Goal: Information Seeking & Learning: Learn about a topic

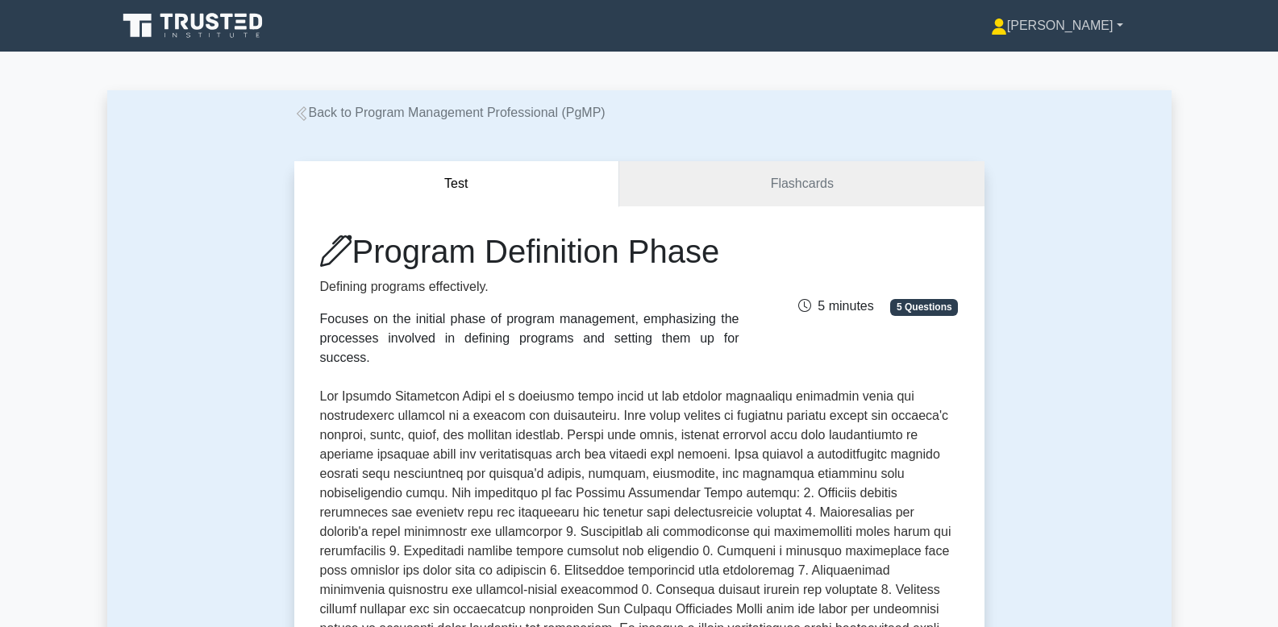
click at [1094, 21] on link "[PERSON_NAME]" at bounding box center [1057, 26] width 210 height 32
click at [1043, 69] on link "Profile" at bounding box center [1016, 64] width 127 height 26
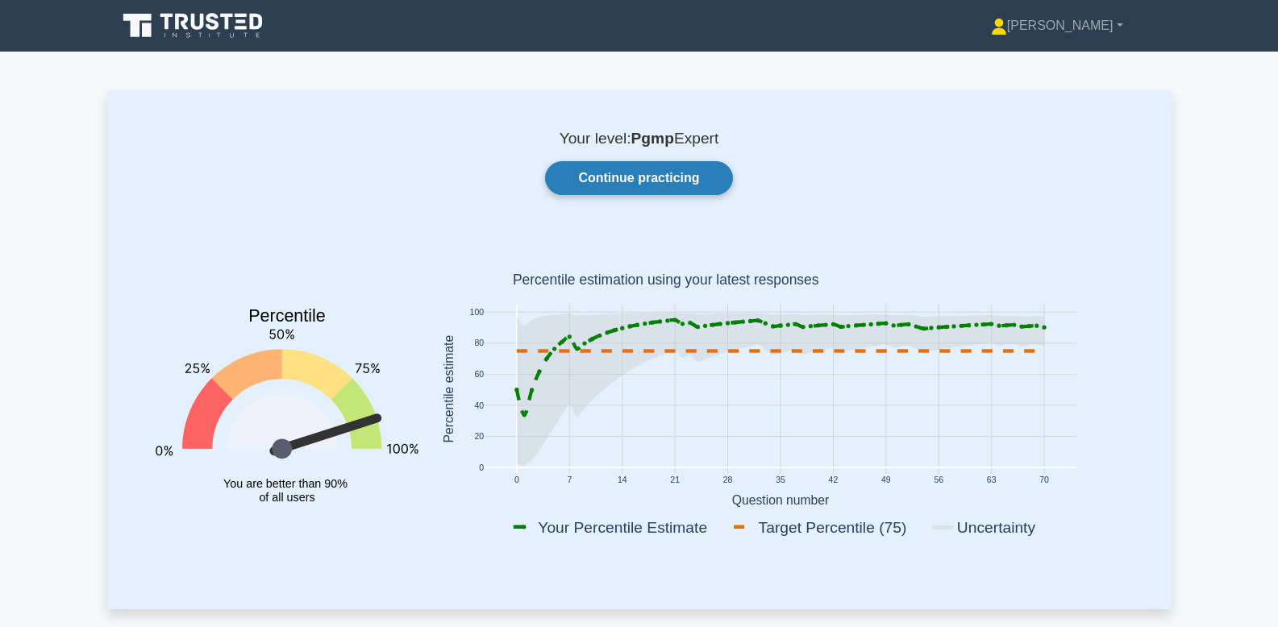
click at [661, 173] on link "Continue practicing" at bounding box center [638, 178] width 187 height 34
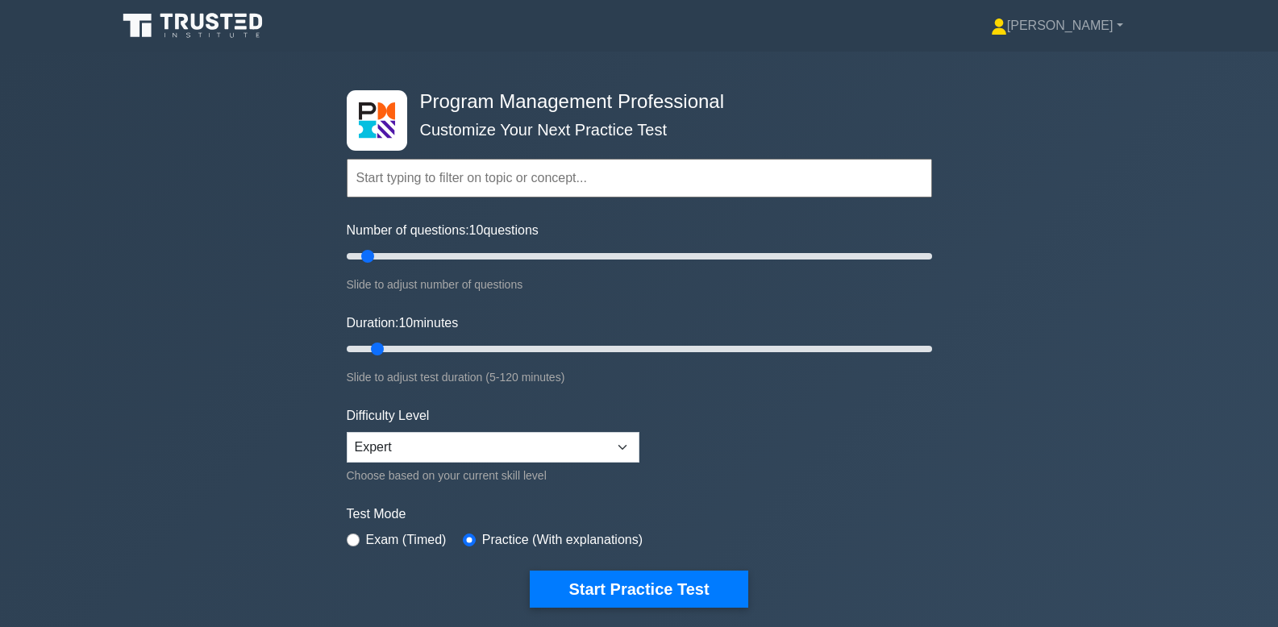
click at [393, 535] on label "Exam (Timed)" at bounding box center [406, 540] width 81 height 19
click at [370, 550] on div "Test Mode Exam (Timed) Practice (With explanations)" at bounding box center [639, 528] width 585 height 47
click at [340, 540] on div "Program Management Professional Customize Your Next Practice Test Topics Introd…" at bounding box center [639, 349] width 605 height 595
click at [349, 542] on input "radio" at bounding box center [353, 540] width 13 height 13
radio input "true"
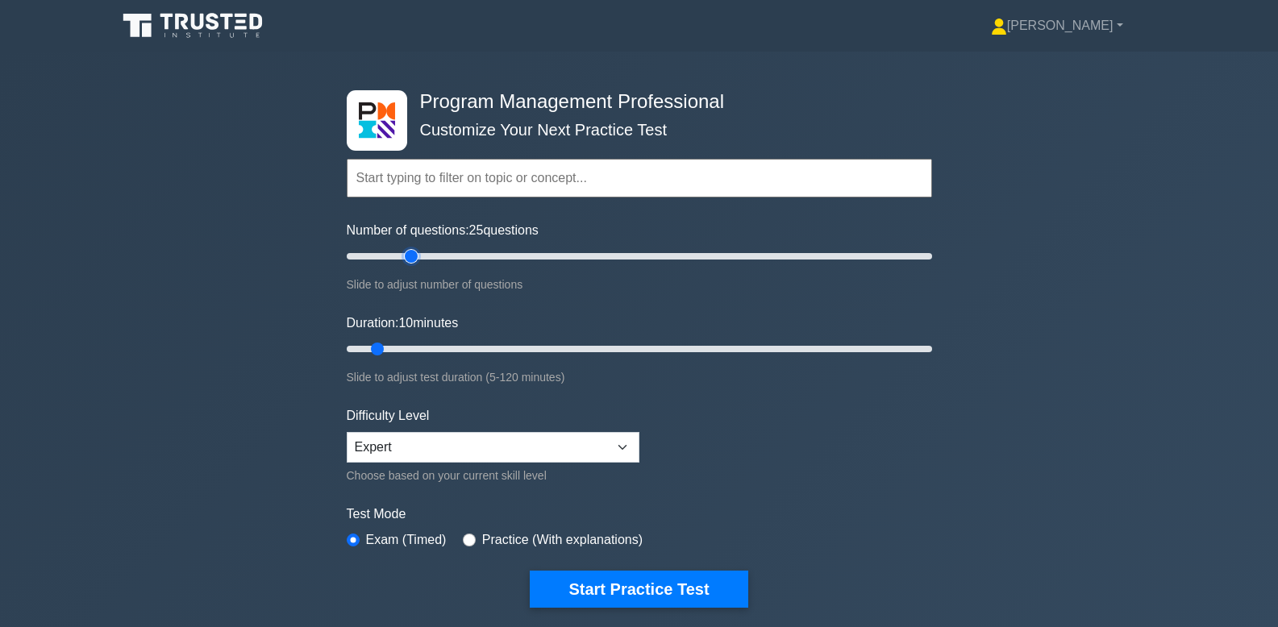
drag, startPoint x: 371, startPoint y: 253, endPoint x: 412, endPoint y: 255, distance: 41.2
type input "25"
click at [412, 255] on input "Number of questions: 25 questions" at bounding box center [639, 256] width 585 height 19
drag, startPoint x: 377, startPoint y: 350, endPoint x: 442, endPoint y: 348, distance: 64.5
type input "25"
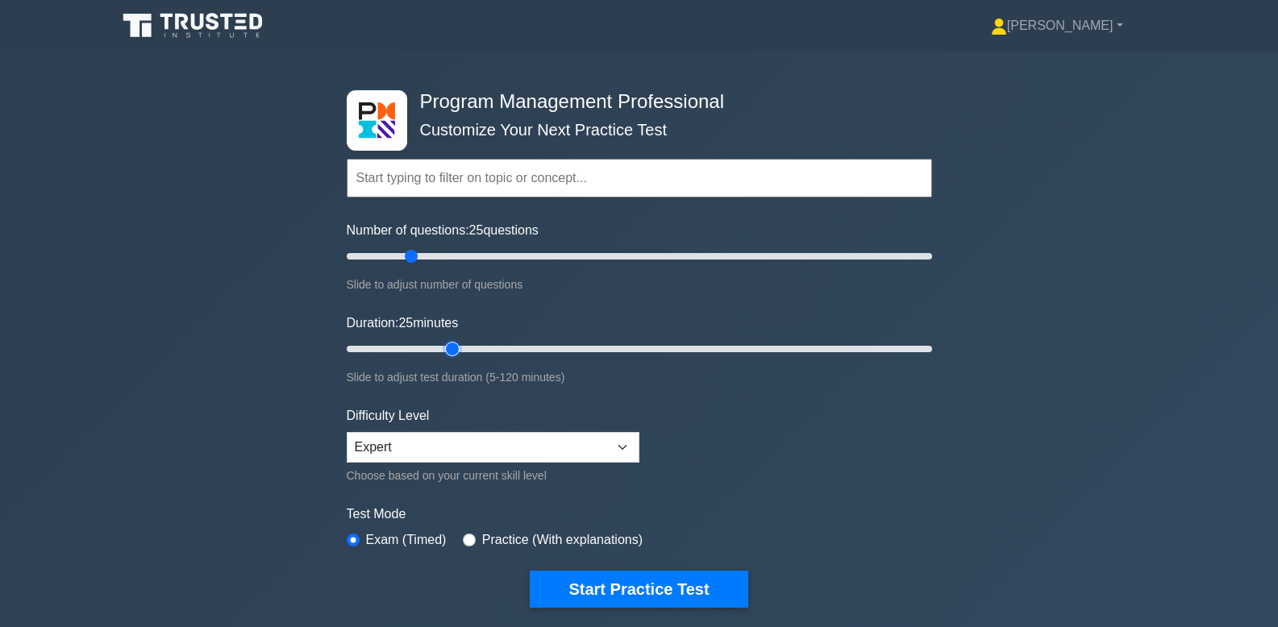
click at [442, 348] on input "Duration: 25 minutes" at bounding box center [639, 349] width 585 height 19
click at [586, 445] on select "Beginner Intermediate Expert" at bounding box center [493, 447] width 293 height 31
click at [347, 432] on select "Beginner Intermediate Expert" at bounding box center [493, 447] width 293 height 31
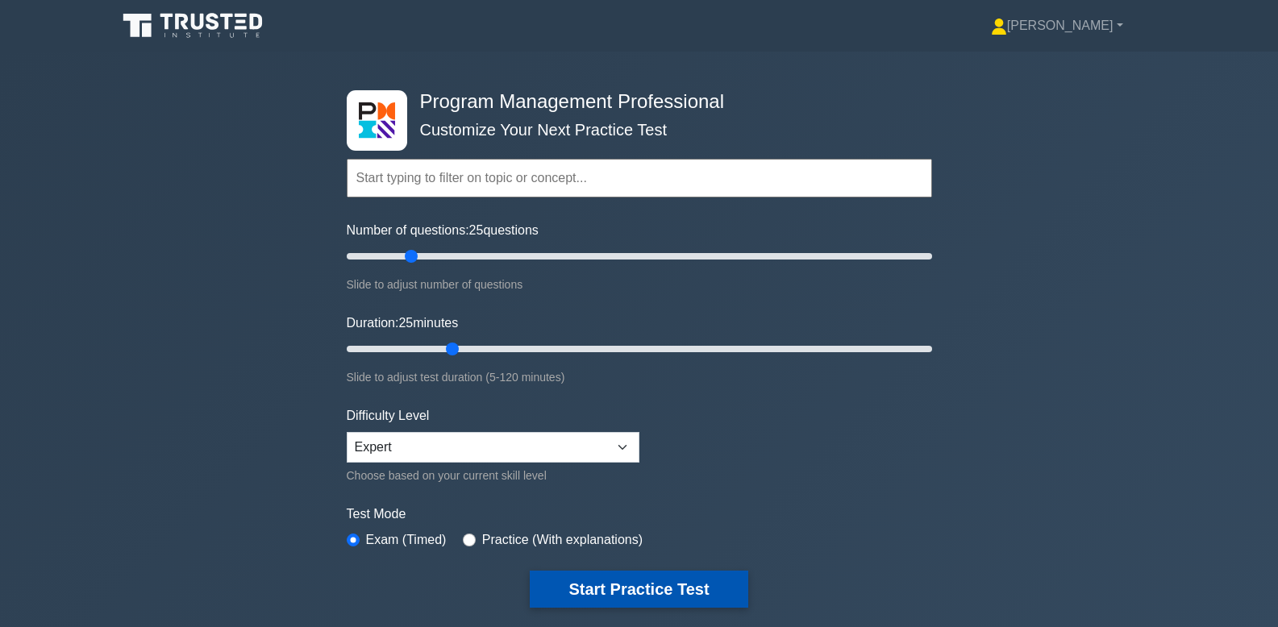
click at [679, 580] on button "Start Practice Test" at bounding box center [639, 589] width 218 height 37
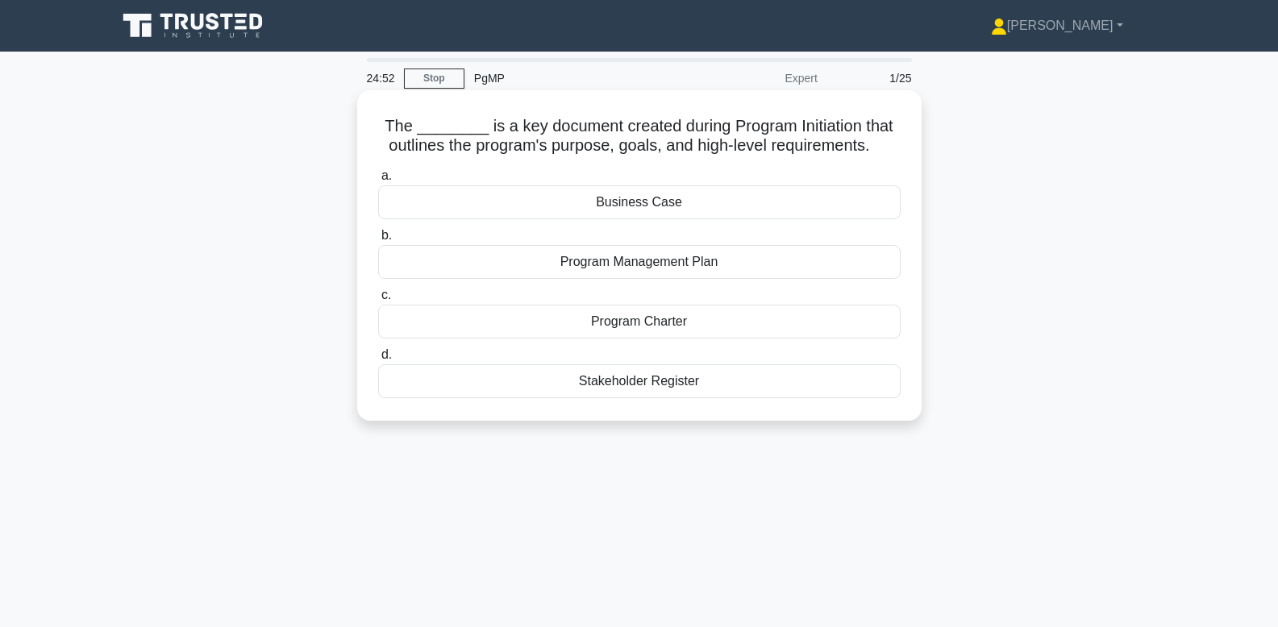
click at [677, 337] on div "Program Charter" at bounding box center [639, 322] width 523 height 34
click at [378, 301] on input "c. Program Charter" at bounding box center [378, 295] width 0 height 10
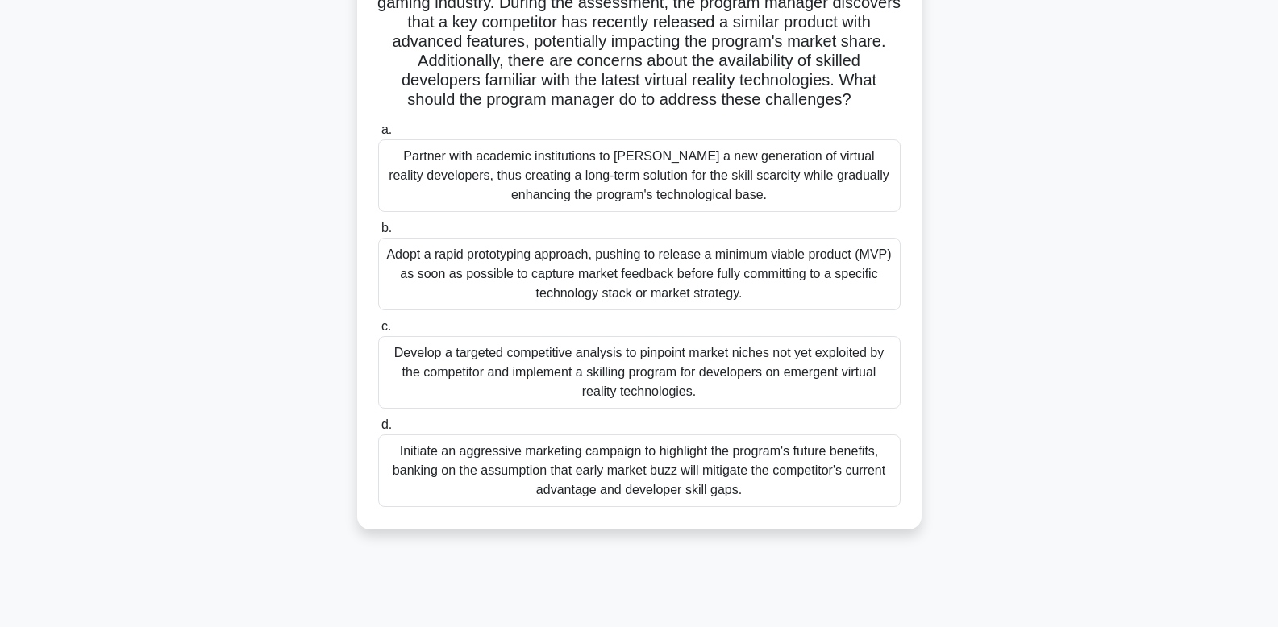
scroll to position [167, 0]
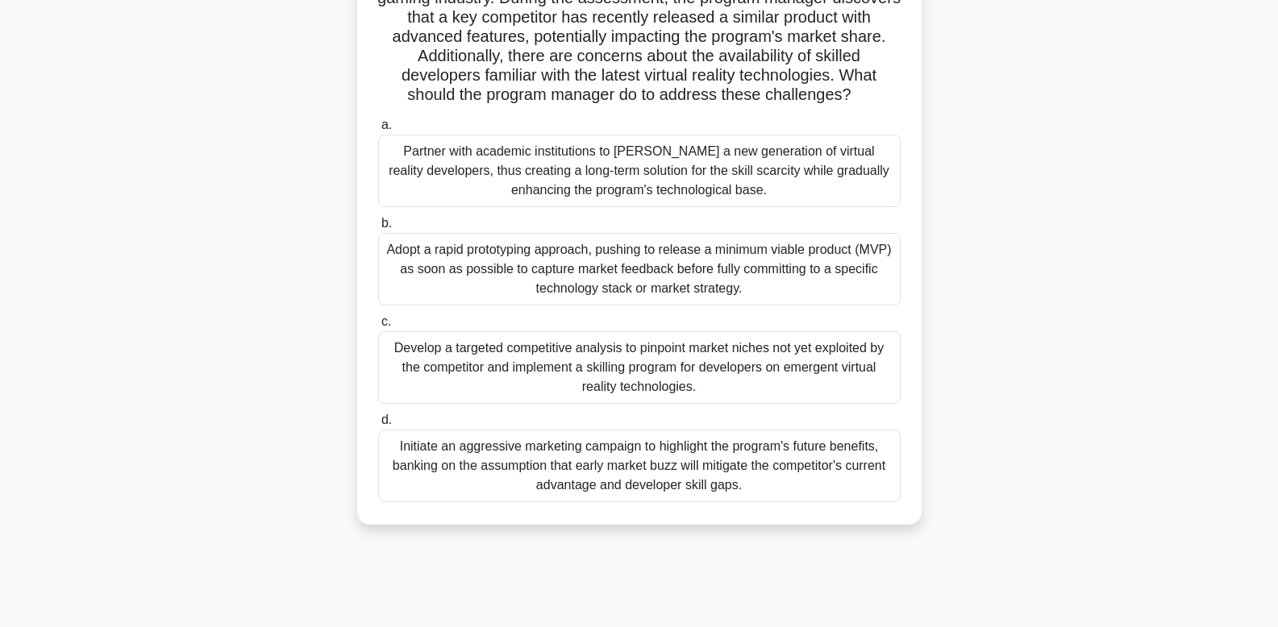
click at [846, 386] on div "Develop a targeted competitive analysis to pinpoint market niches not yet explo…" at bounding box center [639, 367] width 523 height 73
click at [378, 327] on input "c. Develop a targeted competitive analysis to pinpoint market niches not yet ex…" at bounding box center [378, 322] width 0 height 10
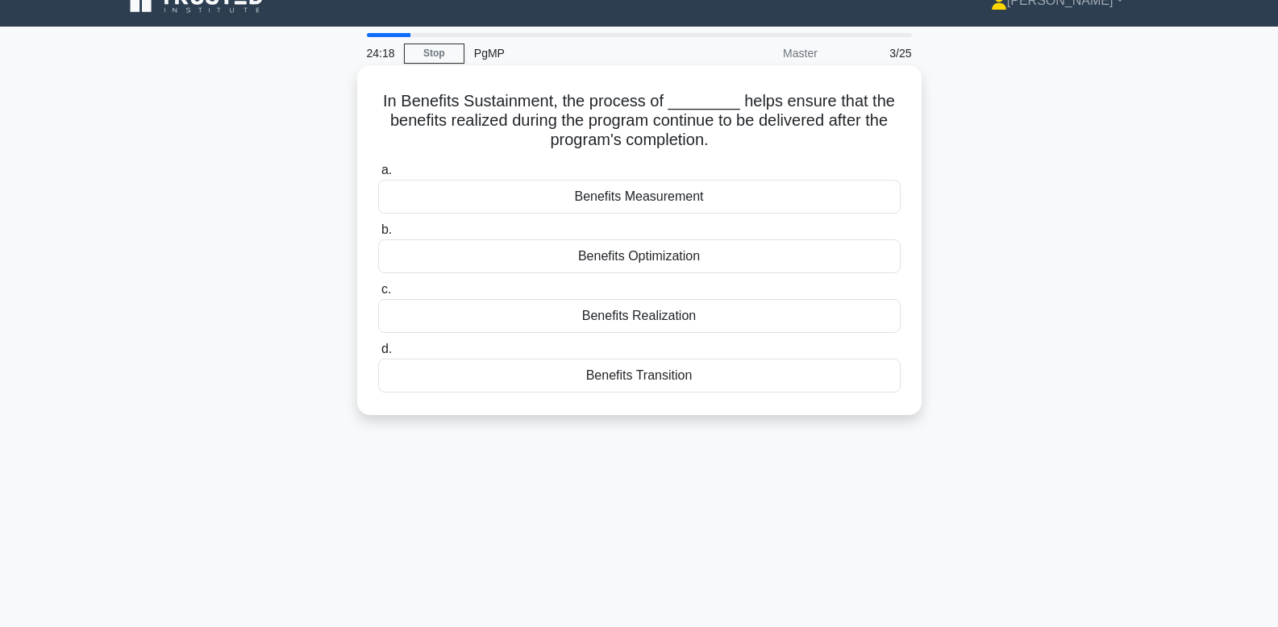
scroll to position [0, 0]
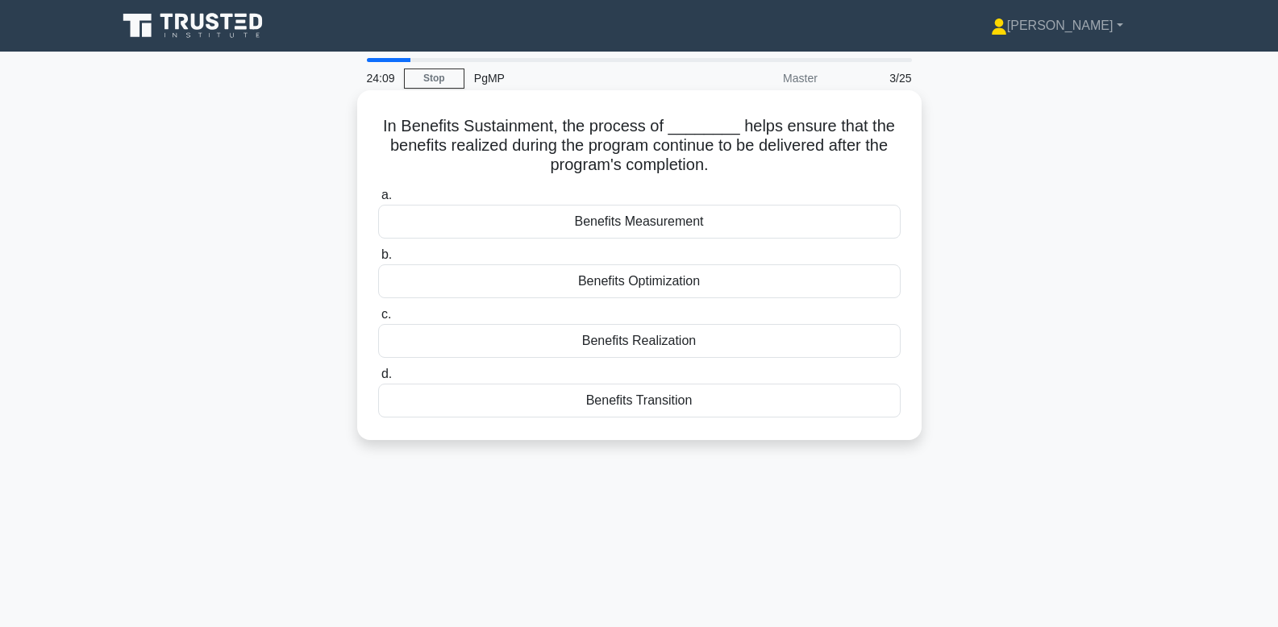
click at [873, 350] on div "Benefits Realization" at bounding box center [639, 341] width 523 height 34
click at [378, 320] on input "c. Benefits Realization" at bounding box center [378, 315] width 0 height 10
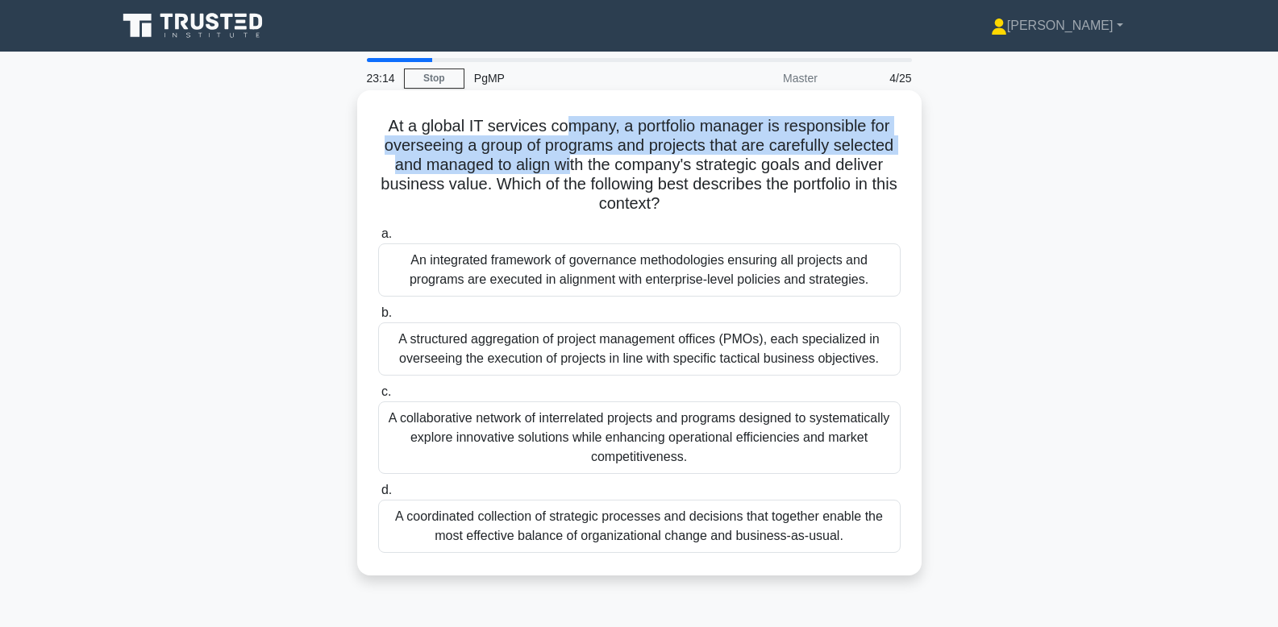
drag, startPoint x: 568, startPoint y: 127, endPoint x: 570, endPoint y: 156, distance: 28.3
click at [570, 156] on h5 "At a global IT services company, a portfolio manager is responsible for oversee…" at bounding box center [640, 165] width 526 height 98
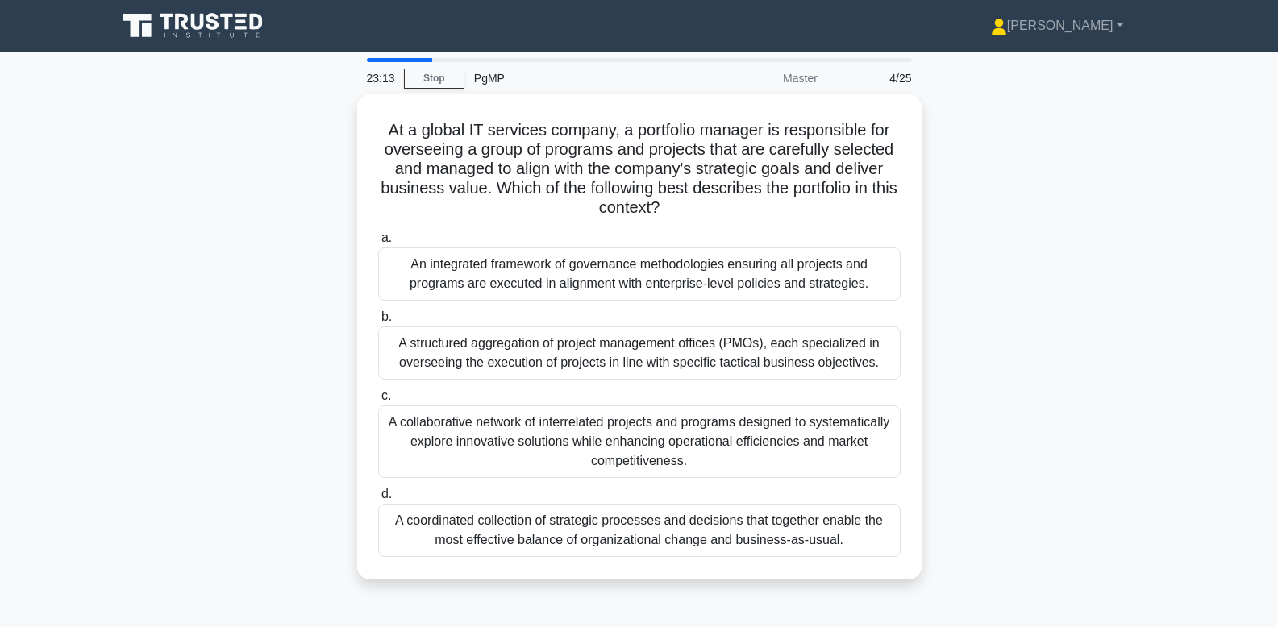
click at [1104, 326] on div "At a global IT services company, a portfolio manager is responsible for oversee…" at bounding box center [639, 346] width 1064 height 505
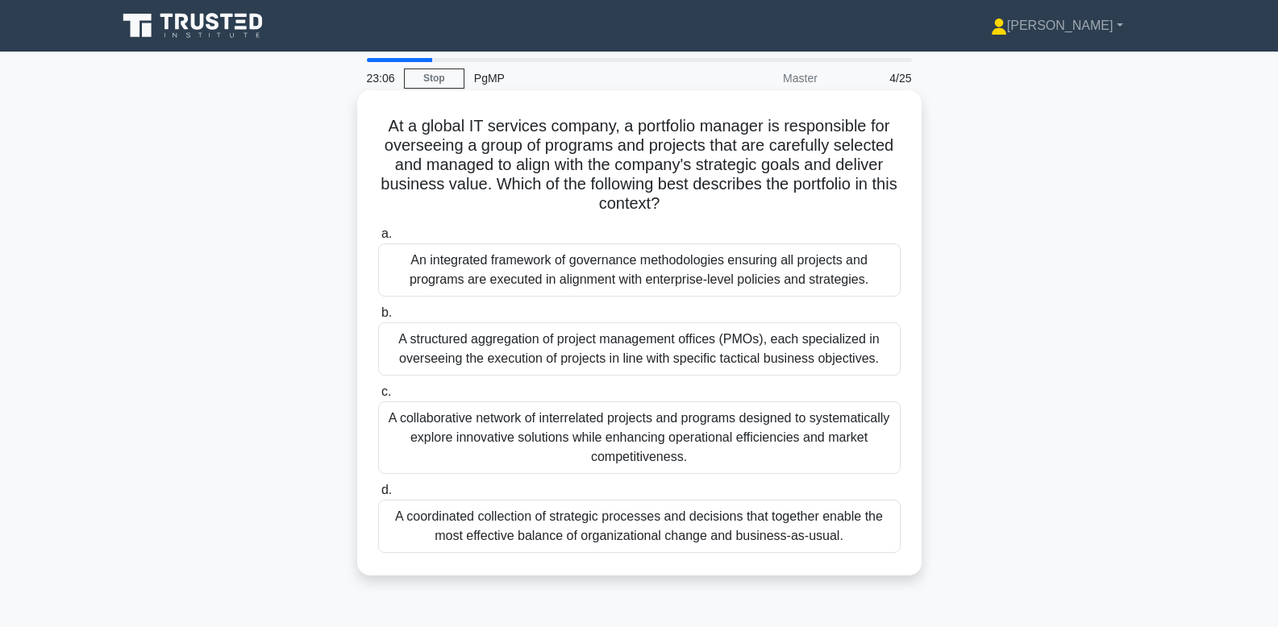
click at [825, 433] on div "A collaborative network of interrelated projects and programs designed to syste…" at bounding box center [639, 438] width 523 height 73
click at [378, 398] on input "c. A collaborative network of interrelated projects and programs designed to sy…" at bounding box center [378, 392] width 0 height 10
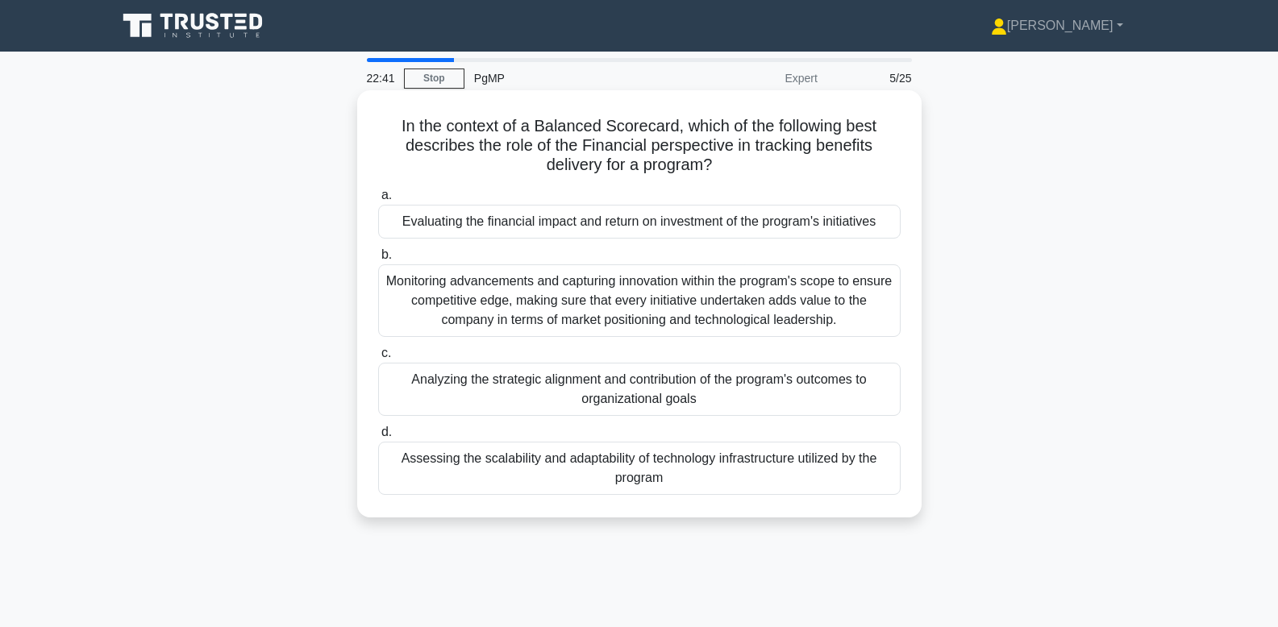
click at [630, 231] on div "Evaluating the financial impact and return on investment of the program's initi…" at bounding box center [639, 222] width 523 height 34
click at [378, 201] on input "a. Evaluating the financial impact and return on investment of the program's in…" at bounding box center [378, 195] width 0 height 10
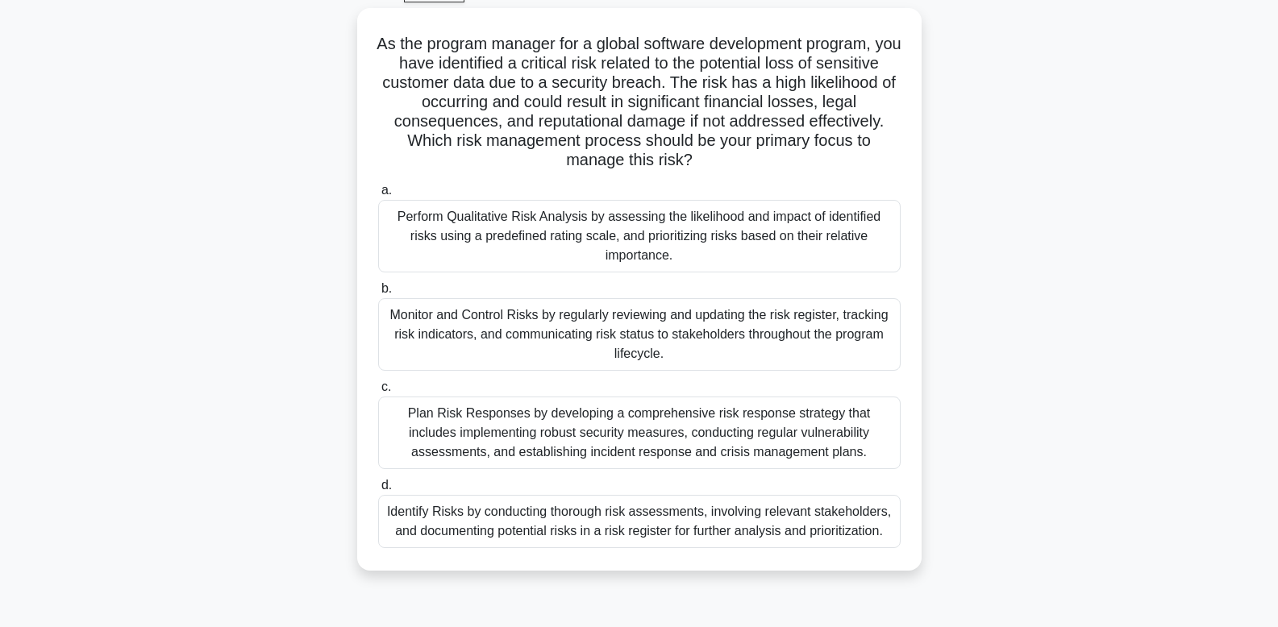
scroll to position [90, 0]
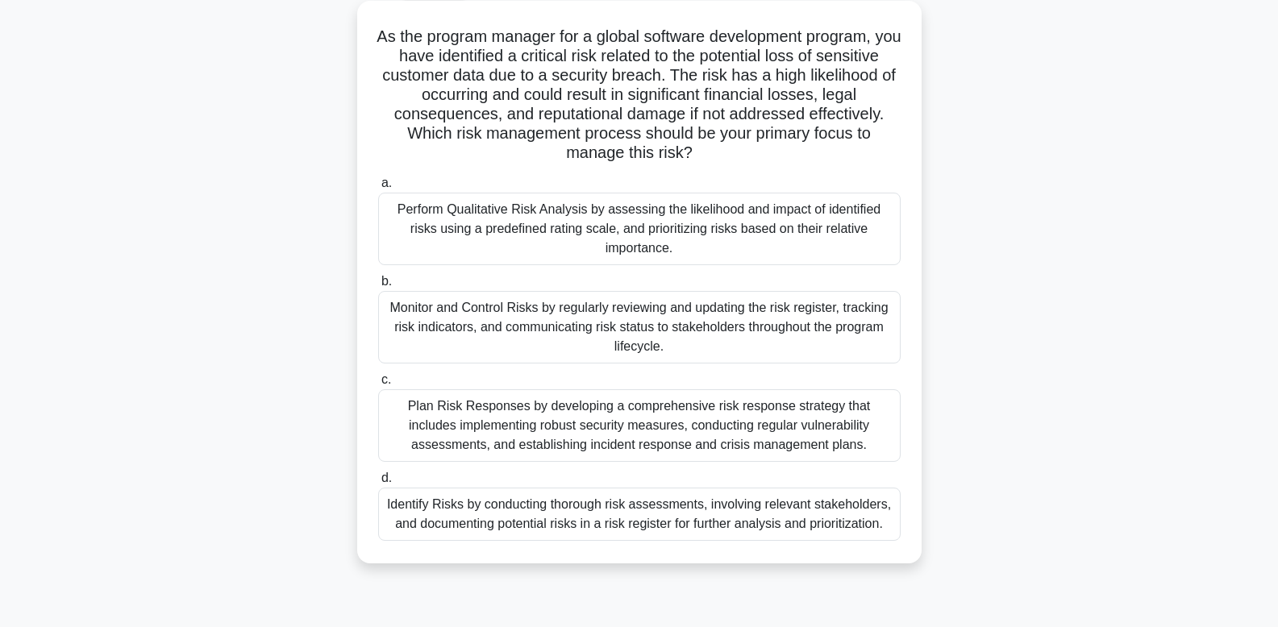
click at [754, 432] on div "Plan Risk Responses by developing a comprehensive risk response strategy that i…" at bounding box center [639, 426] width 523 height 73
click at [378, 385] on input "c. Plan Risk Responses by developing a comprehensive risk response strategy tha…" at bounding box center [378, 380] width 0 height 10
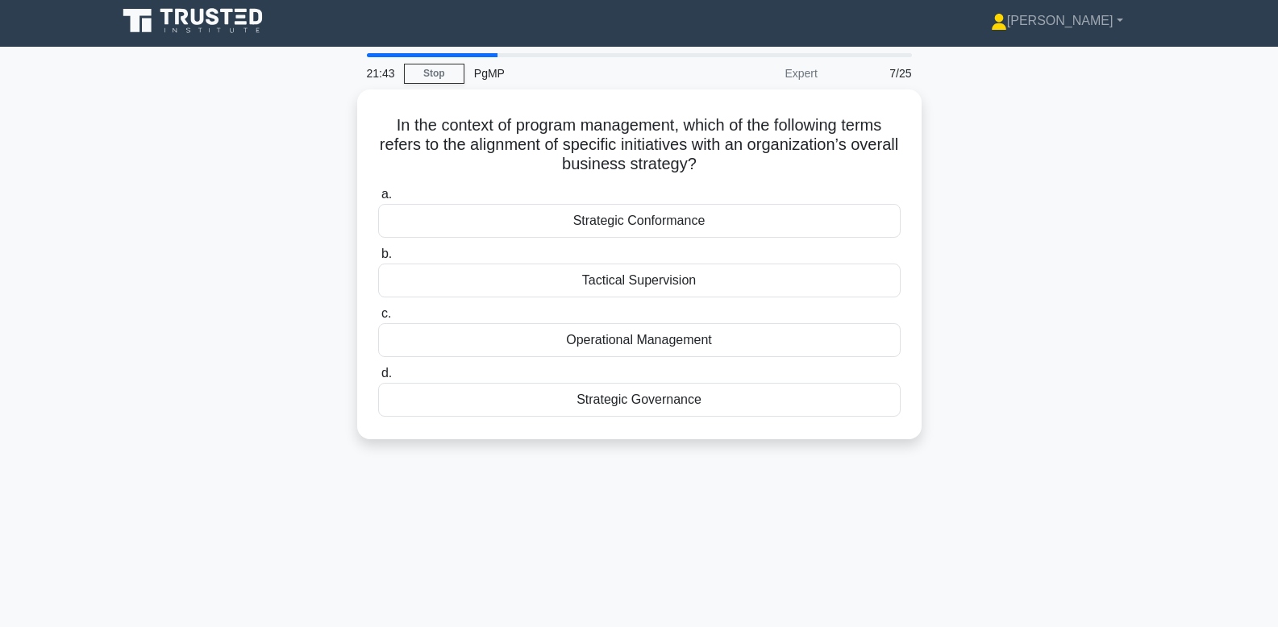
scroll to position [0, 0]
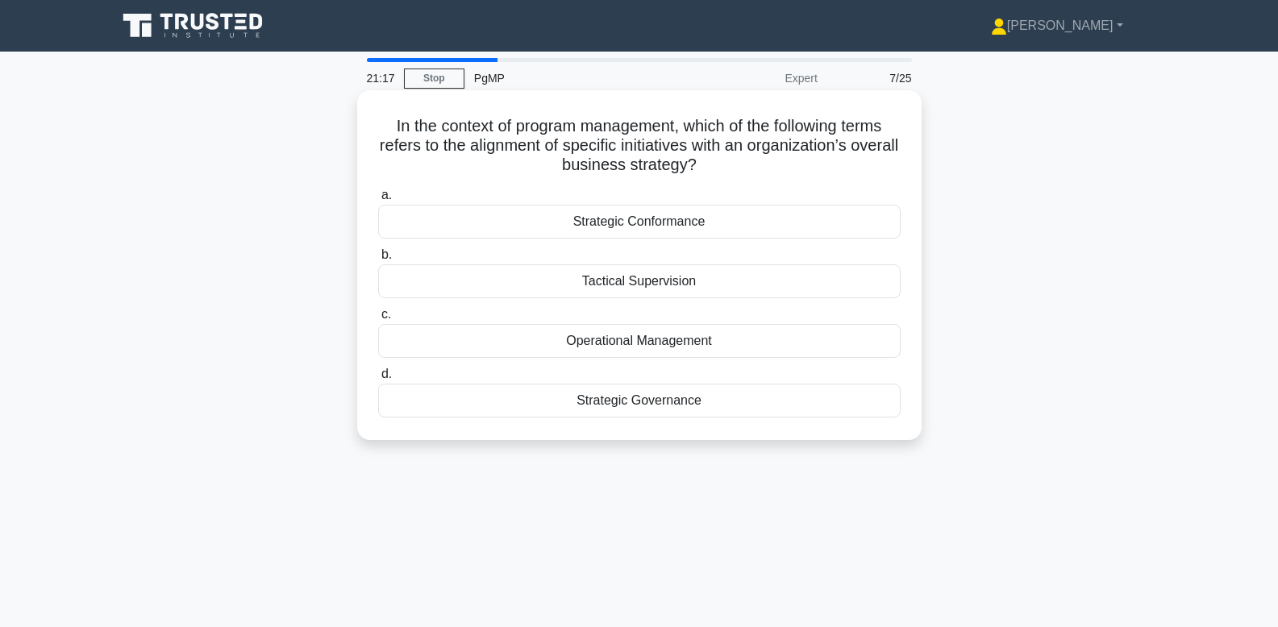
click at [754, 395] on div "Strategic Governance" at bounding box center [639, 401] width 523 height 34
click at [378, 380] on input "d. Strategic Governance" at bounding box center [378, 374] width 0 height 10
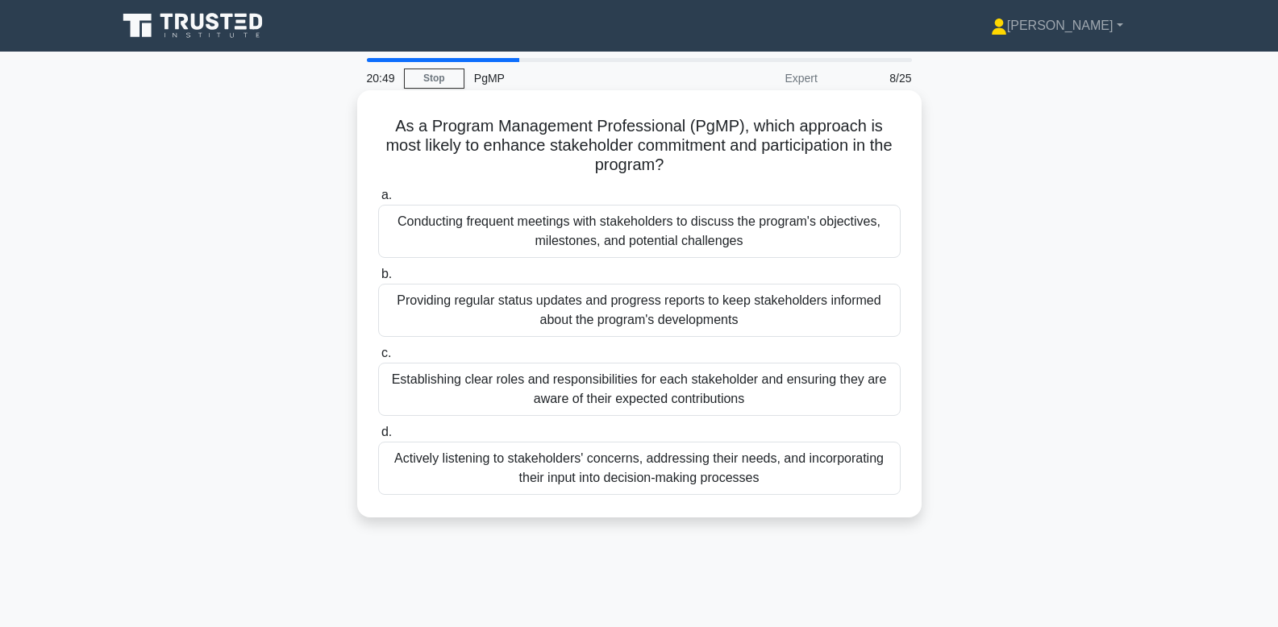
click at [865, 231] on div "Conducting frequent meetings with stakeholders to discuss the program's objecti…" at bounding box center [639, 231] width 523 height 53
click at [378, 201] on input "a. Conducting frequent meetings with stakeholders to discuss the program's obje…" at bounding box center [378, 195] width 0 height 10
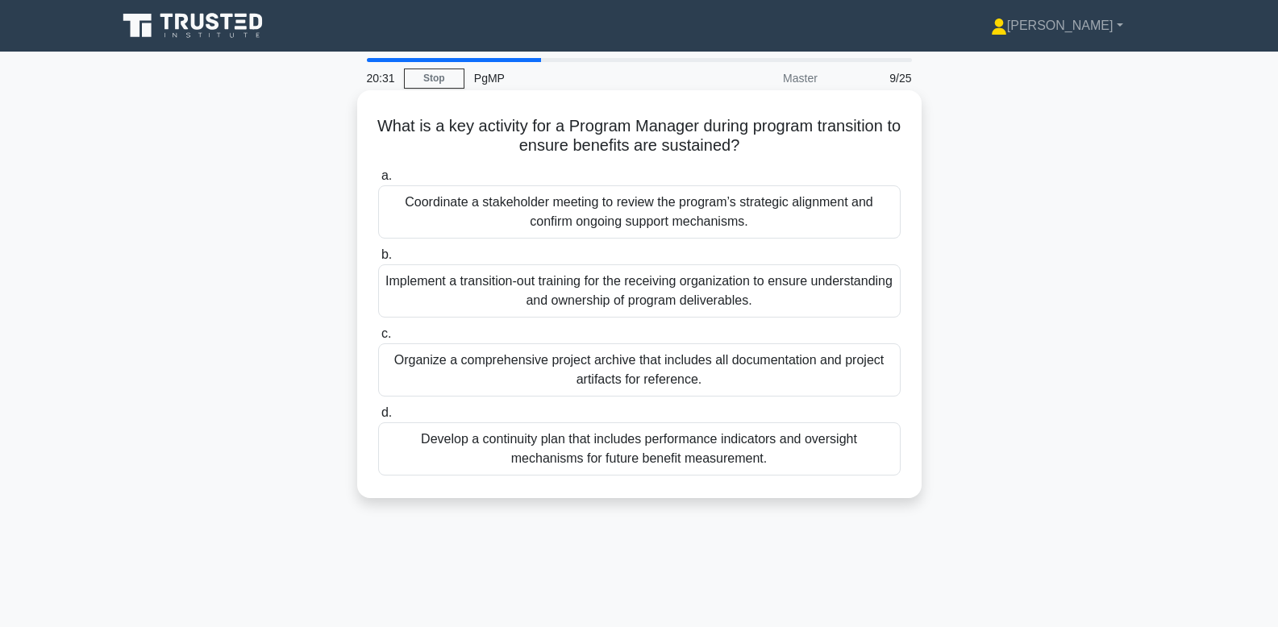
click at [870, 468] on div "Develop a continuity plan that includes performance indicators and oversight me…" at bounding box center [639, 449] width 523 height 53
click at [378, 419] on input "d. Develop a continuity plan that includes performance indicators and oversight…" at bounding box center [378, 413] width 0 height 10
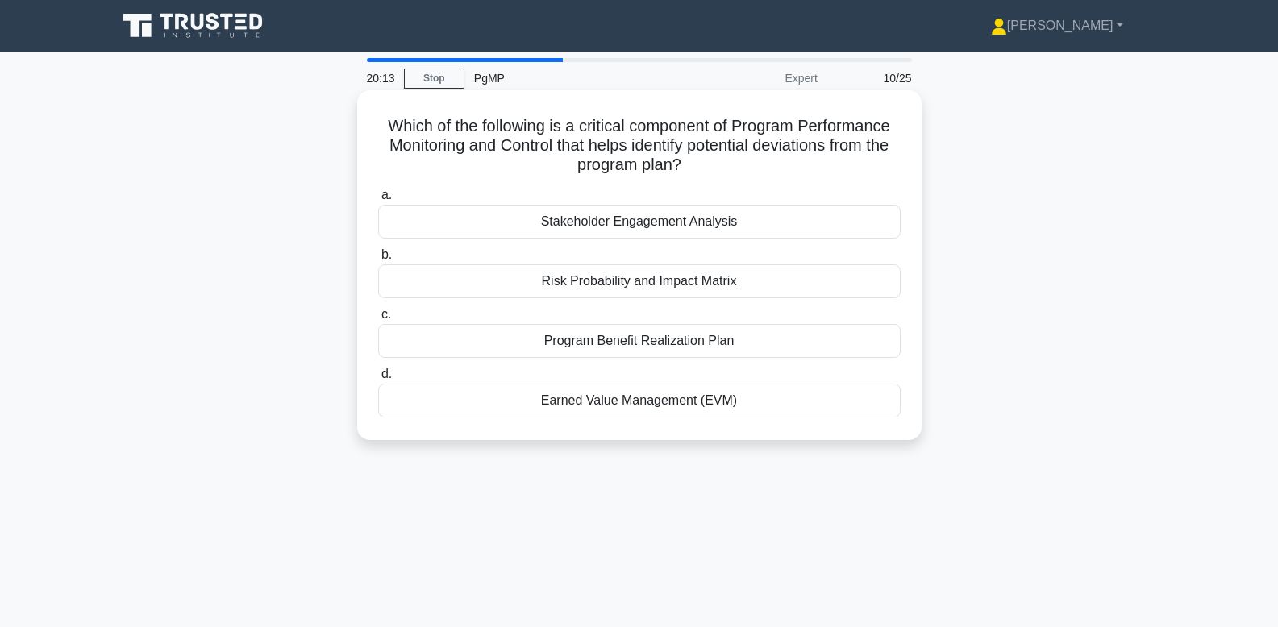
click at [826, 405] on div "Earned Value Management (EVM)" at bounding box center [639, 401] width 523 height 34
click at [378, 380] on input "d. Earned Value Management (EVM)" at bounding box center [378, 374] width 0 height 10
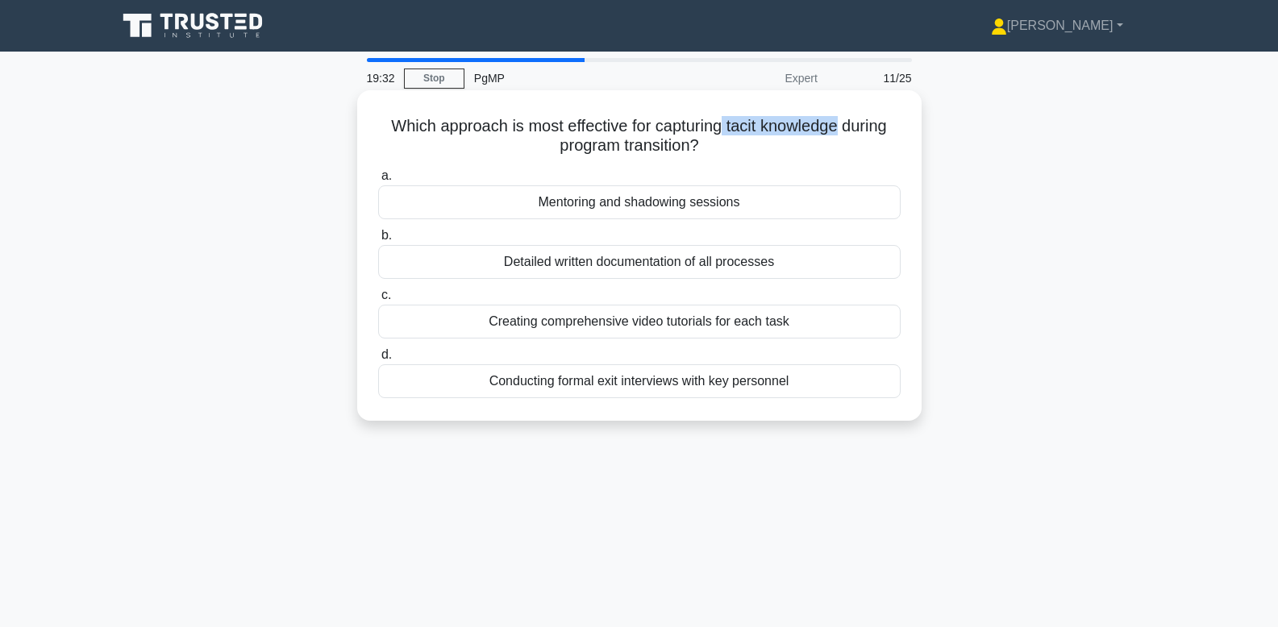
drag, startPoint x: 723, startPoint y: 127, endPoint x: 838, endPoint y: 124, distance: 114.6
click at [838, 124] on h5 "Which approach is most effective for capturing tacit knowledge during program t…" at bounding box center [640, 136] width 526 height 40
copy h5 "tacit knowledge"
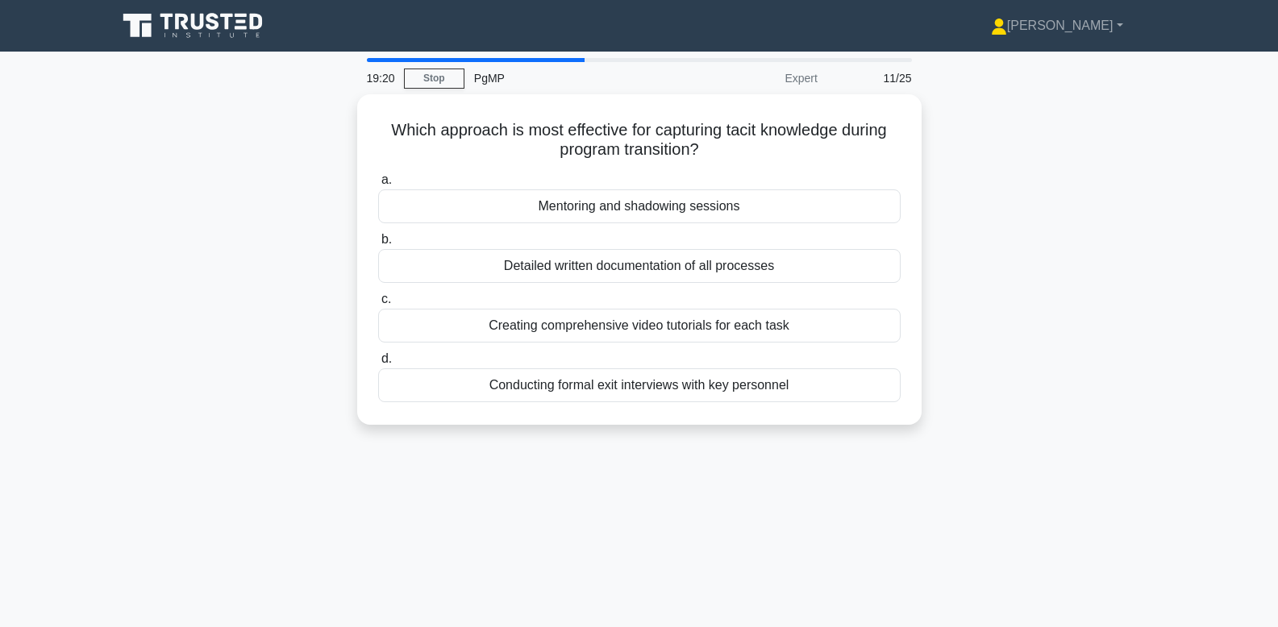
click at [1002, 203] on div "Which approach is most effective for capturing tacit knowledge during program t…" at bounding box center [639, 269] width 1064 height 350
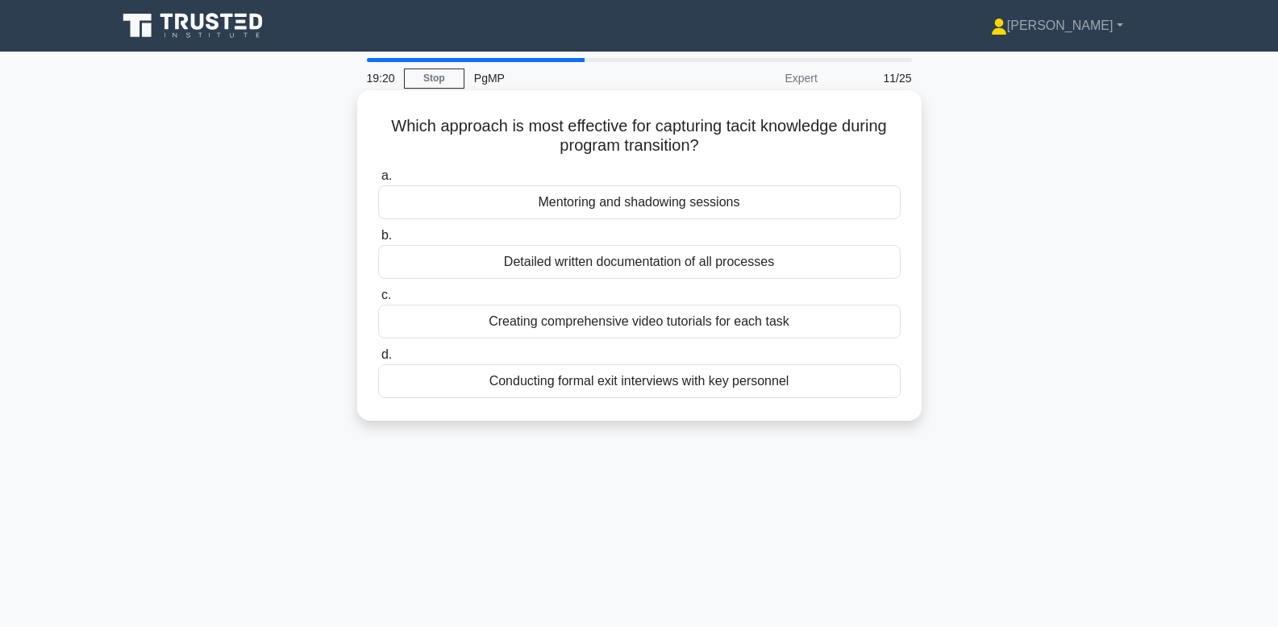
click at [752, 198] on div "Mentoring and shadowing sessions" at bounding box center [639, 202] width 523 height 34
click at [378, 181] on input "a. Mentoring and shadowing sessions" at bounding box center [378, 176] width 0 height 10
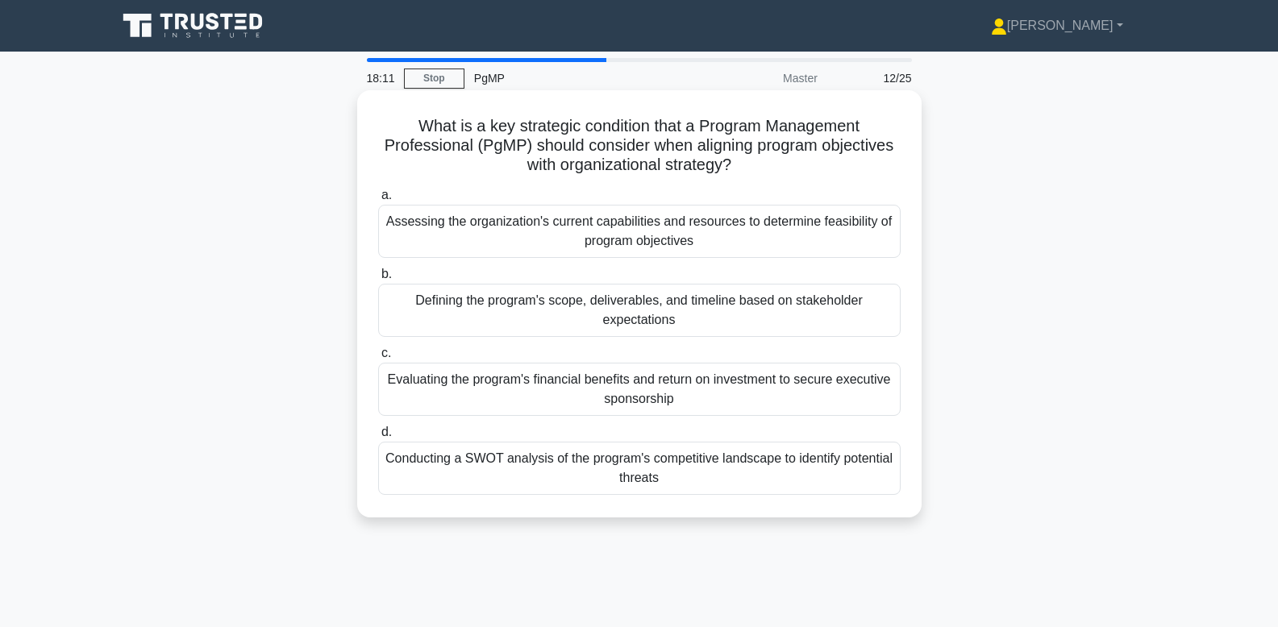
click at [815, 325] on div "Defining the program's scope, deliverables, and timeline based on stakeholder e…" at bounding box center [639, 310] width 523 height 53
click at [378, 280] on input "b. Defining the program's scope, deliverables, and timeline based on stakeholde…" at bounding box center [378, 274] width 0 height 10
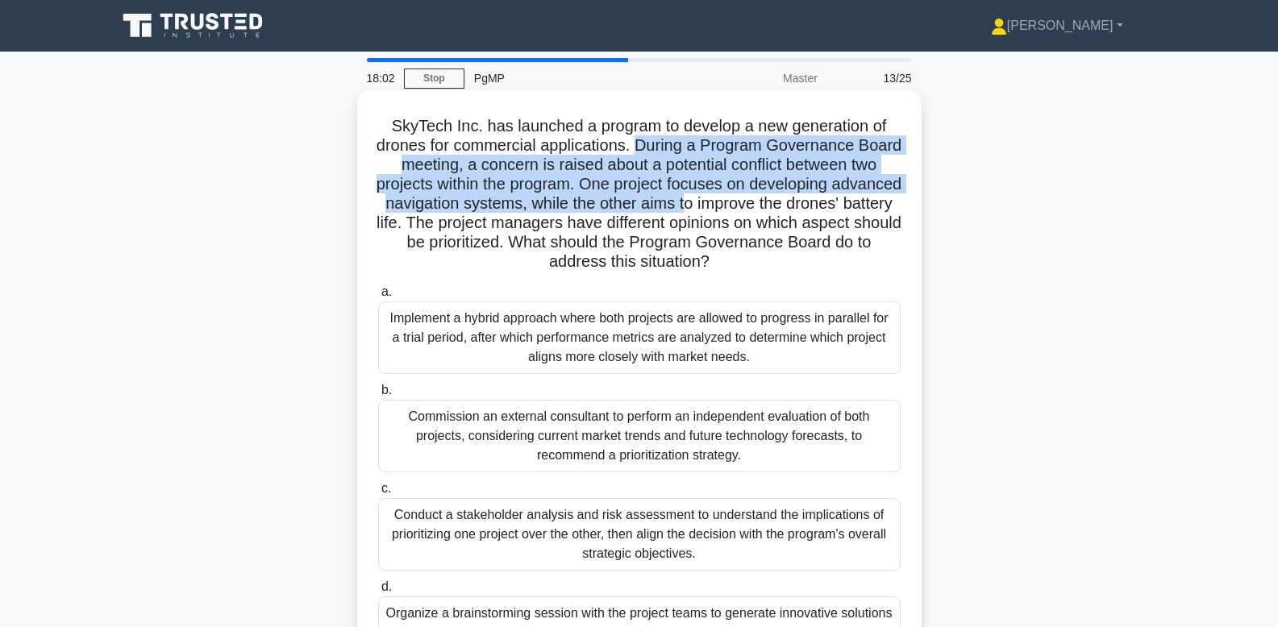
drag, startPoint x: 642, startPoint y: 146, endPoint x: 685, endPoint y: 206, distance: 73.9
click at [685, 206] on h5 "SkyTech Inc. has launched a program to develop a new generation of drones for c…" at bounding box center [640, 194] width 526 height 156
click at [684, 204] on h5 "SkyTech Inc. has launched a program to develop a new generation of drones for c…" at bounding box center [640, 194] width 526 height 156
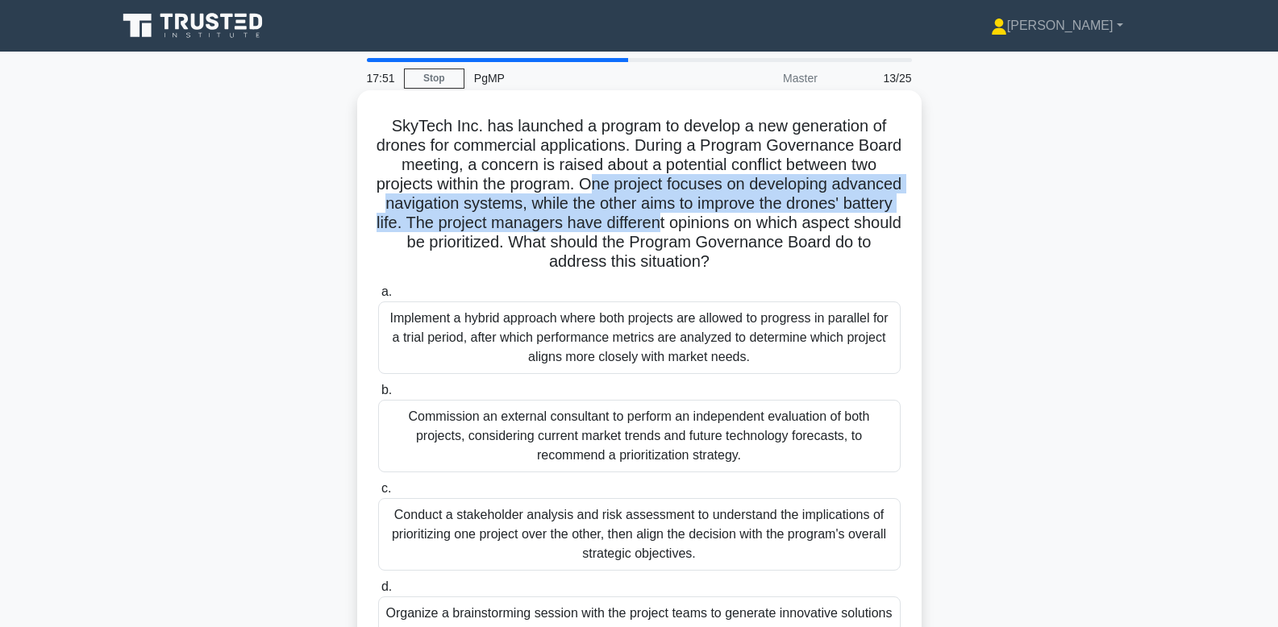
drag, startPoint x: 591, startPoint y: 184, endPoint x: 686, endPoint y: 220, distance: 101.8
click at [686, 220] on h5 "SkyTech Inc. has launched a program to develop a new generation of drones for c…" at bounding box center [640, 194] width 526 height 156
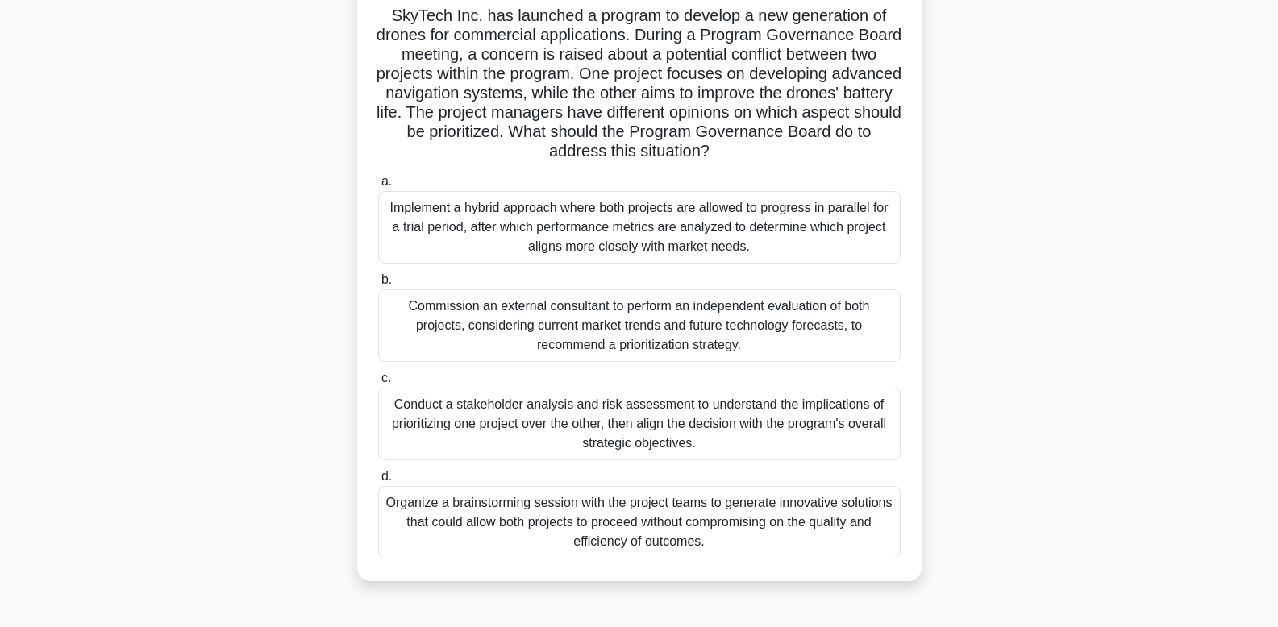
scroll to position [129, 0]
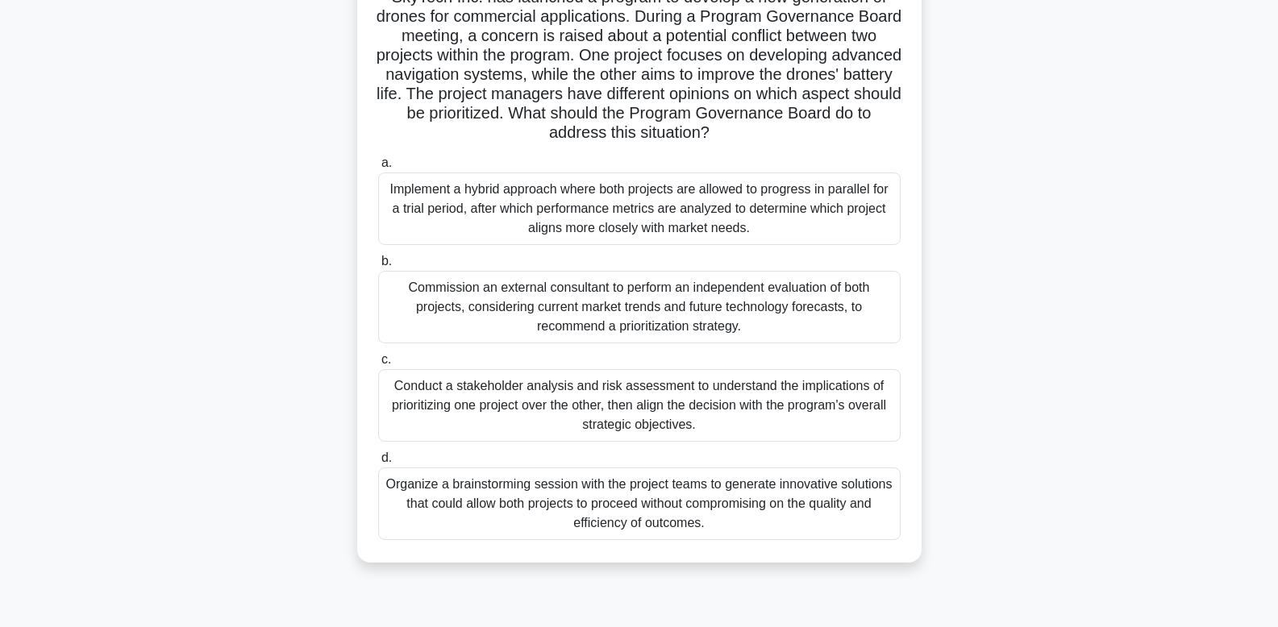
click at [780, 418] on div "Conduct a stakeholder analysis and risk assessment to understand the implicatio…" at bounding box center [639, 405] width 523 height 73
click at [378, 365] on input "c. Conduct a stakeholder analysis and risk assessment to understand the implica…" at bounding box center [378, 360] width 0 height 10
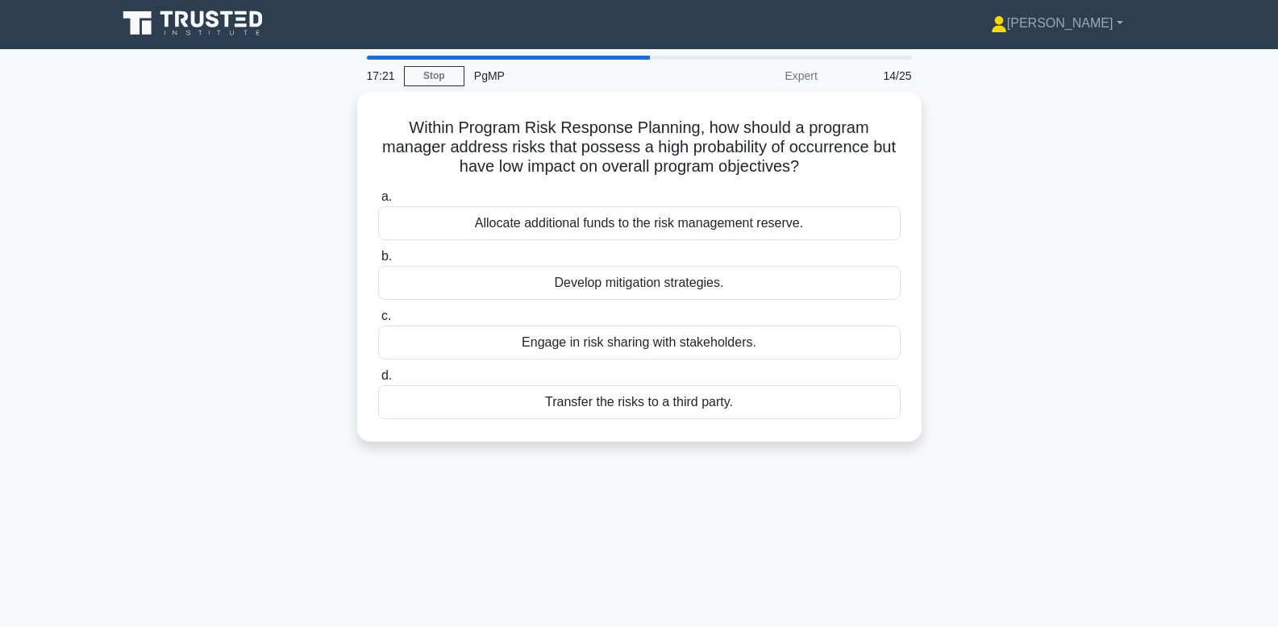
scroll to position [0, 0]
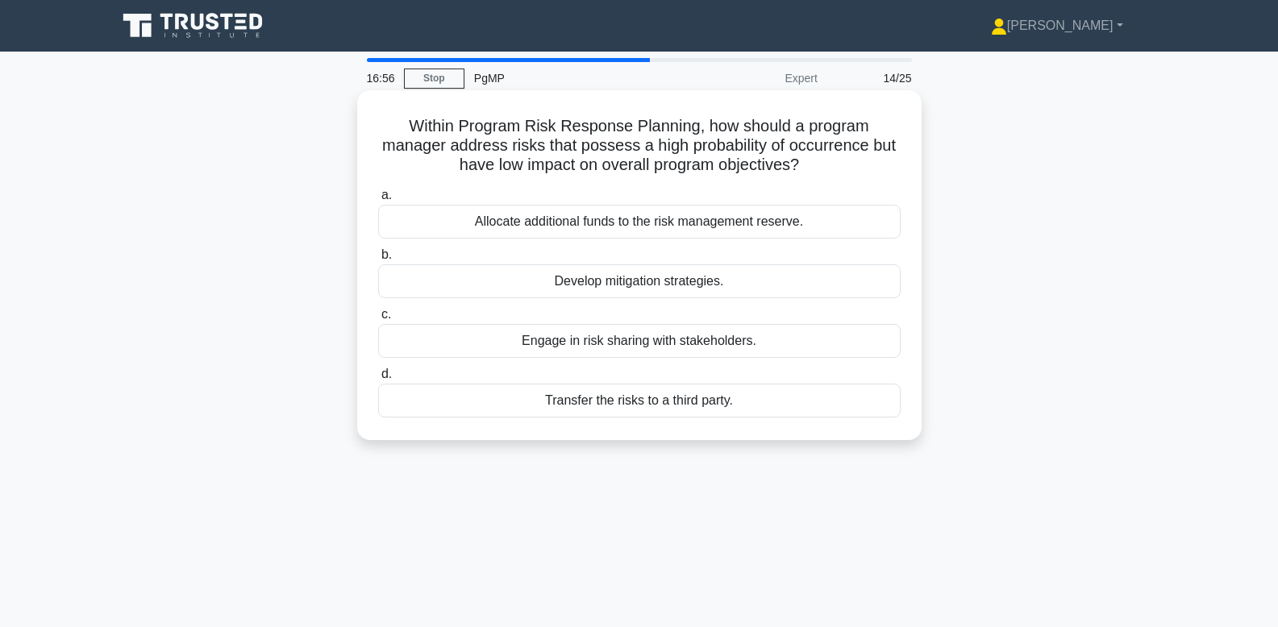
click at [837, 287] on div "Develop mitigation strategies." at bounding box center [639, 282] width 523 height 34
click at [378, 260] on input "b. Develop mitigation strategies." at bounding box center [378, 255] width 0 height 10
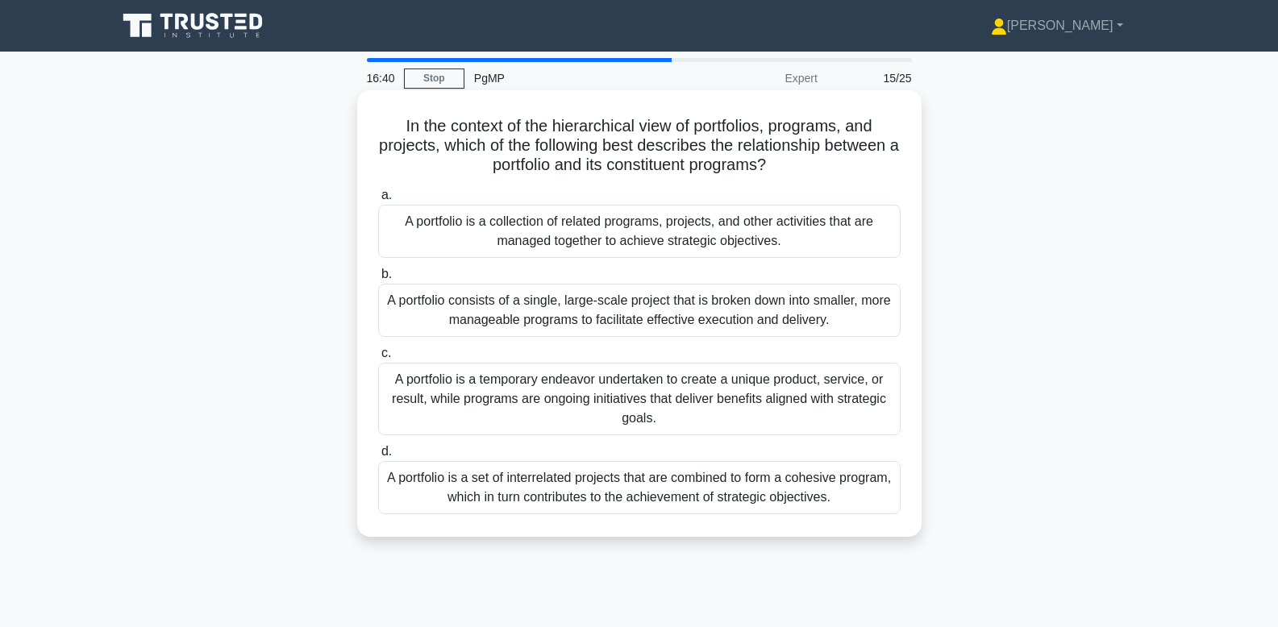
click at [849, 225] on div "A portfolio is a collection of related programs, projects, and other activities…" at bounding box center [639, 231] width 523 height 53
click at [378, 201] on input "a. A portfolio is a collection of related programs, projects, and other activit…" at bounding box center [378, 195] width 0 height 10
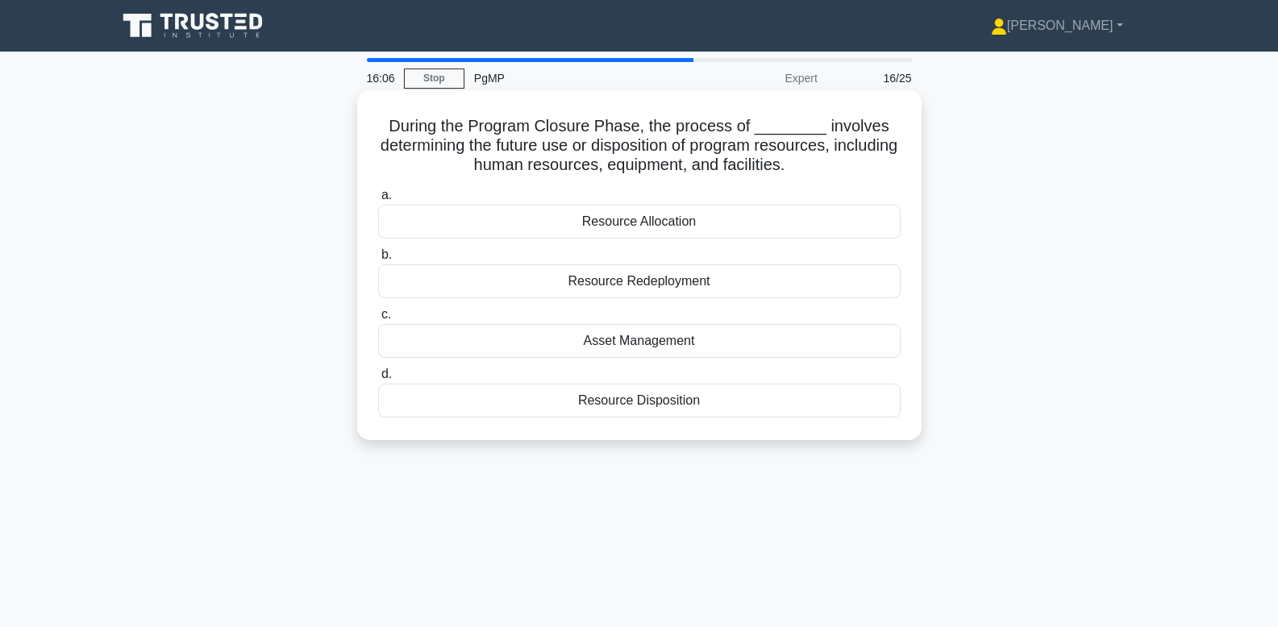
click at [810, 283] on div "Resource Redeployment" at bounding box center [639, 282] width 523 height 34
click at [378, 260] on input "b. Resource Redeployment" at bounding box center [378, 255] width 0 height 10
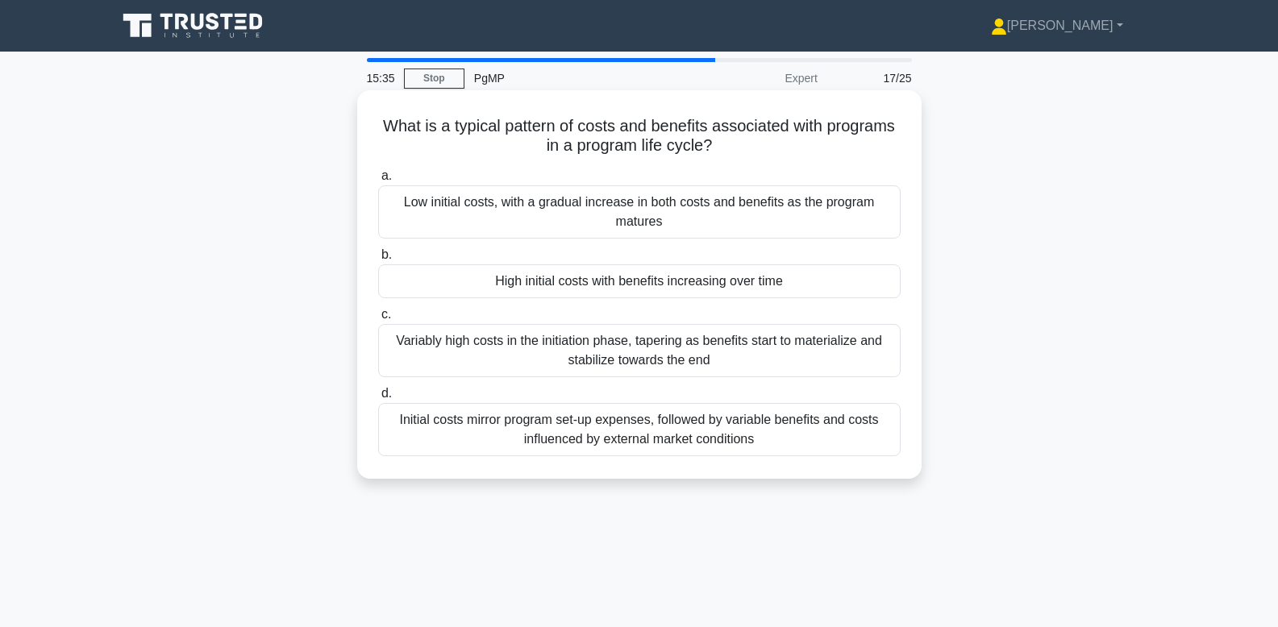
click at [869, 348] on div "Variably high costs in the initiation phase, tapering as benefits start to mate…" at bounding box center [639, 350] width 523 height 53
click at [378, 320] on input "c. Variably high costs in the initiation phase, tapering as benefits start to m…" at bounding box center [378, 315] width 0 height 10
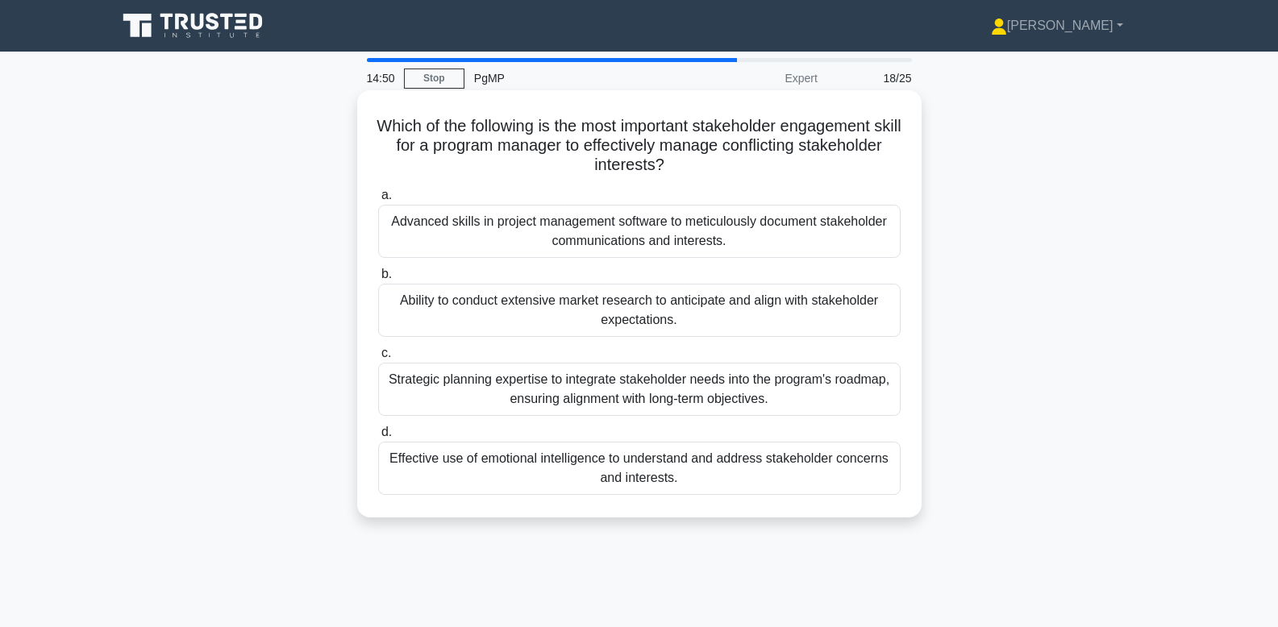
click at [825, 390] on div "Strategic planning expertise to integrate stakeholder needs into the program's …" at bounding box center [639, 389] width 523 height 53
click at [378, 359] on input "c. Strategic planning expertise to integrate stakeholder needs into the program…" at bounding box center [378, 353] width 0 height 10
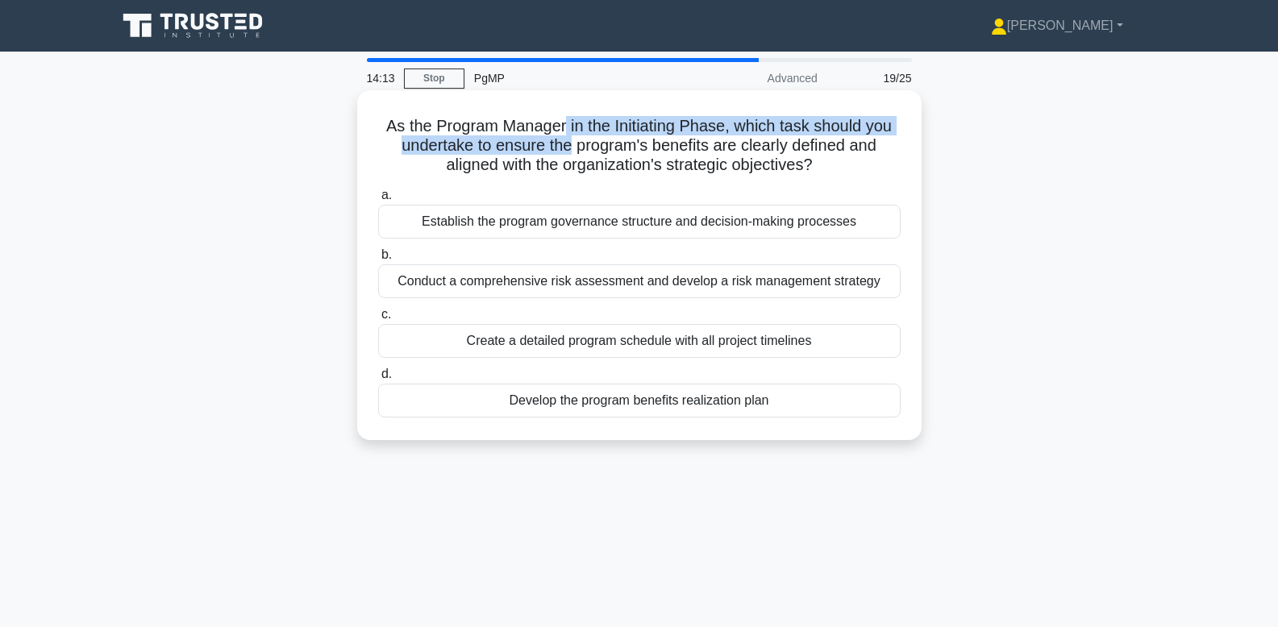
drag, startPoint x: 560, startPoint y: 127, endPoint x: 569, endPoint y: 147, distance: 21.3
click at [569, 147] on h5 "As the Program Manager in the Initiating Phase, which task should you undertake…" at bounding box center [640, 146] width 526 height 60
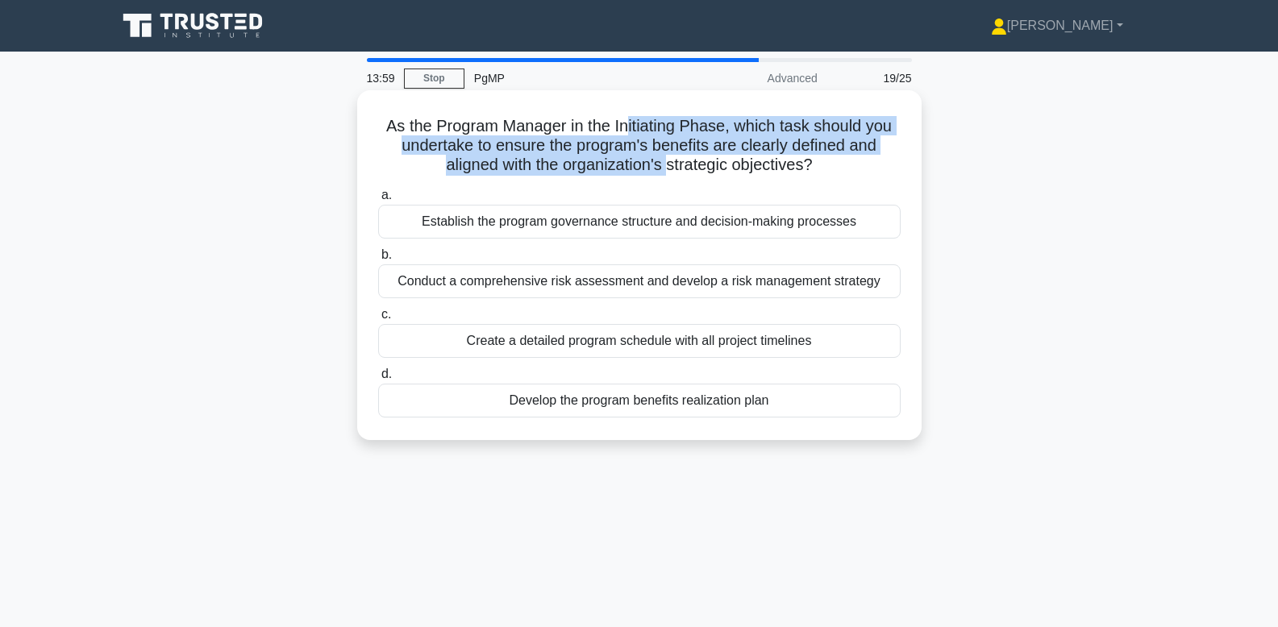
drag, startPoint x: 627, startPoint y: 125, endPoint x: 669, endPoint y: 160, distance: 53.8
click at [669, 160] on h5 "As the Program Manager in the Initiating Phase, which task should you undertake…" at bounding box center [640, 146] width 526 height 60
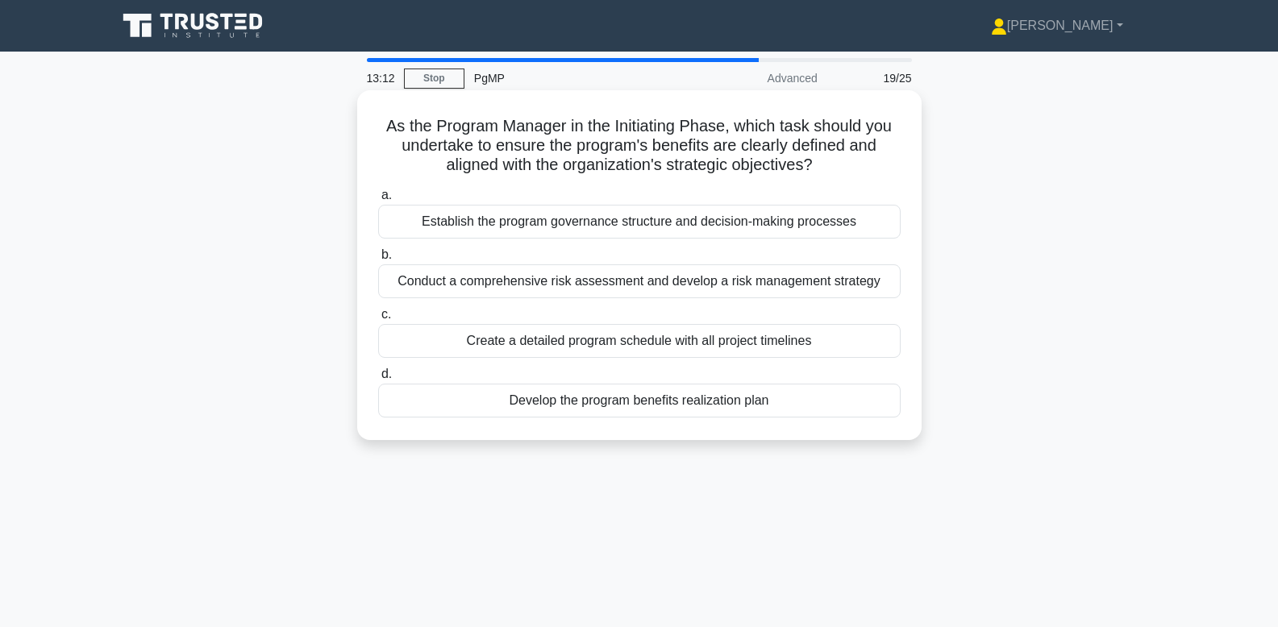
click at [873, 401] on div "Develop the program benefits realization plan" at bounding box center [639, 401] width 523 height 34
click at [378, 380] on input "d. Develop the program benefits realization plan" at bounding box center [378, 374] width 0 height 10
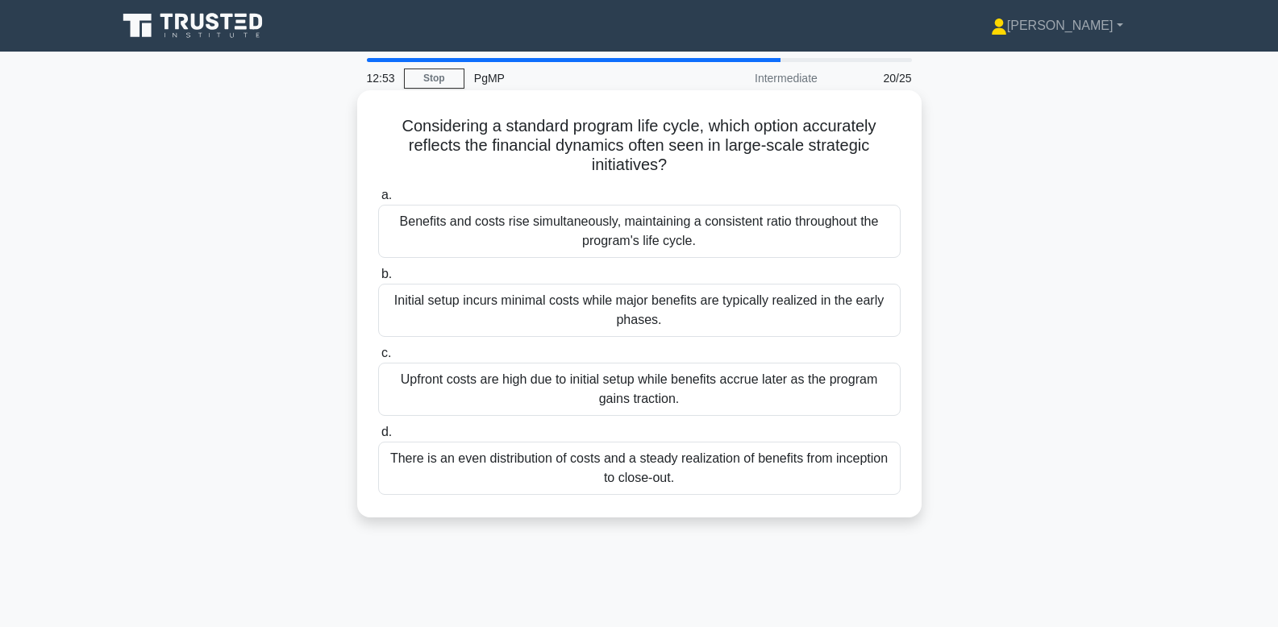
click at [830, 390] on div "Upfront costs are high due to initial setup while benefits accrue later as the …" at bounding box center [639, 389] width 523 height 53
click at [378, 359] on input "c. Upfront costs are high due to initial setup while benefits accrue later as t…" at bounding box center [378, 353] width 0 height 10
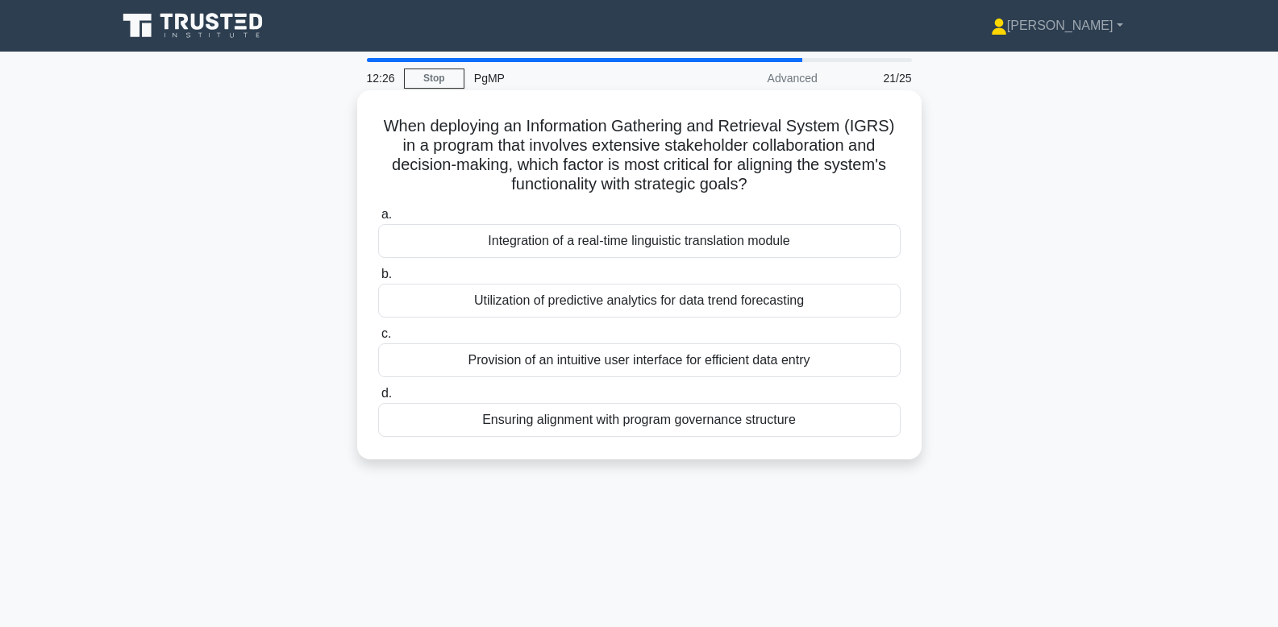
click at [760, 429] on div "Ensuring alignment with program governance structure" at bounding box center [639, 420] width 523 height 34
click at [378, 399] on input "d. Ensuring alignment with program governance structure" at bounding box center [378, 394] width 0 height 10
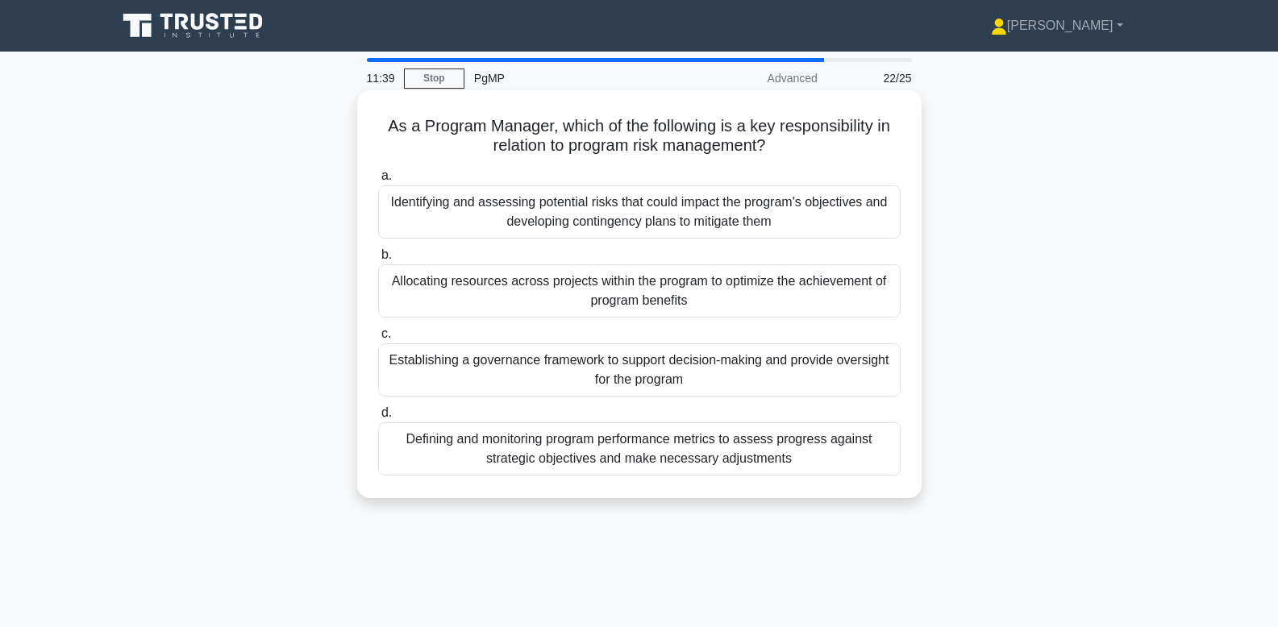
click at [875, 221] on div "Identifying and assessing potential risks that could impact the program's objec…" at bounding box center [639, 211] width 523 height 53
click at [378, 181] on input "a. Identifying and assessing potential risks that could impact the program's ob…" at bounding box center [378, 176] width 0 height 10
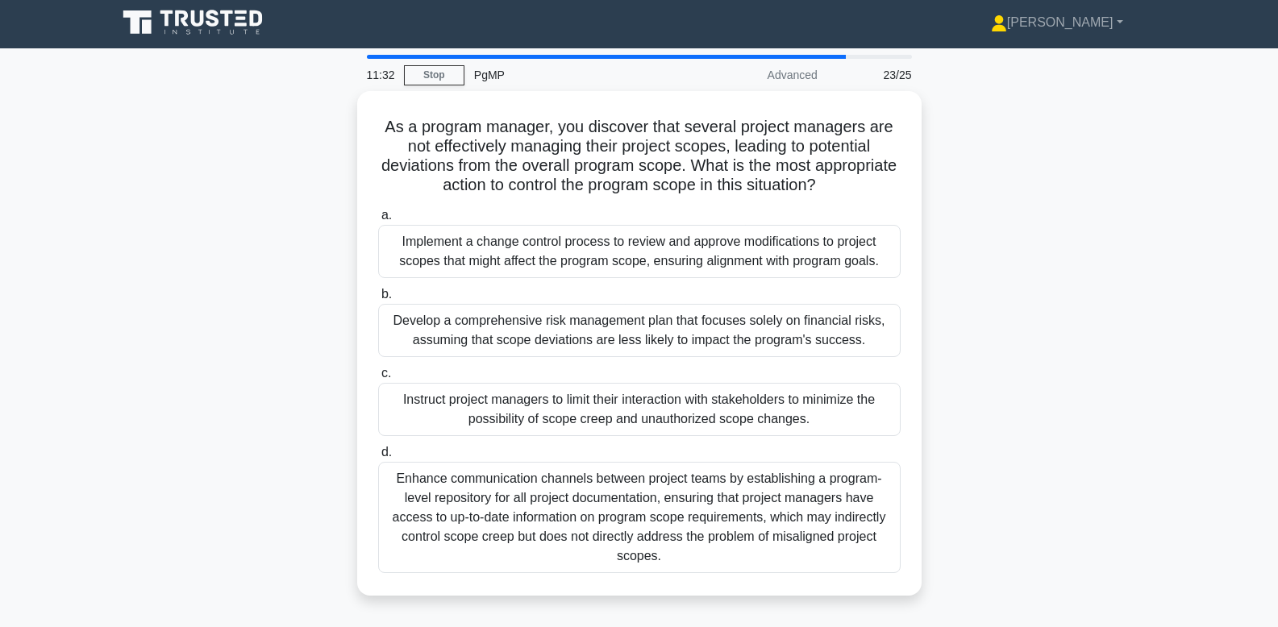
scroll to position [9, 0]
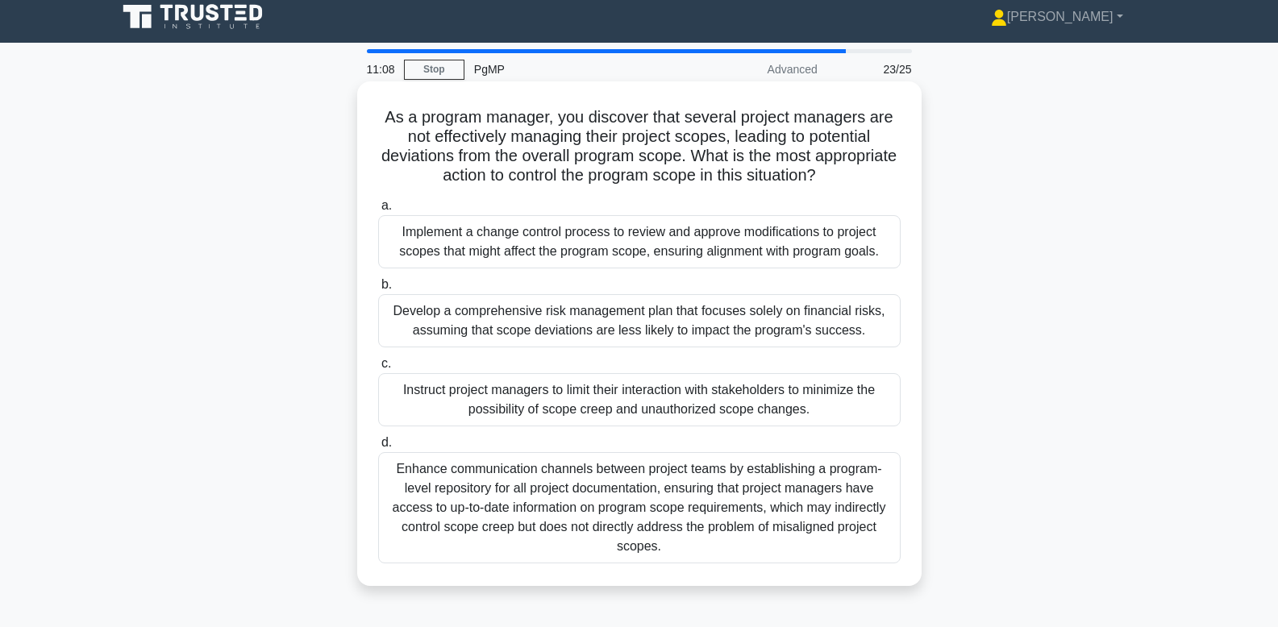
click at [860, 254] on div "Implement a change control process to review and approve modifications to proje…" at bounding box center [639, 241] width 523 height 53
click at [378, 211] on input "a. Implement a change control process to review and approve modifications to pr…" at bounding box center [378, 206] width 0 height 10
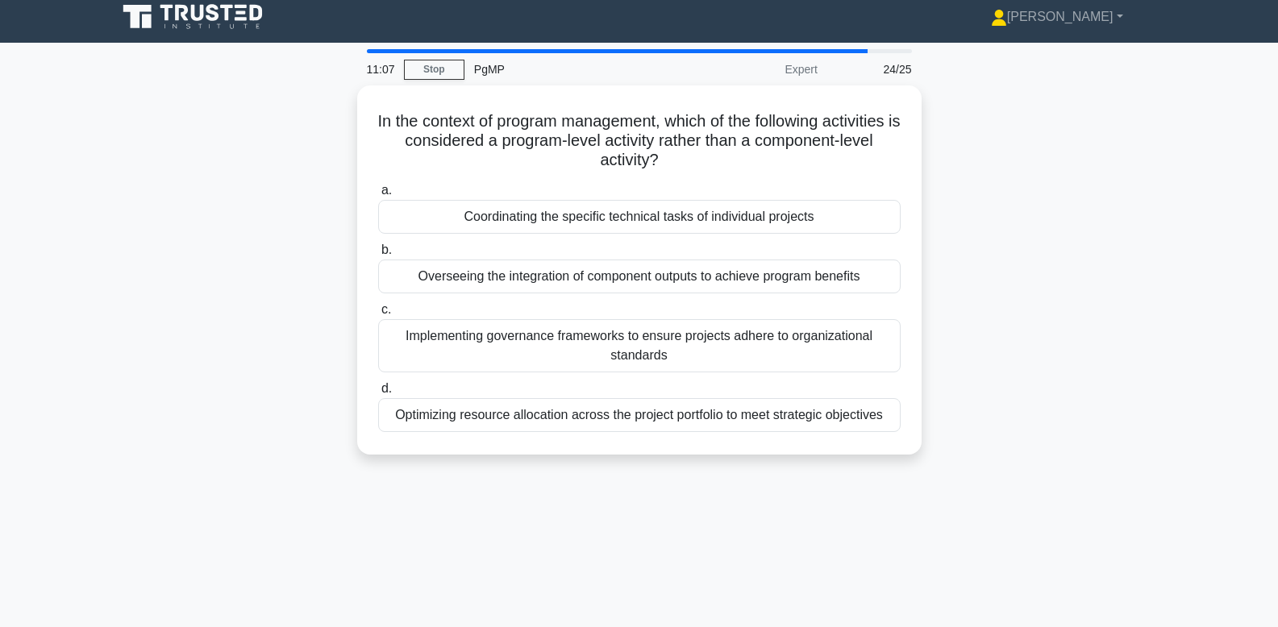
scroll to position [0, 0]
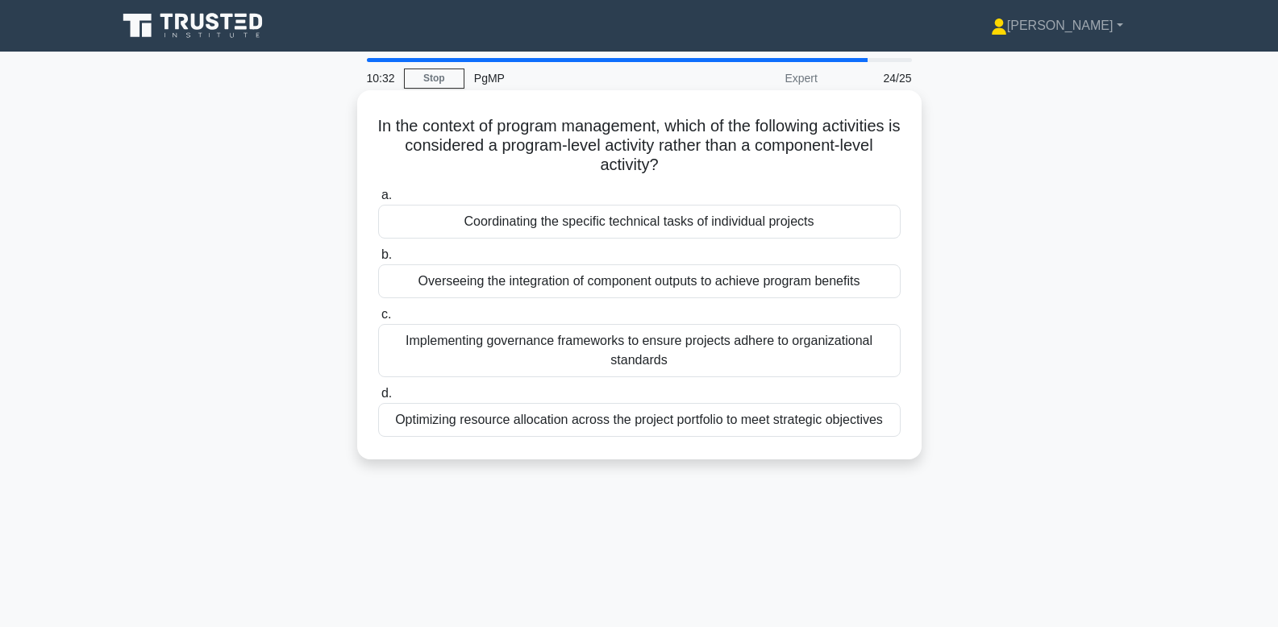
click at [821, 424] on div "Optimizing resource allocation across the project portfolio to meet strategic o…" at bounding box center [639, 420] width 523 height 34
click at [378, 399] on input "d. Optimizing resource allocation across the project portfolio to meet strategi…" at bounding box center [378, 394] width 0 height 10
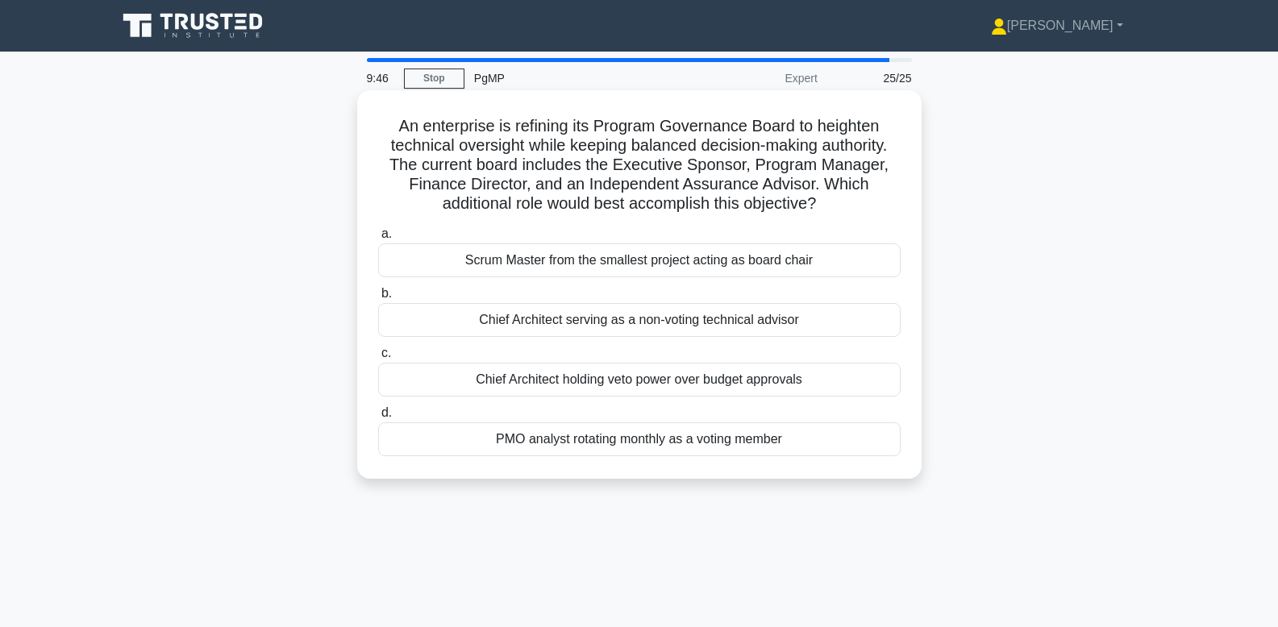
click at [677, 317] on div "Chief Architect serving as a non-voting technical advisor" at bounding box center [639, 320] width 523 height 34
click at [378, 299] on input "b. Chief Architect serving as a non-voting technical advisor" at bounding box center [378, 294] width 0 height 10
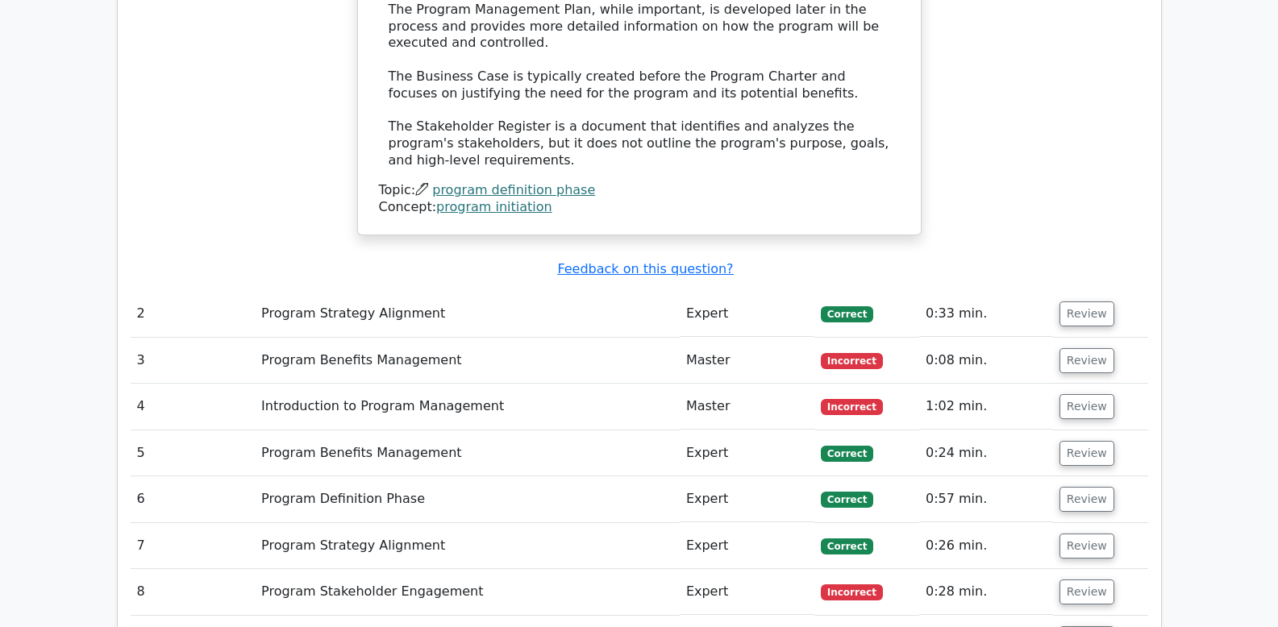
scroll to position [1601, 0]
click at [1088, 348] on button "Review" at bounding box center [1087, 360] width 55 height 25
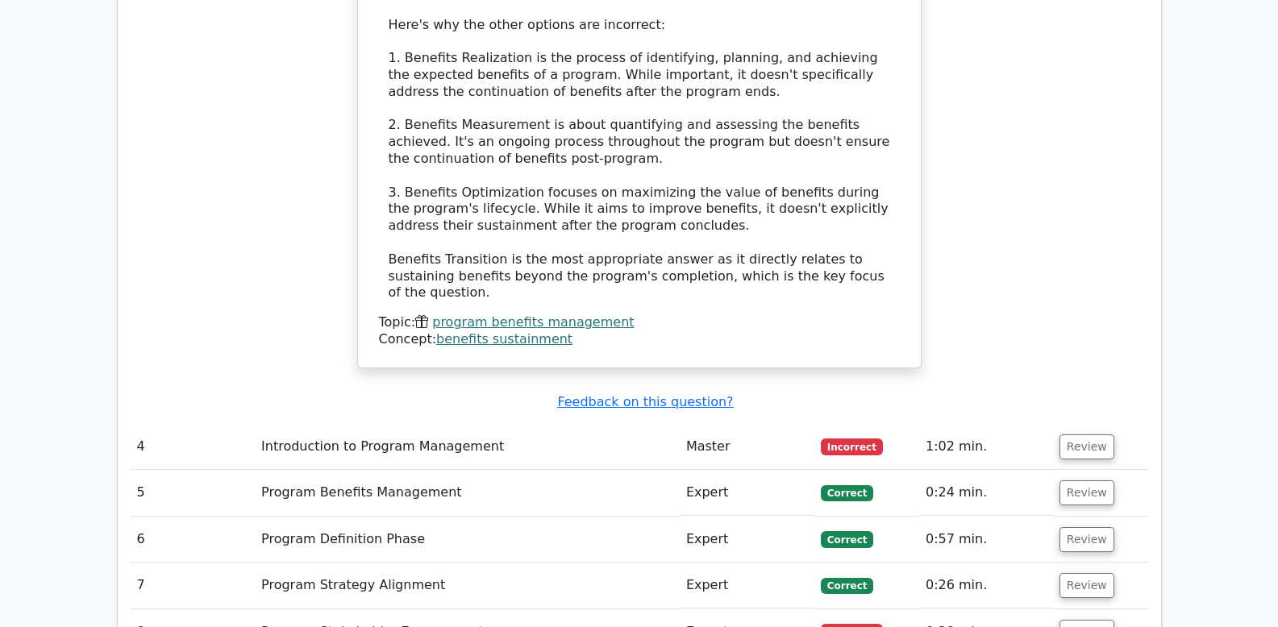
scroll to position [2473, 0]
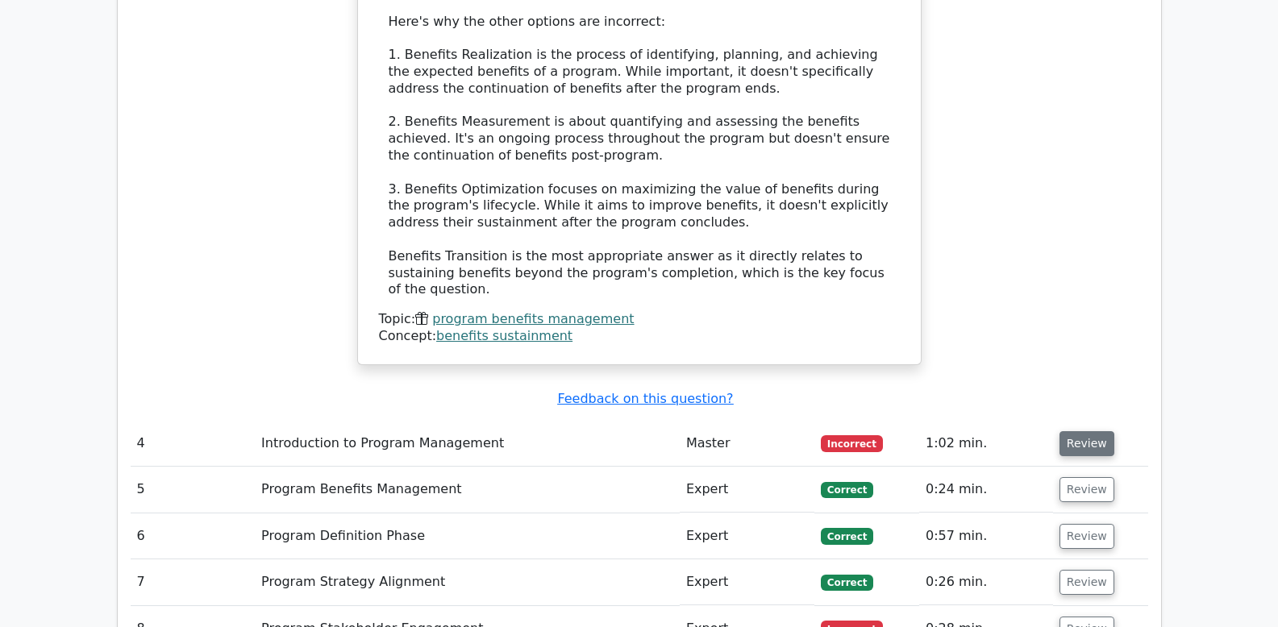
click at [1080, 431] on button "Review" at bounding box center [1087, 443] width 55 height 25
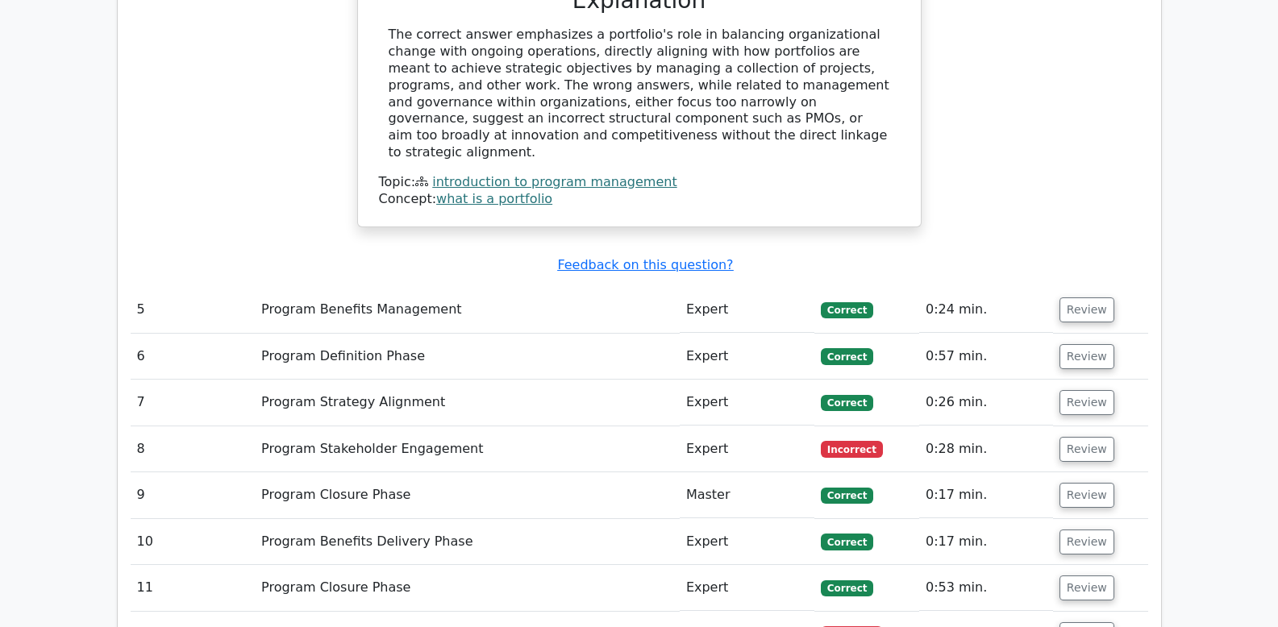
scroll to position [3453, 0]
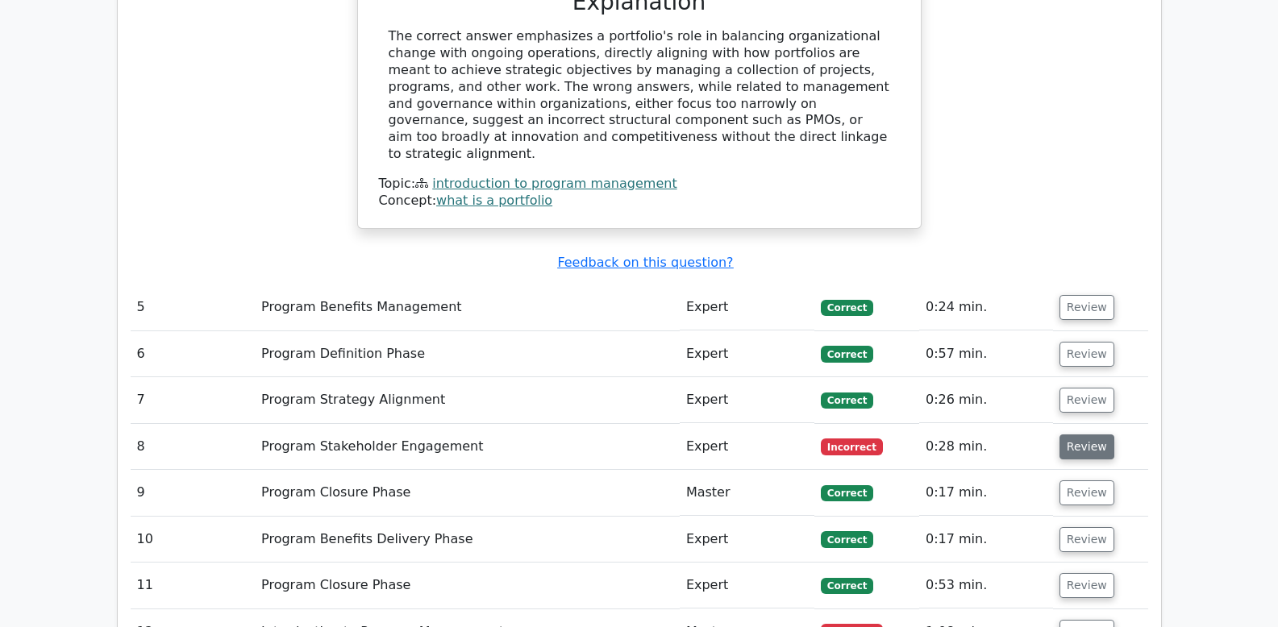
click at [1096, 435] on button "Review" at bounding box center [1087, 447] width 55 height 25
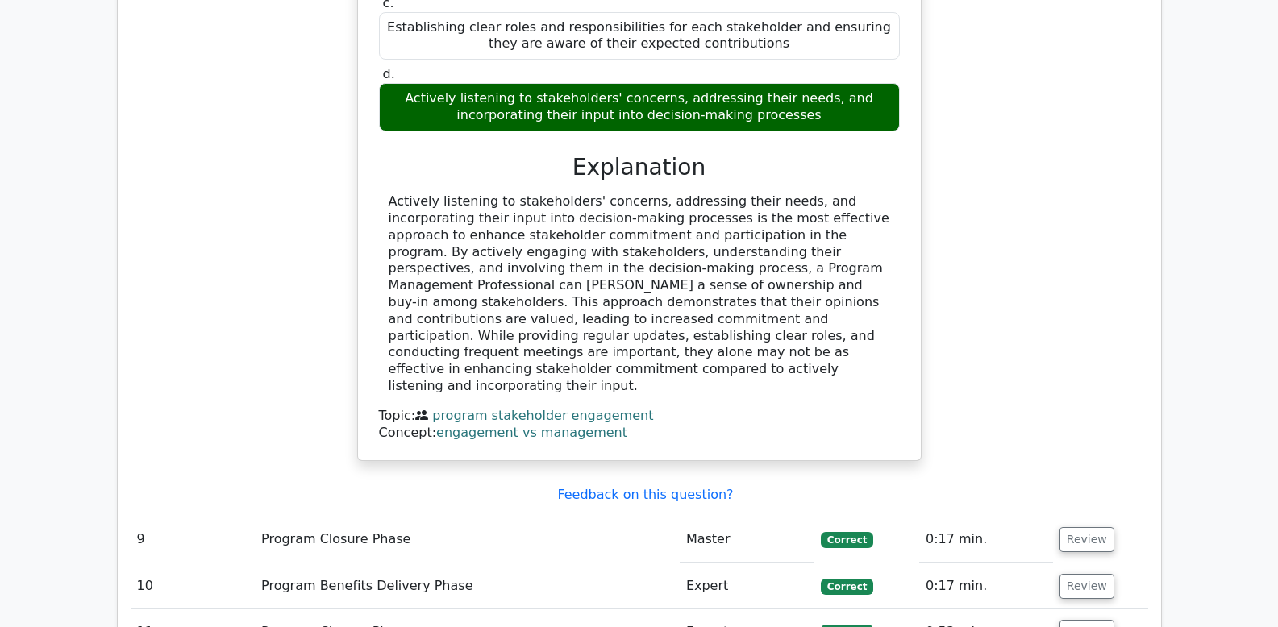
scroll to position [4443, 0]
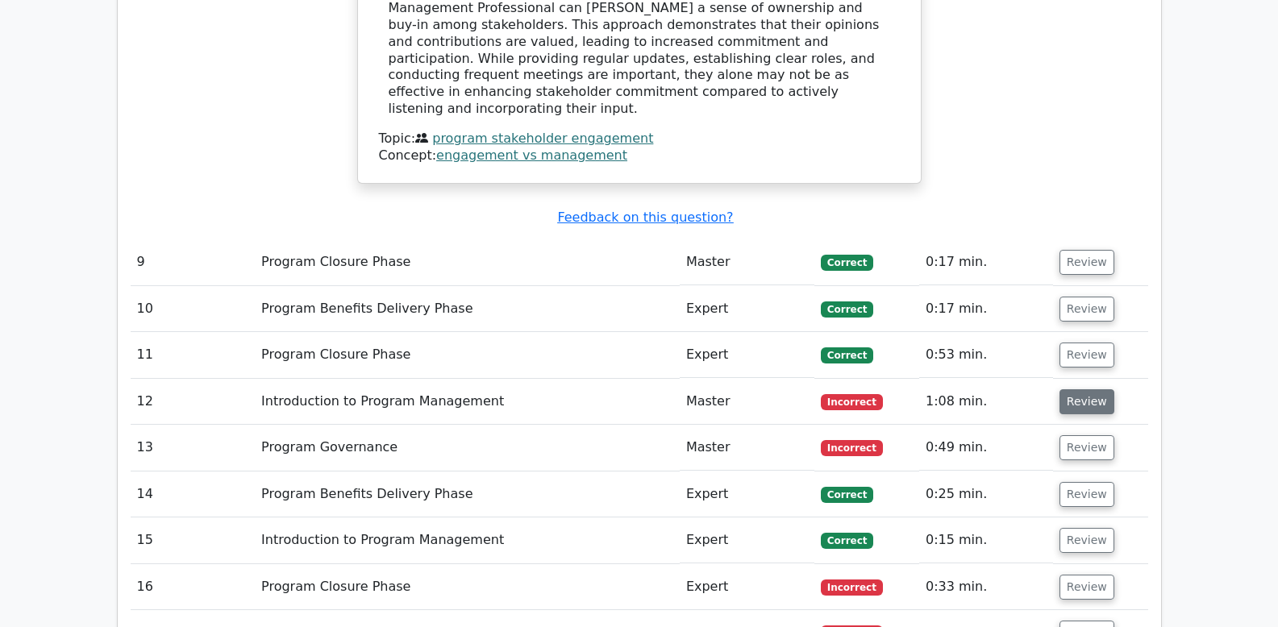
click at [1071, 390] on button "Review" at bounding box center [1087, 402] width 55 height 25
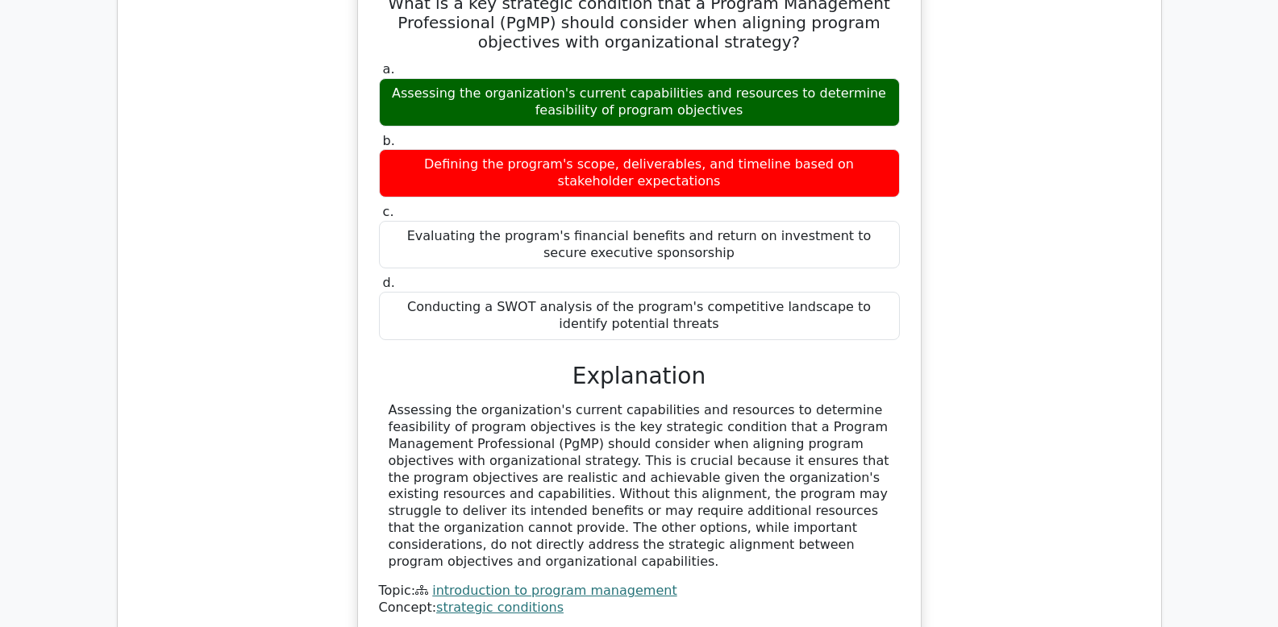
scroll to position [5207, 0]
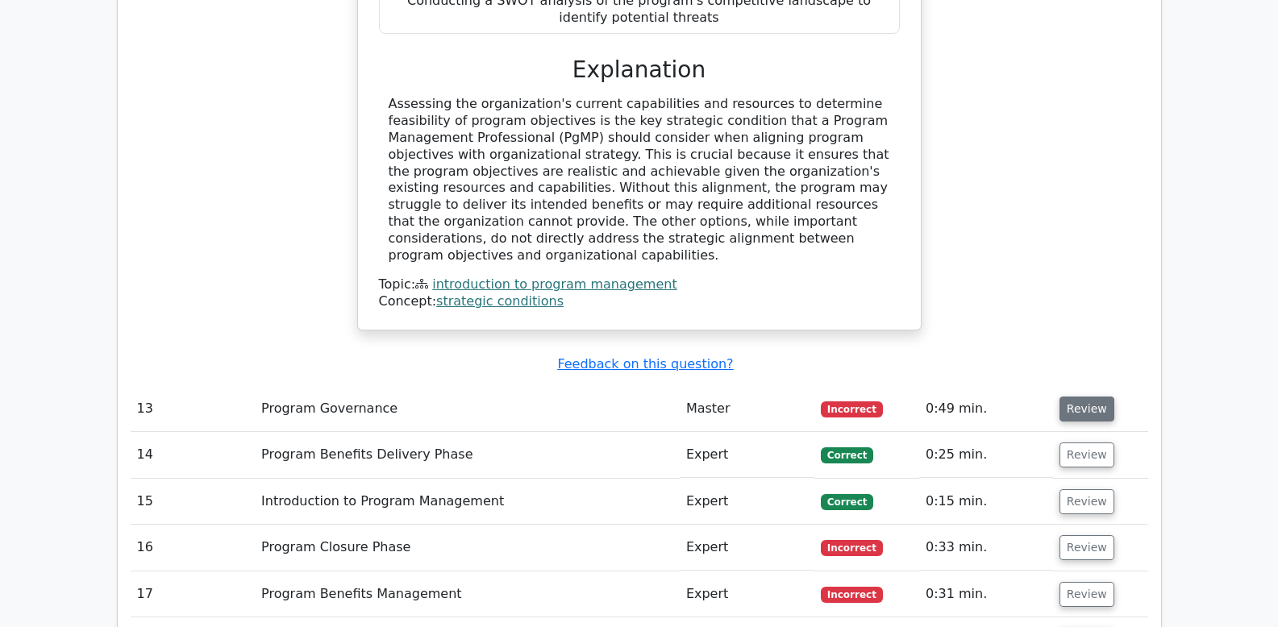
click at [1077, 397] on button "Review" at bounding box center [1087, 409] width 55 height 25
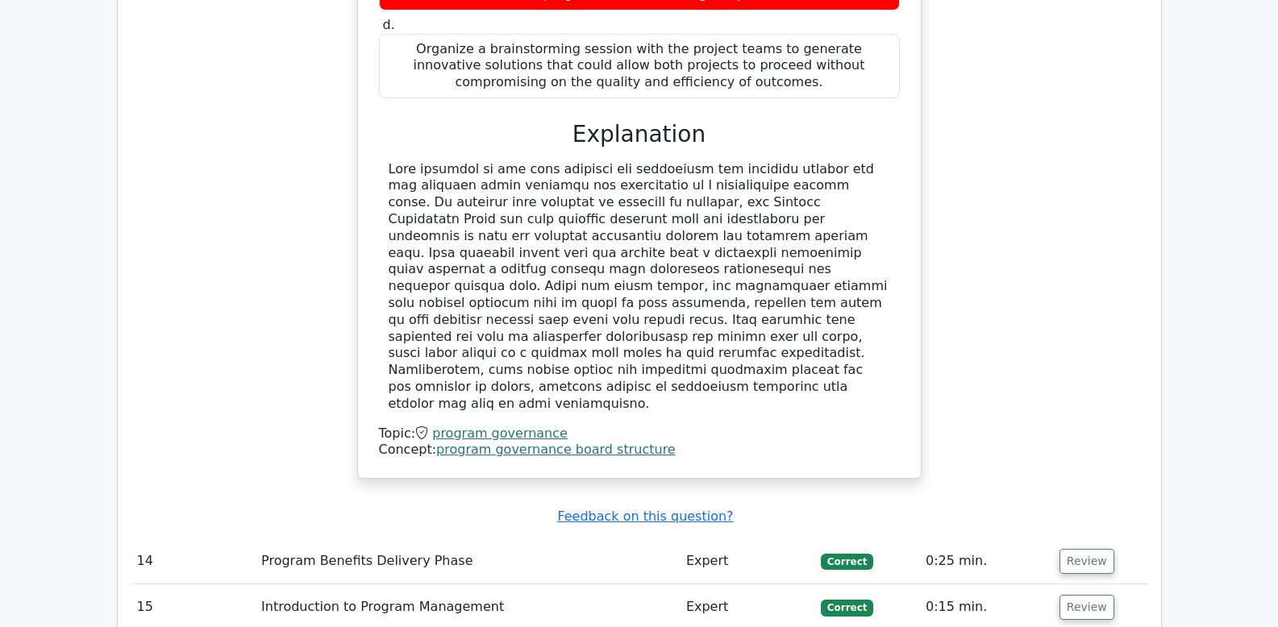
scroll to position [6233, 0]
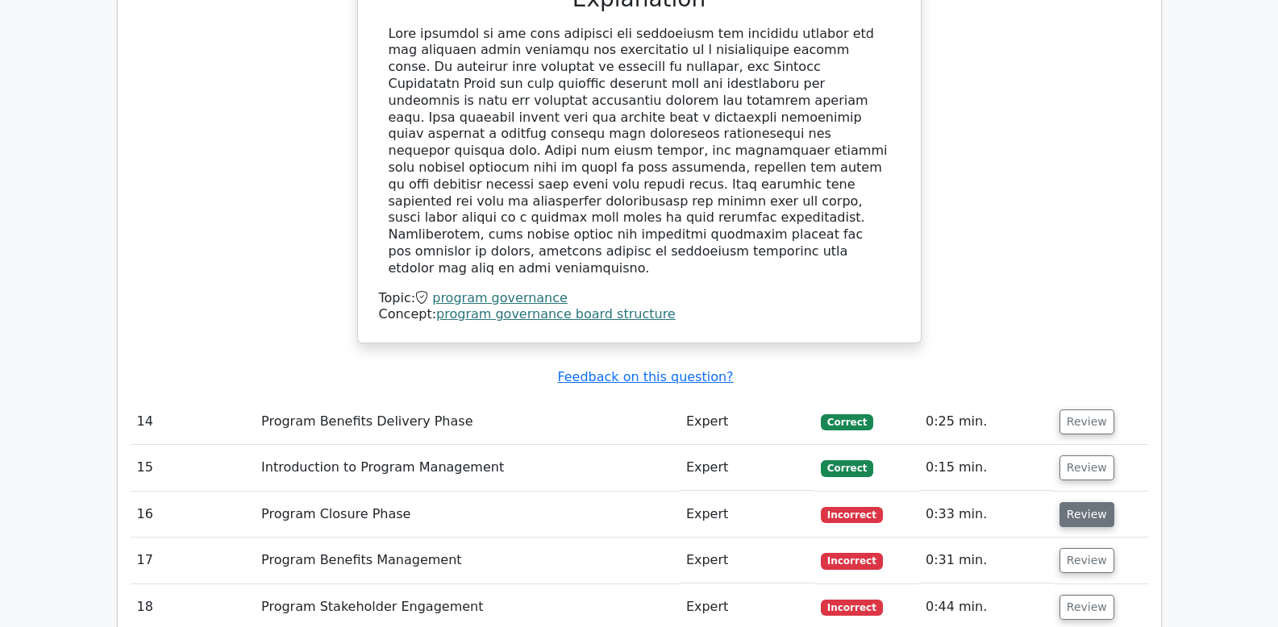
click at [1064, 502] on button "Review" at bounding box center [1087, 514] width 55 height 25
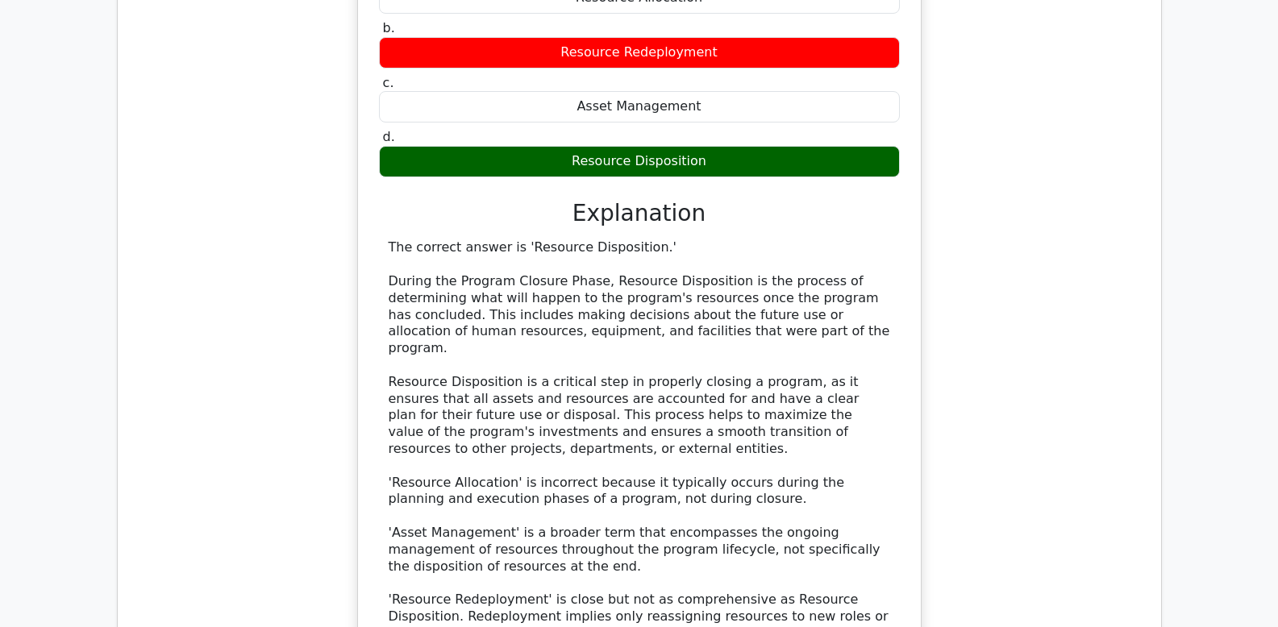
scroll to position [7197, 0]
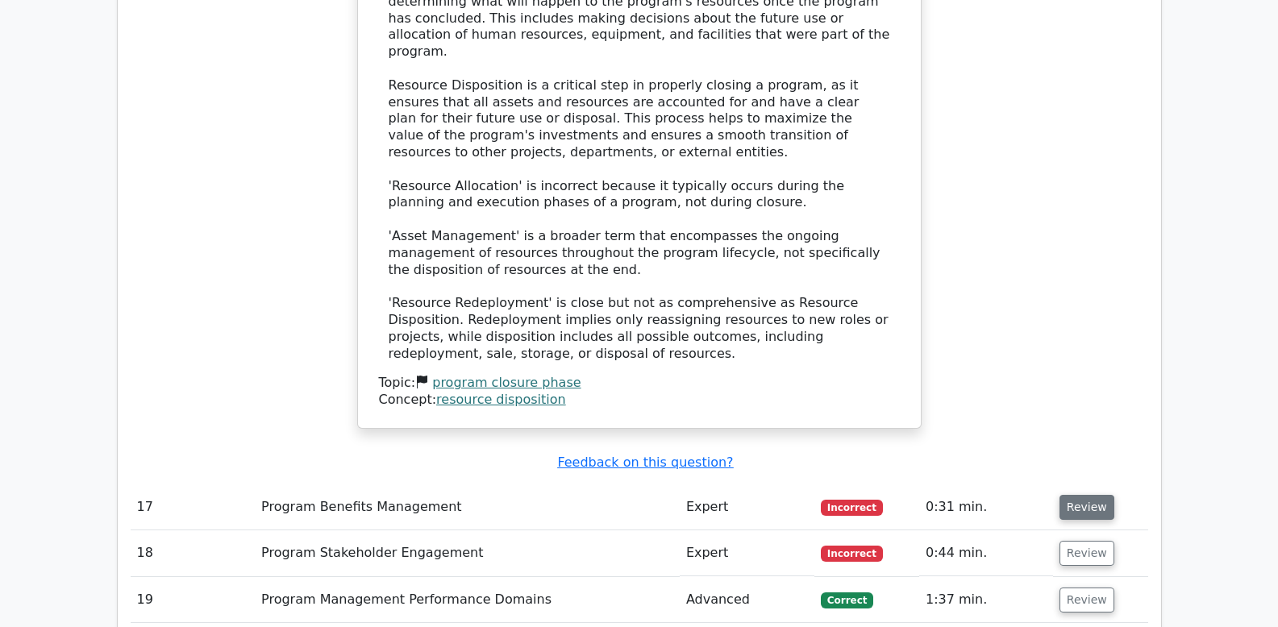
click at [1080, 495] on button "Review" at bounding box center [1087, 507] width 55 height 25
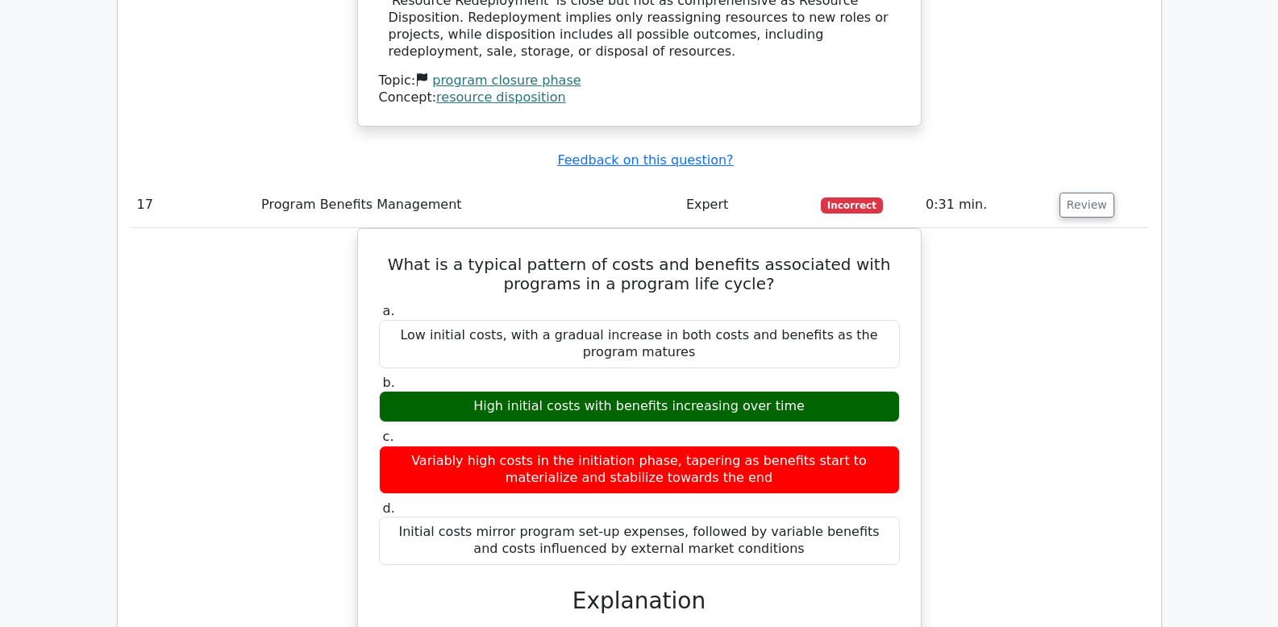
scroll to position [7784, 0]
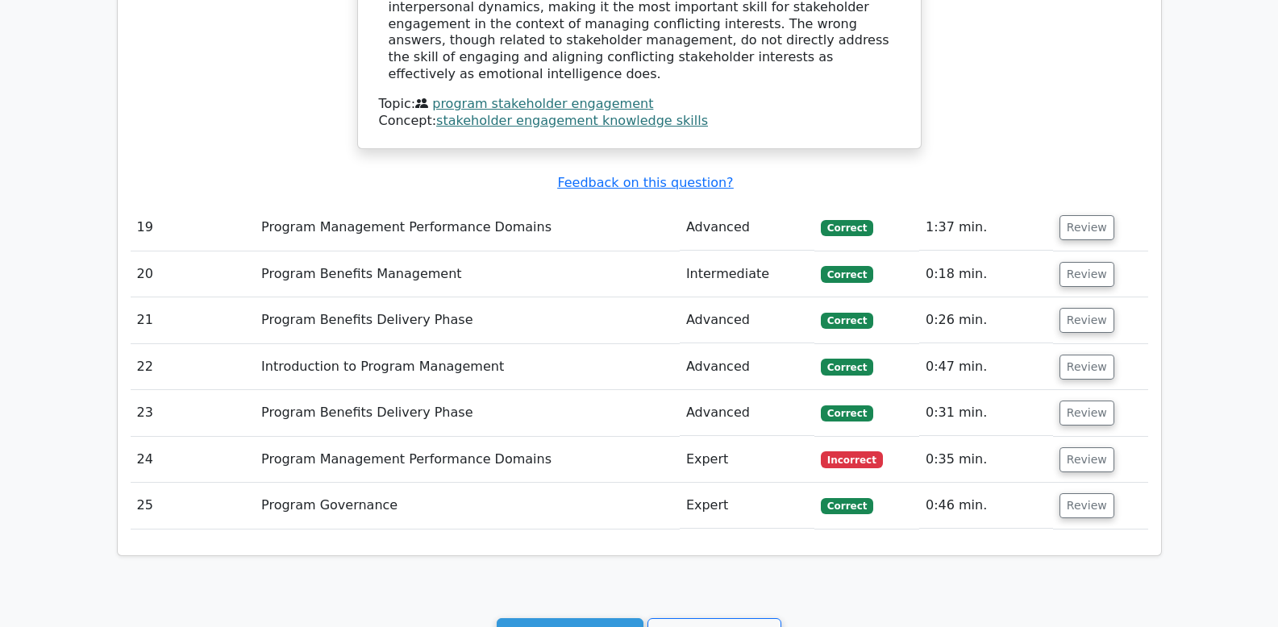
scroll to position [8990, 0]
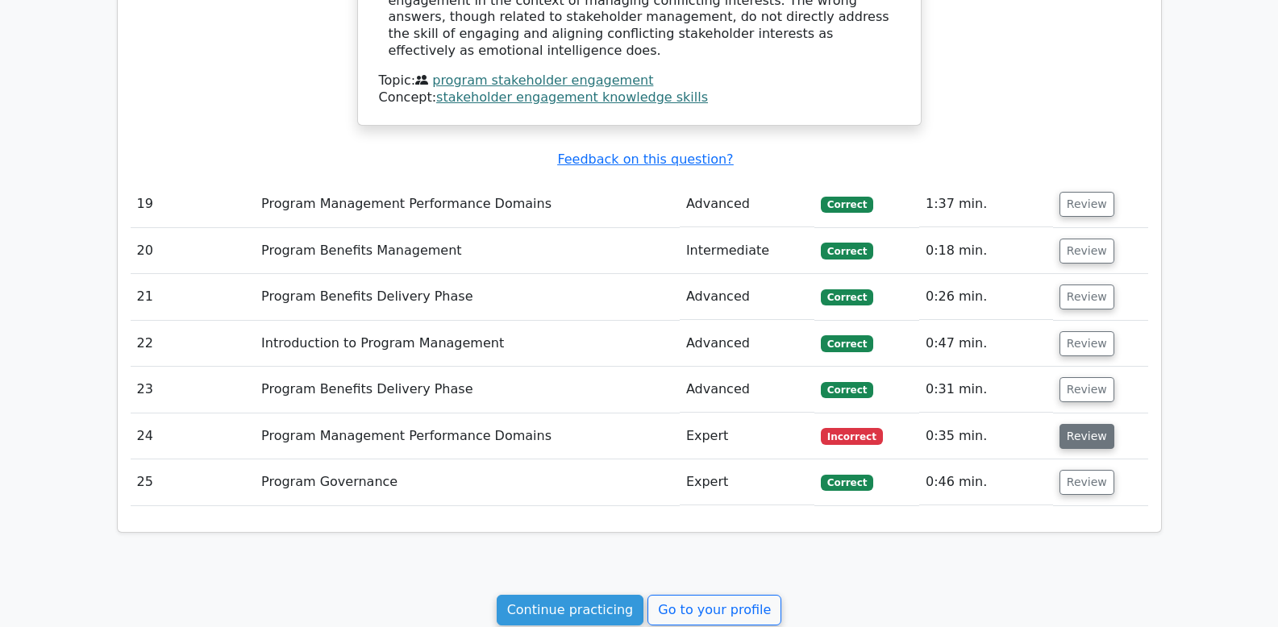
click at [1097, 424] on button "Review" at bounding box center [1087, 436] width 55 height 25
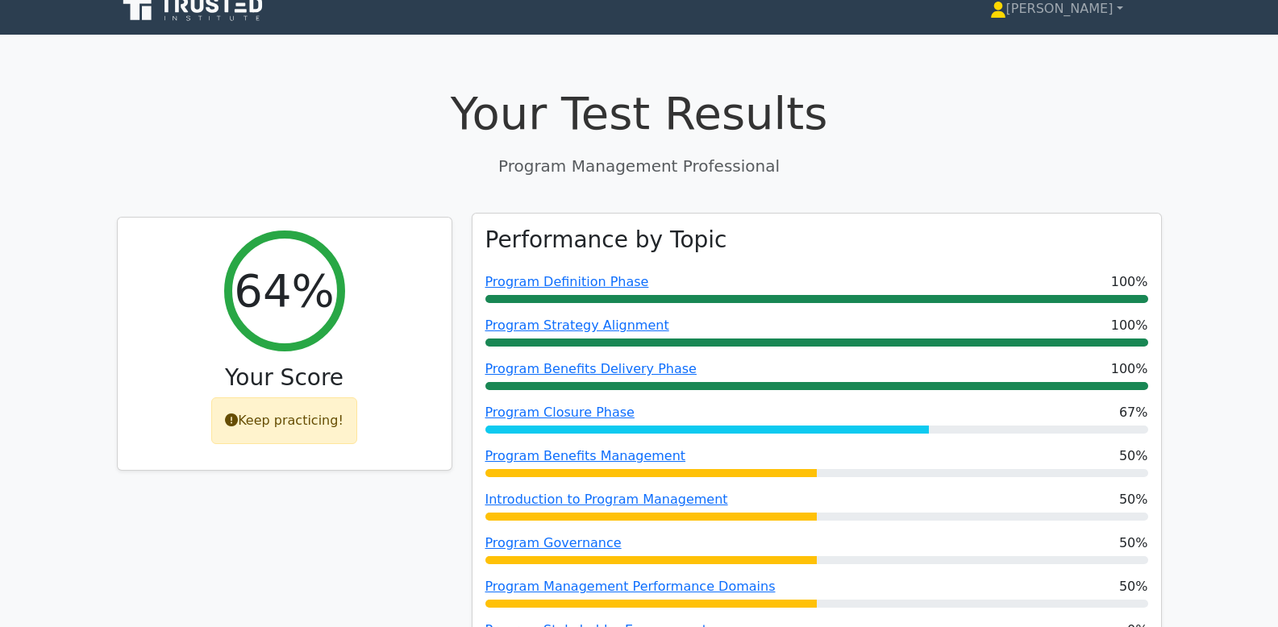
scroll to position [301, 0]
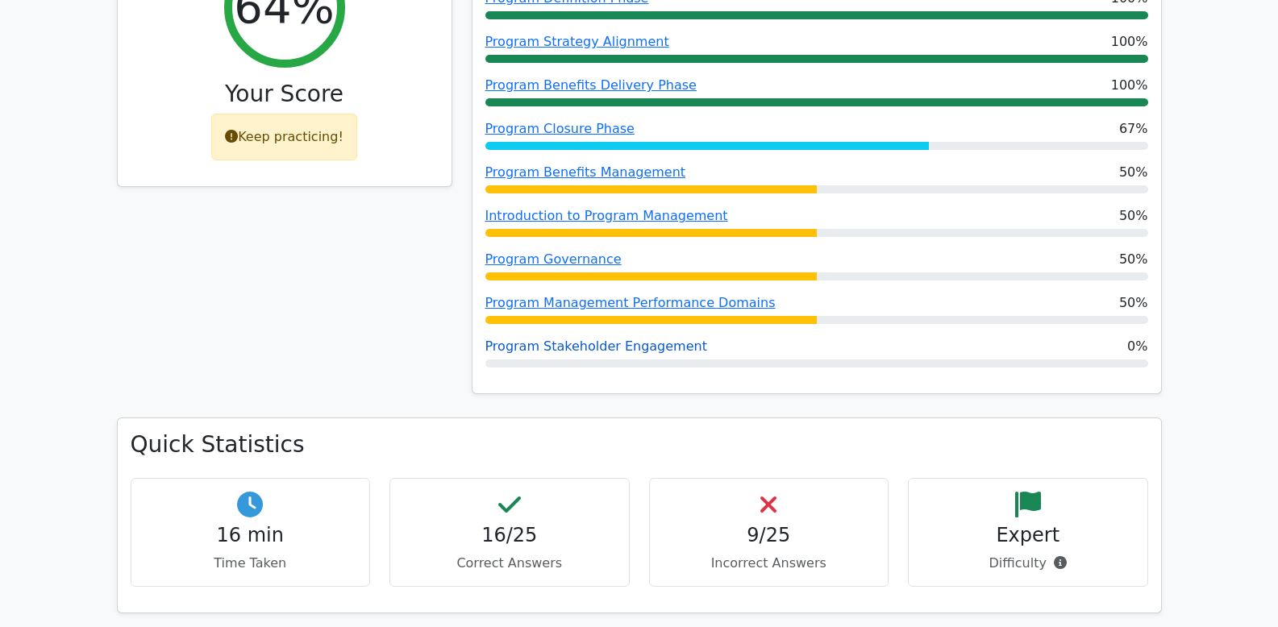
click at [657, 344] on link "Program Stakeholder Engagement" at bounding box center [596, 346] width 222 height 15
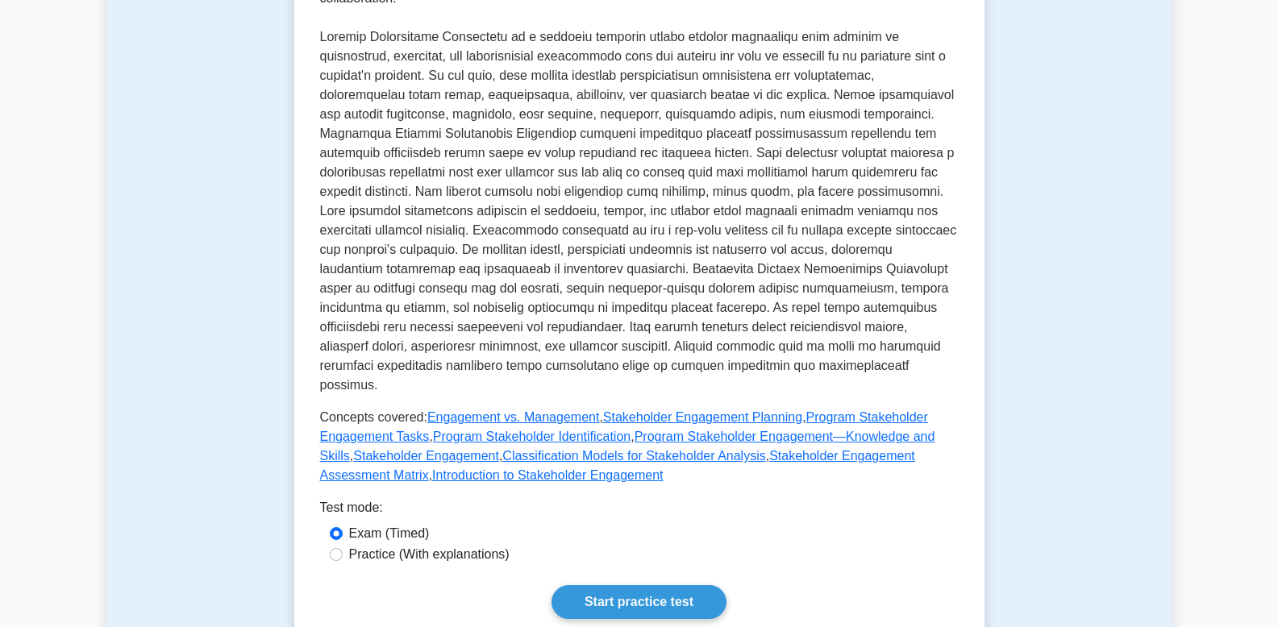
scroll to position [415, 0]
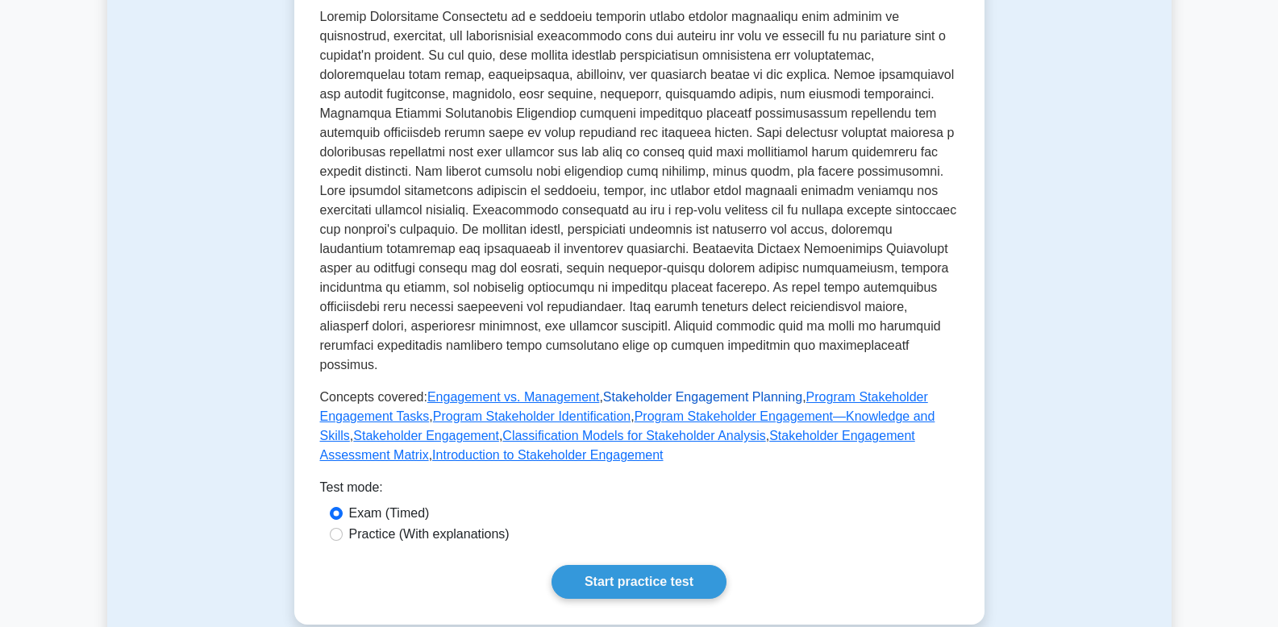
click at [699, 390] on link "Stakeholder Engagement Planning" at bounding box center [702, 397] width 199 height 14
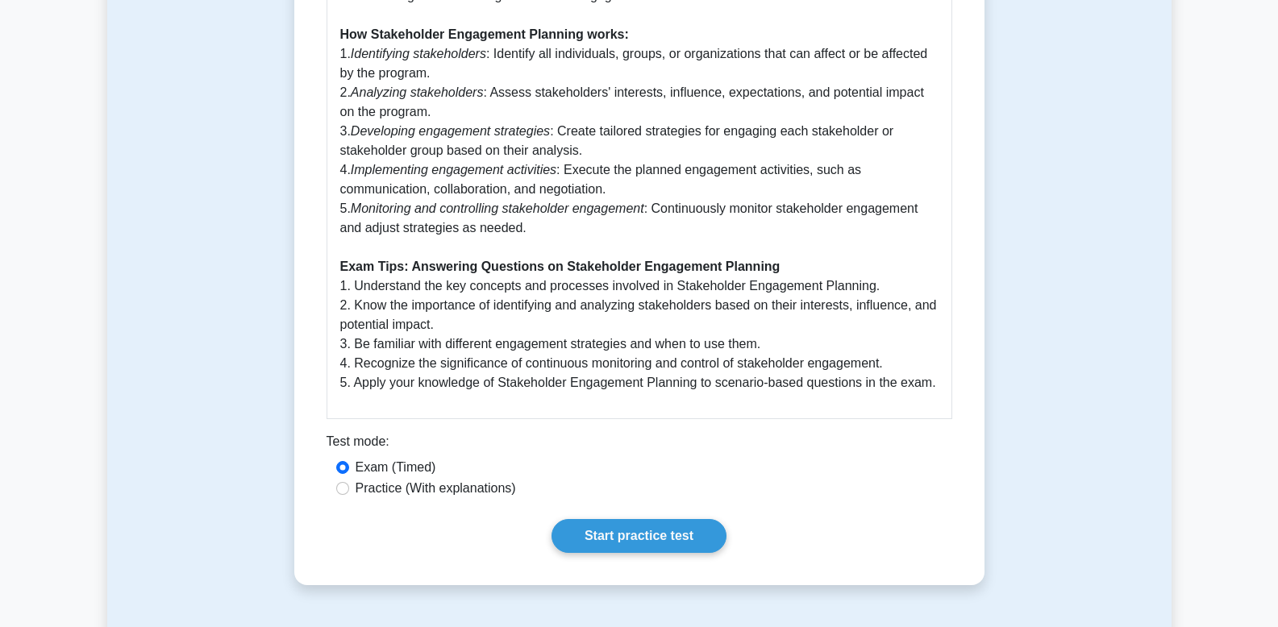
scroll to position [1127, 0]
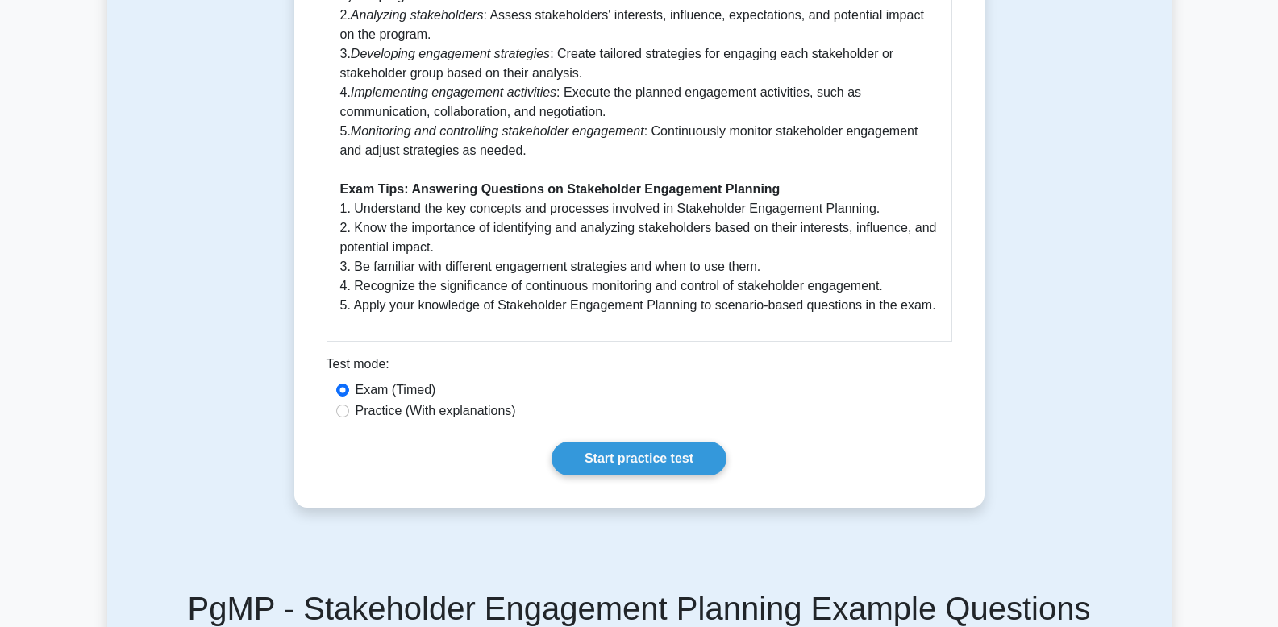
click at [443, 421] on label "Practice (With explanations)" at bounding box center [436, 411] width 160 height 19
click at [349, 418] on input "Practice (With explanations)" at bounding box center [342, 411] width 13 height 13
radio input "true"
click at [639, 476] on link "Start practice test" at bounding box center [639, 459] width 175 height 34
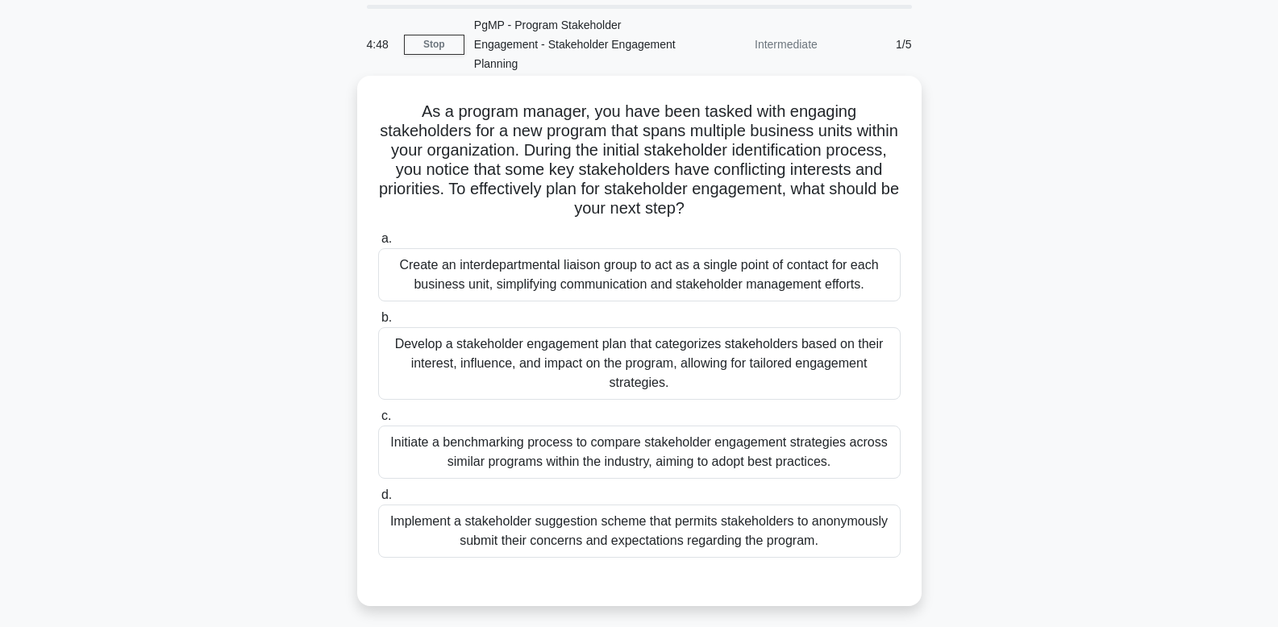
scroll to position [65, 0]
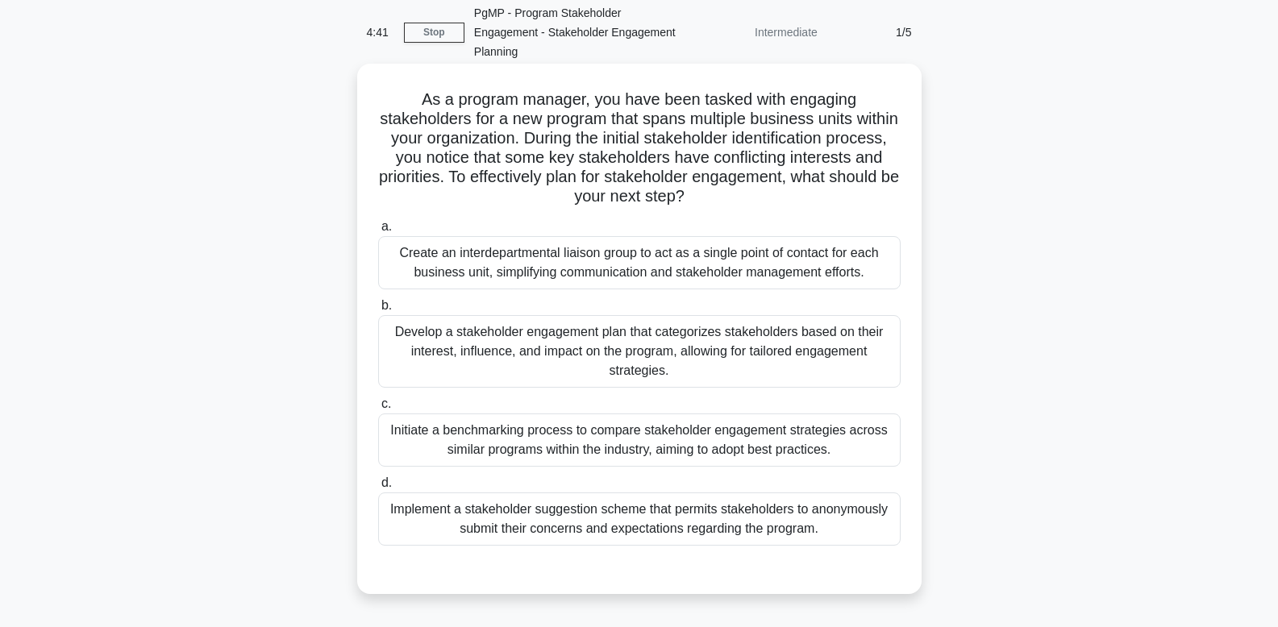
click at [850, 352] on div "Develop a stakeholder engagement plan that categorizes stakeholders based on th…" at bounding box center [639, 351] width 523 height 73
click at [378, 311] on input "b. Develop a stakeholder engagement plan that categorizes stakeholders based on…" at bounding box center [378, 306] width 0 height 10
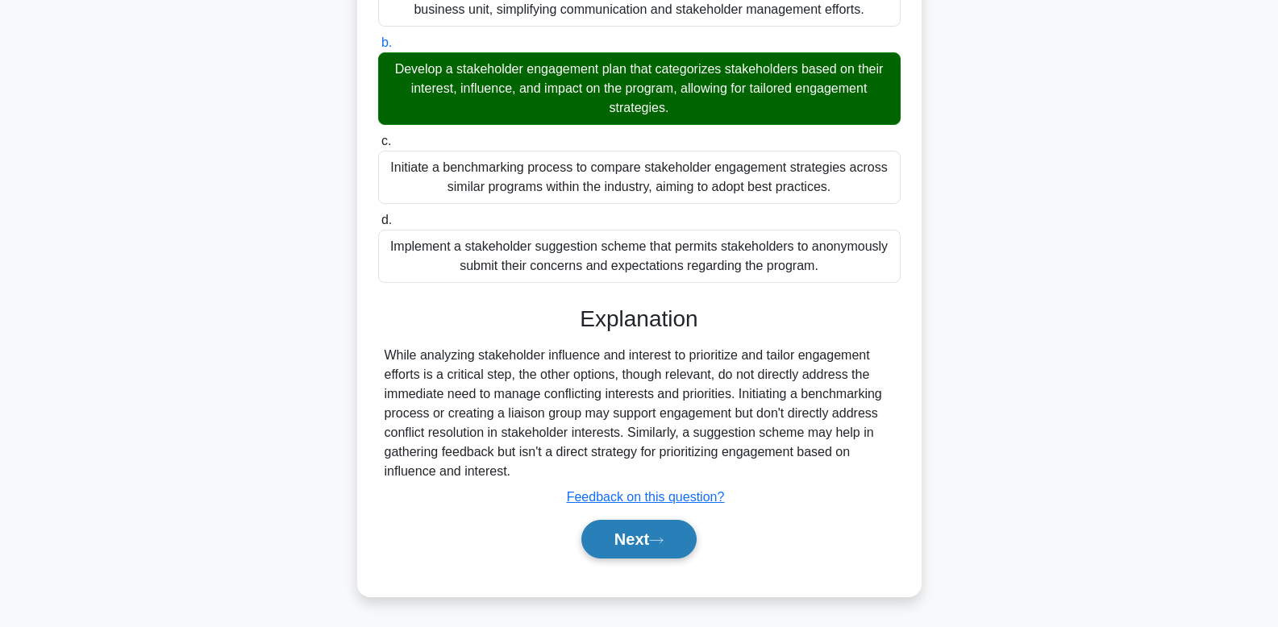
click at [660, 544] on icon at bounding box center [656, 540] width 15 height 9
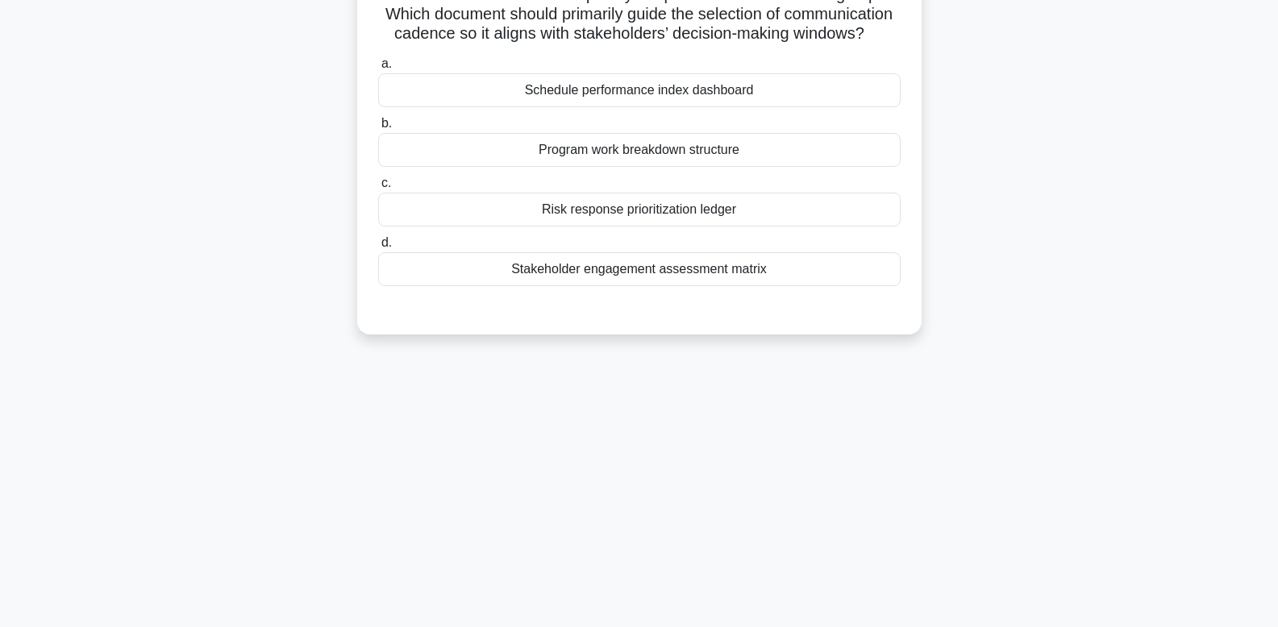
scroll to position [117, 0]
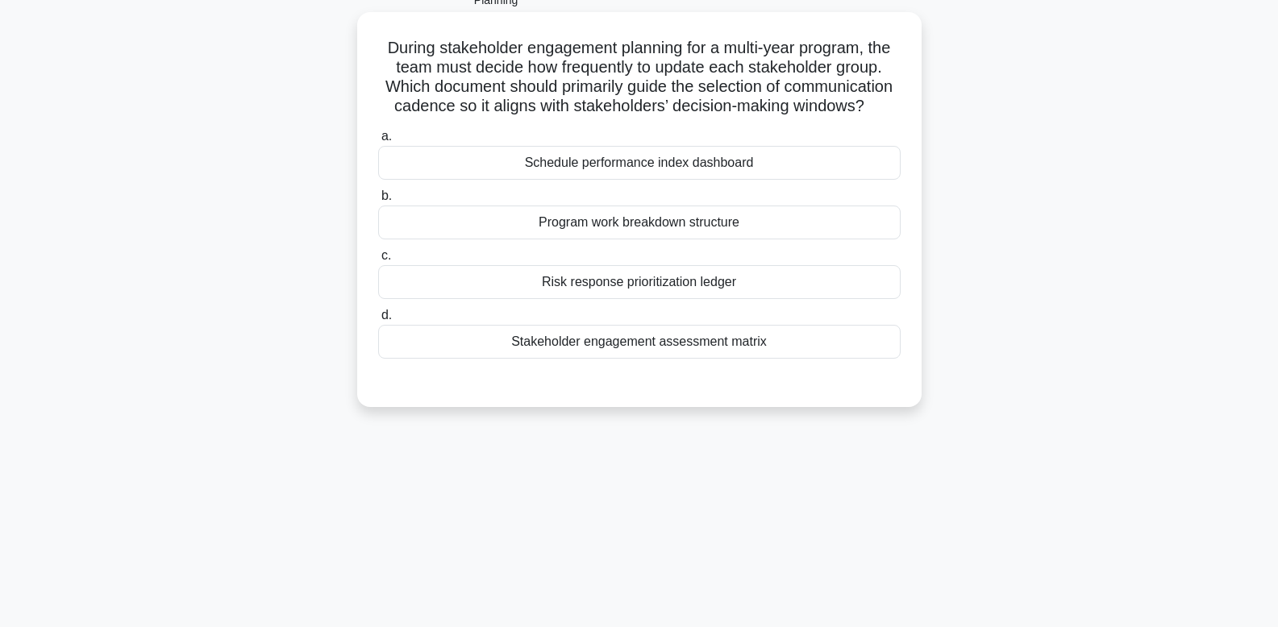
click at [831, 362] on div "a. Schedule performance index dashboard b. Program work breakdown structure c. …" at bounding box center [640, 255] width 526 height 265
click at [830, 352] on div "Stakeholder engagement assessment matrix" at bounding box center [639, 342] width 523 height 34
click at [378, 321] on input "d. Stakeholder engagement assessment matrix" at bounding box center [378, 315] width 0 height 10
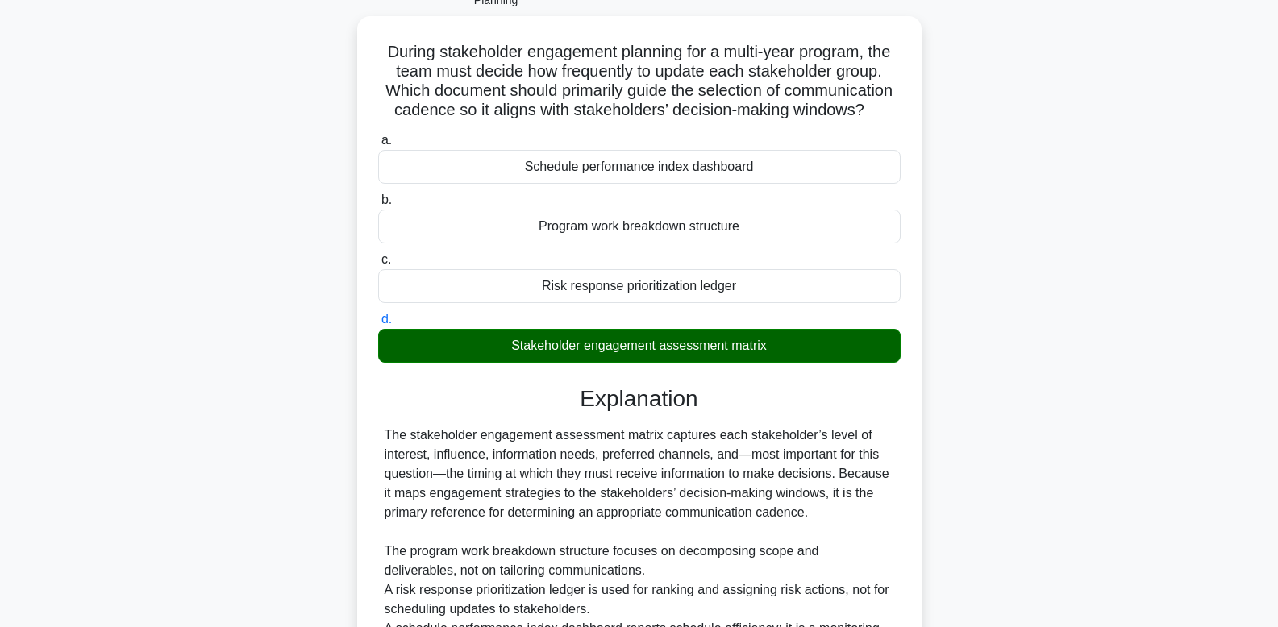
scroll to position [290, 0]
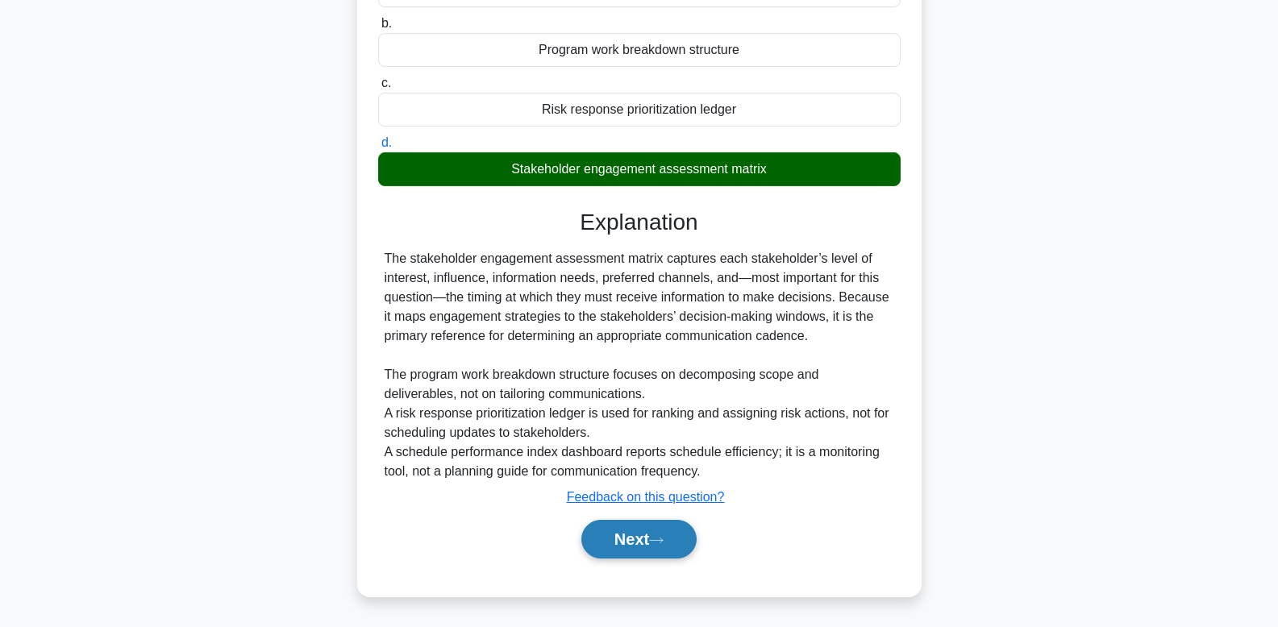
click at [652, 552] on button "Next" at bounding box center [638, 539] width 115 height 39
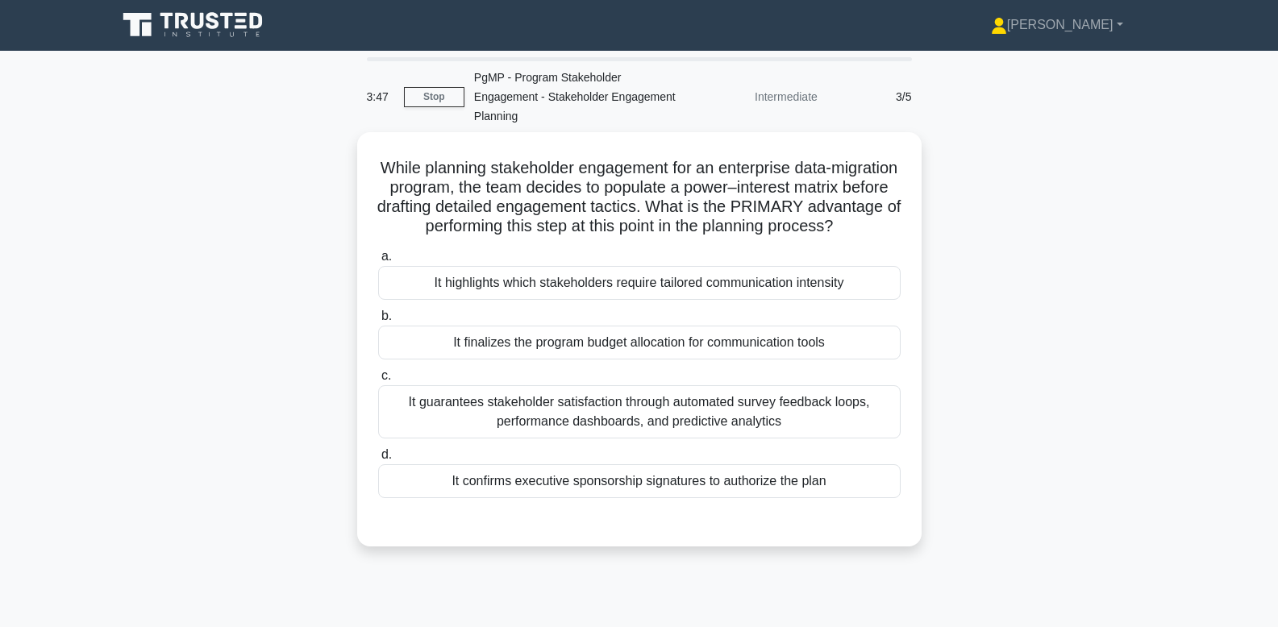
scroll to position [0, 0]
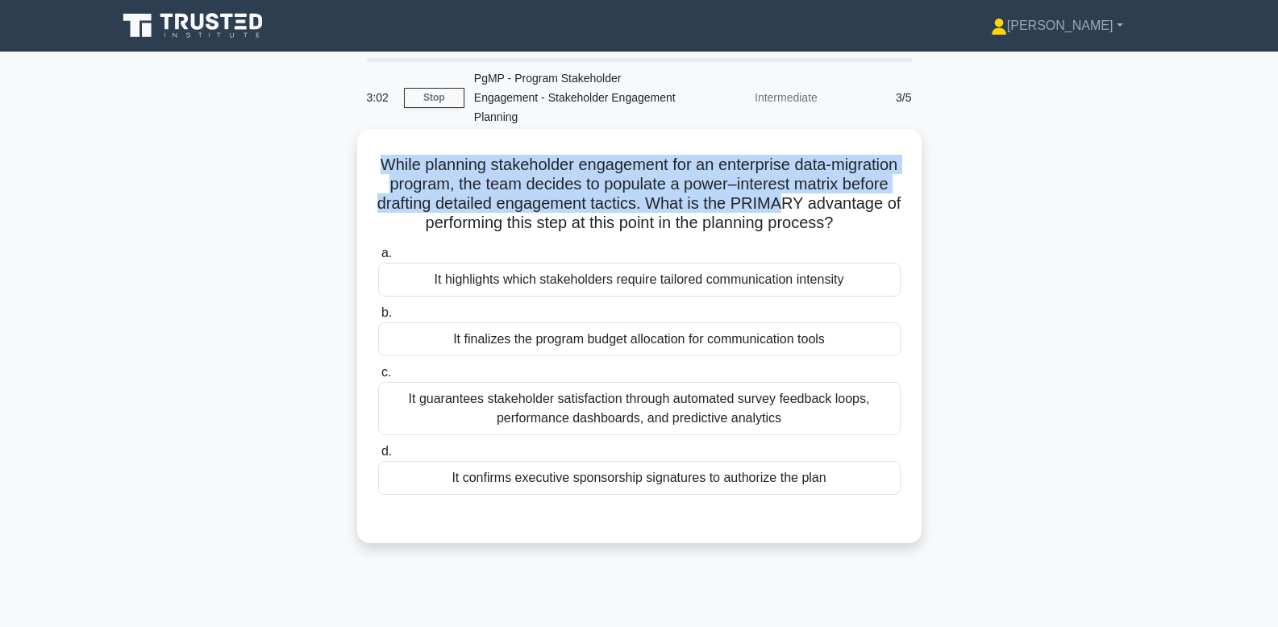
drag, startPoint x: 484, startPoint y: 150, endPoint x: 785, endPoint y: 203, distance: 305.5
click at [785, 203] on div "While planning stakeholder engagement for an enterprise data-migration program,…" at bounding box center [640, 336] width 552 height 402
click at [784, 202] on h5 "While planning stakeholder engagement for an enterprise data-migration program,…" at bounding box center [640, 194] width 526 height 79
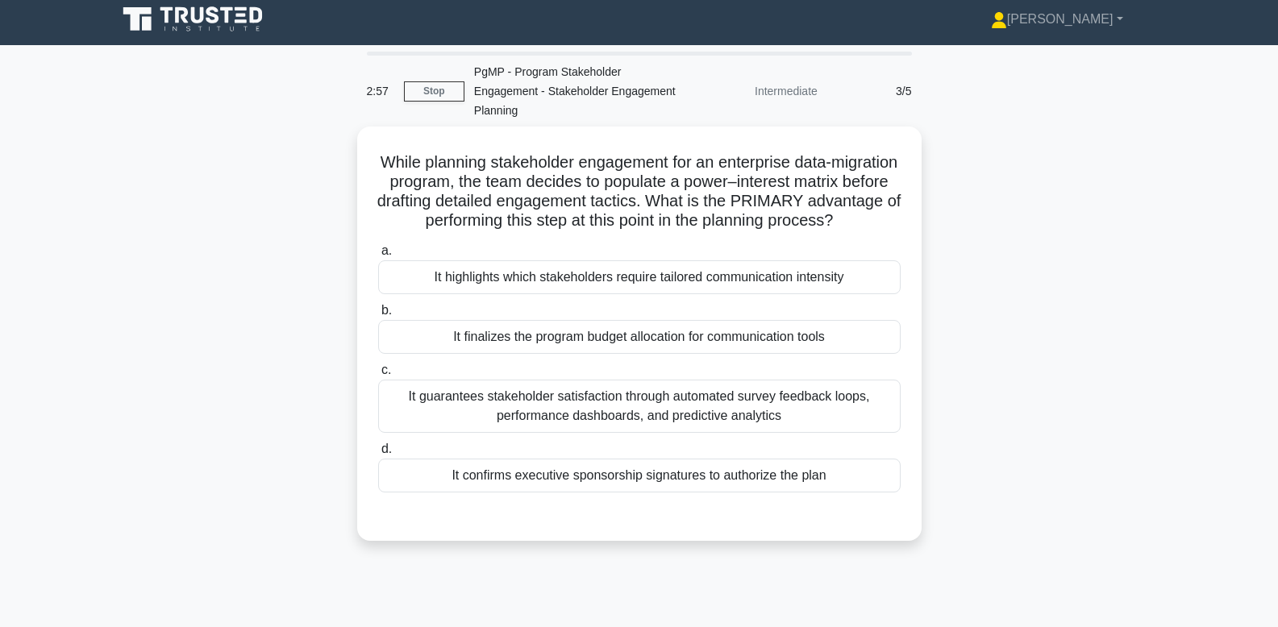
scroll to position [10, 0]
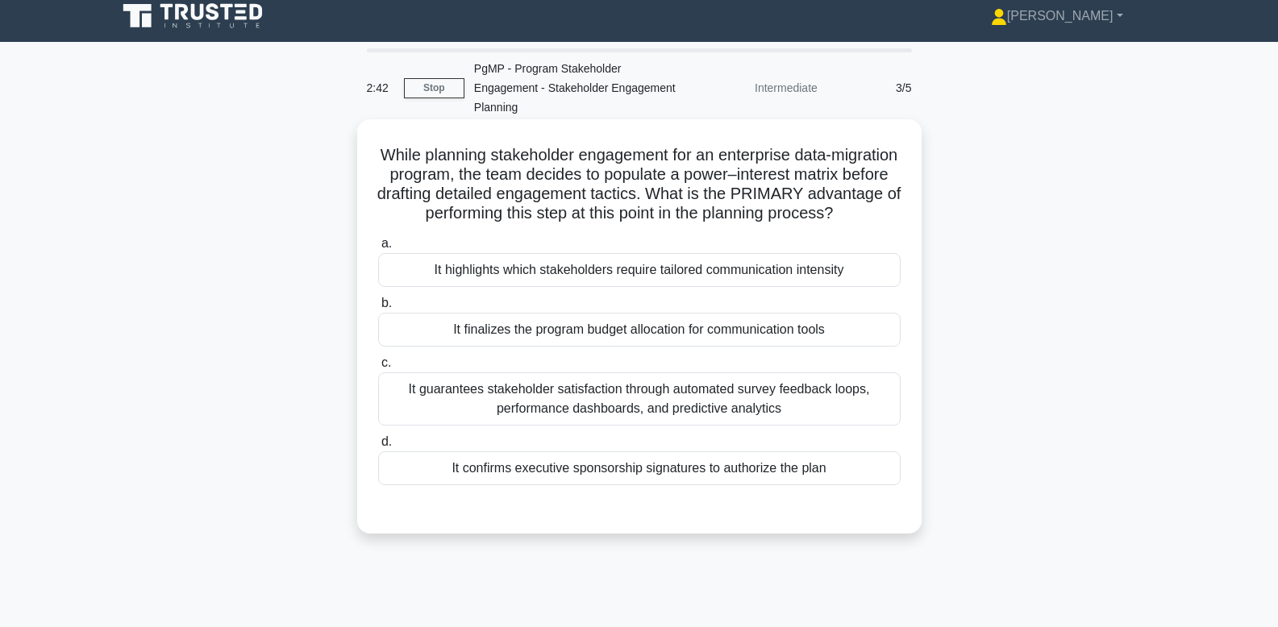
click at [817, 269] on div "It highlights which stakeholders require tailored communication intensity" at bounding box center [639, 270] width 523 height 34
click at [378, 249] on input "a. It highlights which stakeholders require tailored communication intensity" at bounding box center [378, 244] width 0 height 10
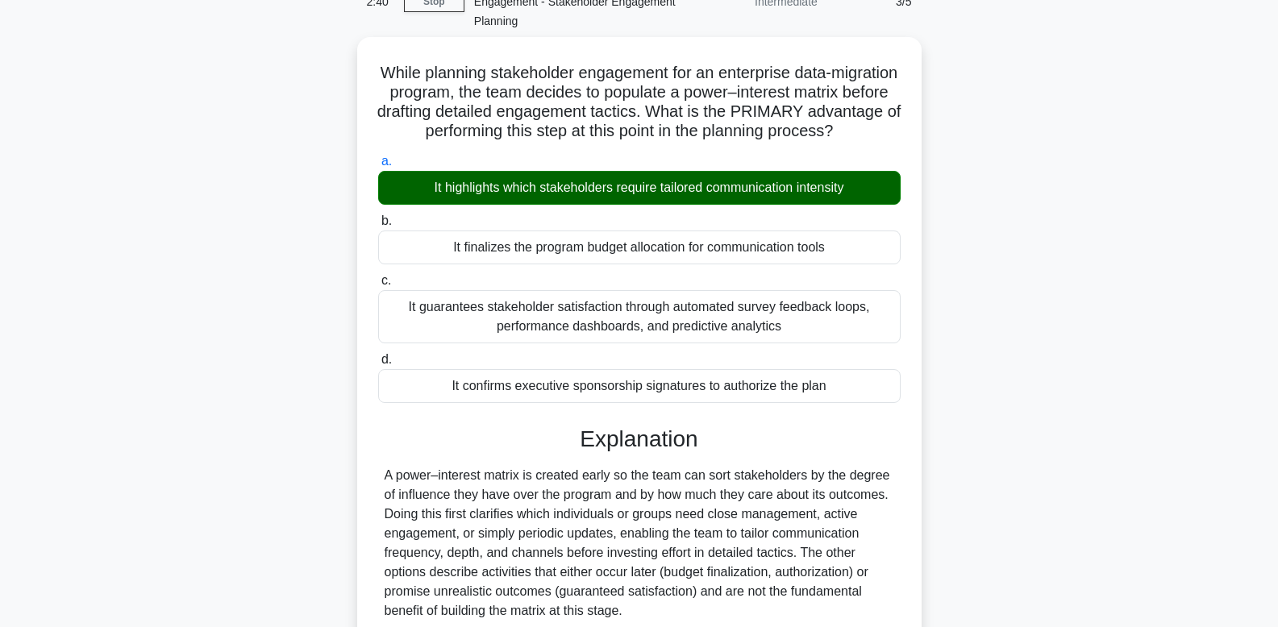
scroll to position [244, 0]
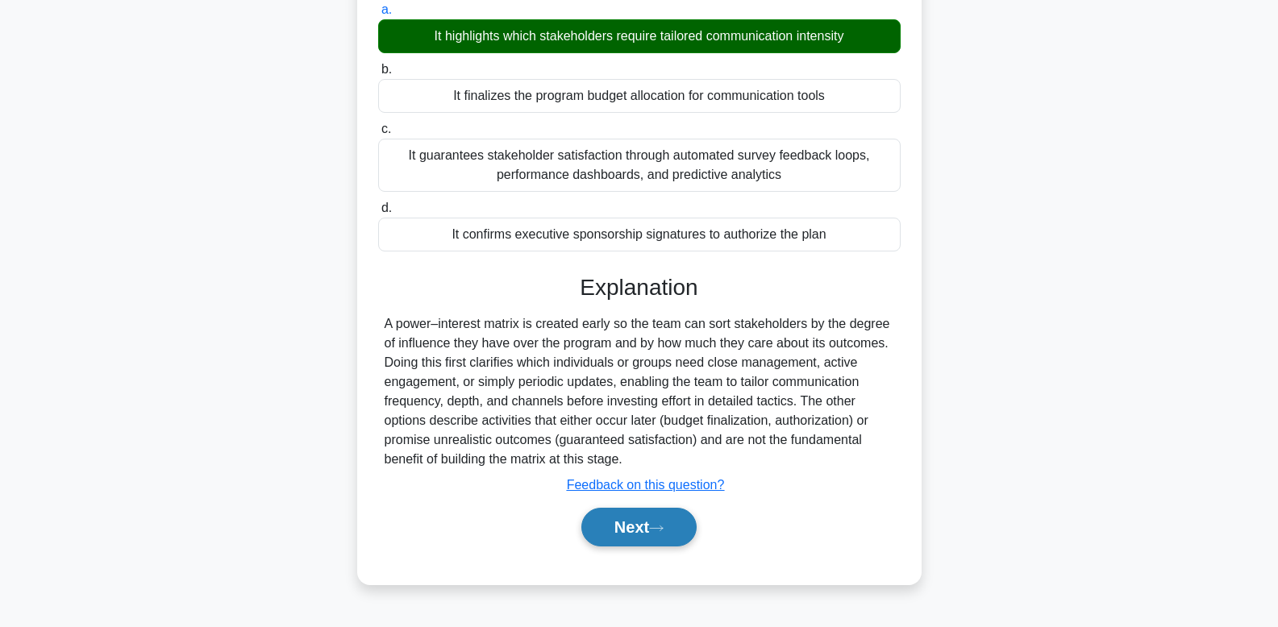
click at [632, 527] on button "Next" at bounding box center [638, 527] width 115 height 39
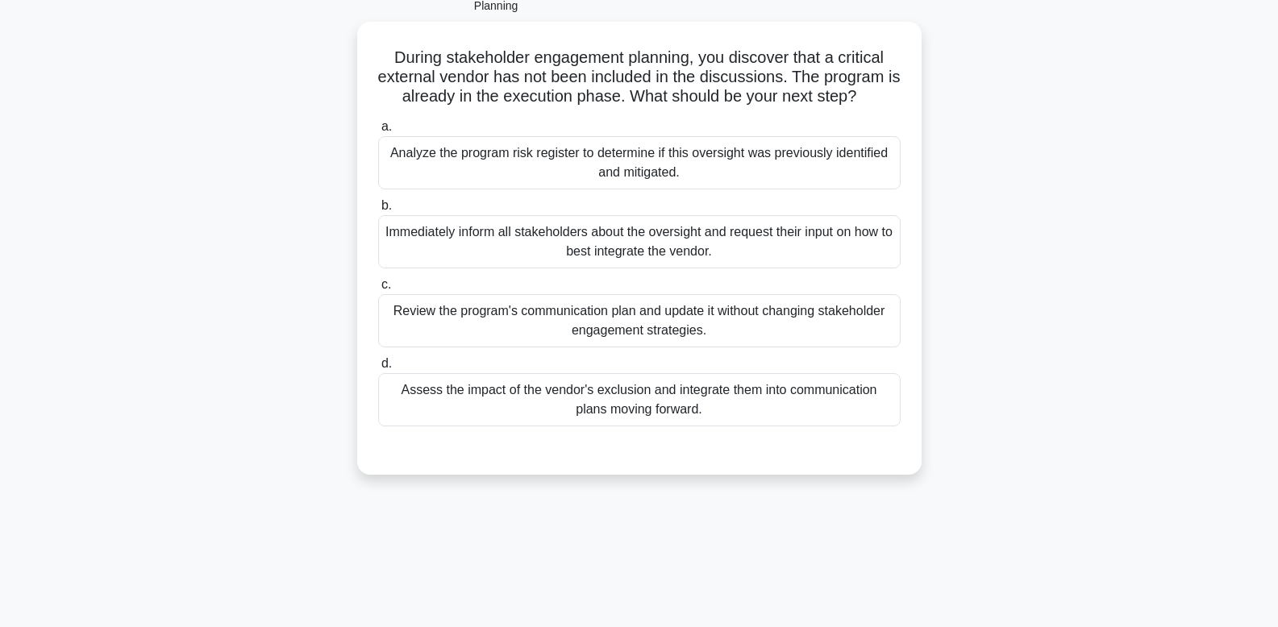
scroll to position [110, 0]
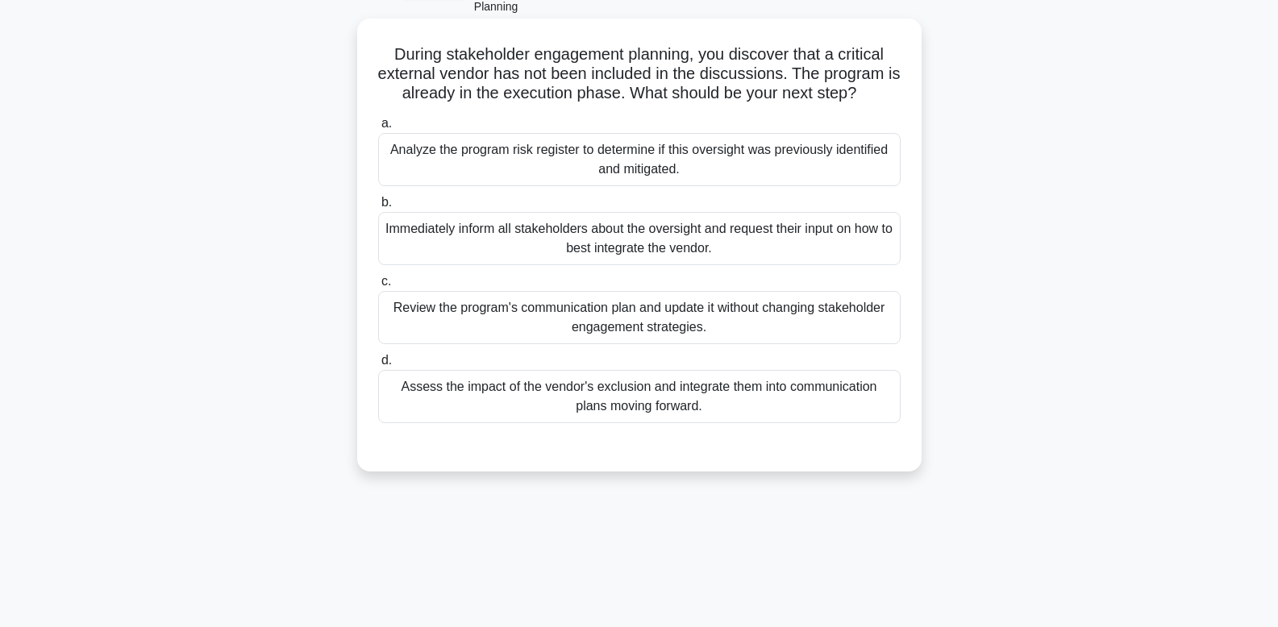
click at [840, 397] on div "Assess the impact of the vendor's exclusion and integrate them into communicati…" at bounding box center [639, 396] width 523 height 53
click at [378, 366] on input "d. Assess the impact of the vendor's exclusion and integrate them into communic…" at bounding box center [378, 361] width 0 height 10
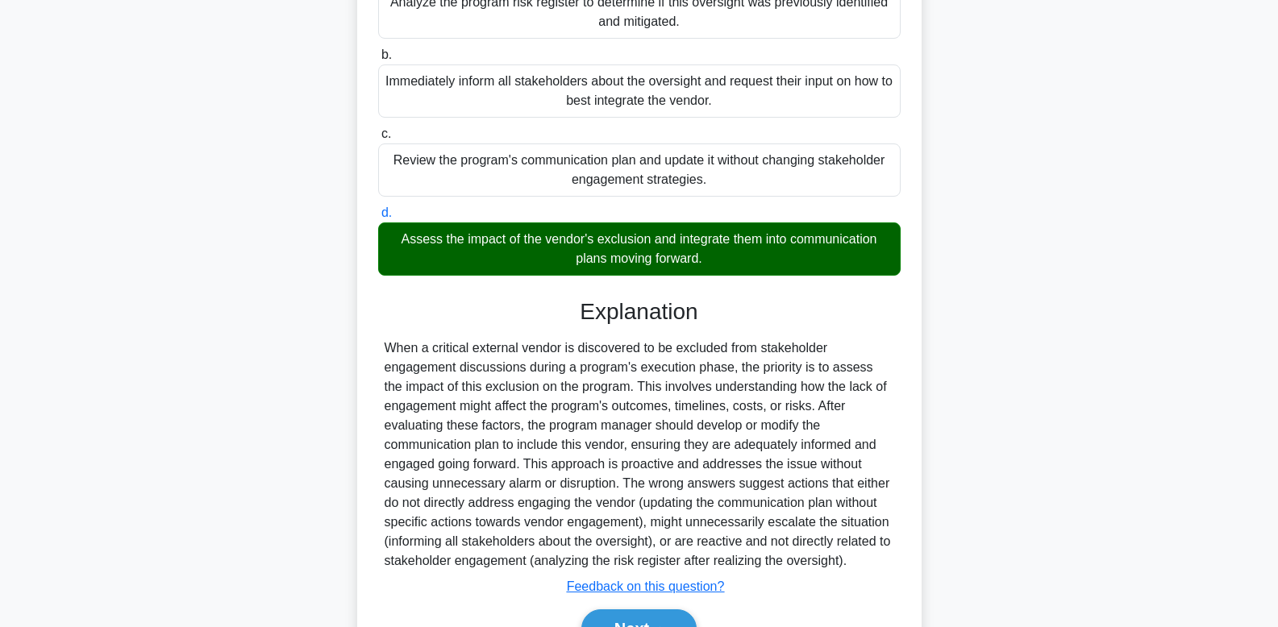
scroll to position [348, 0]
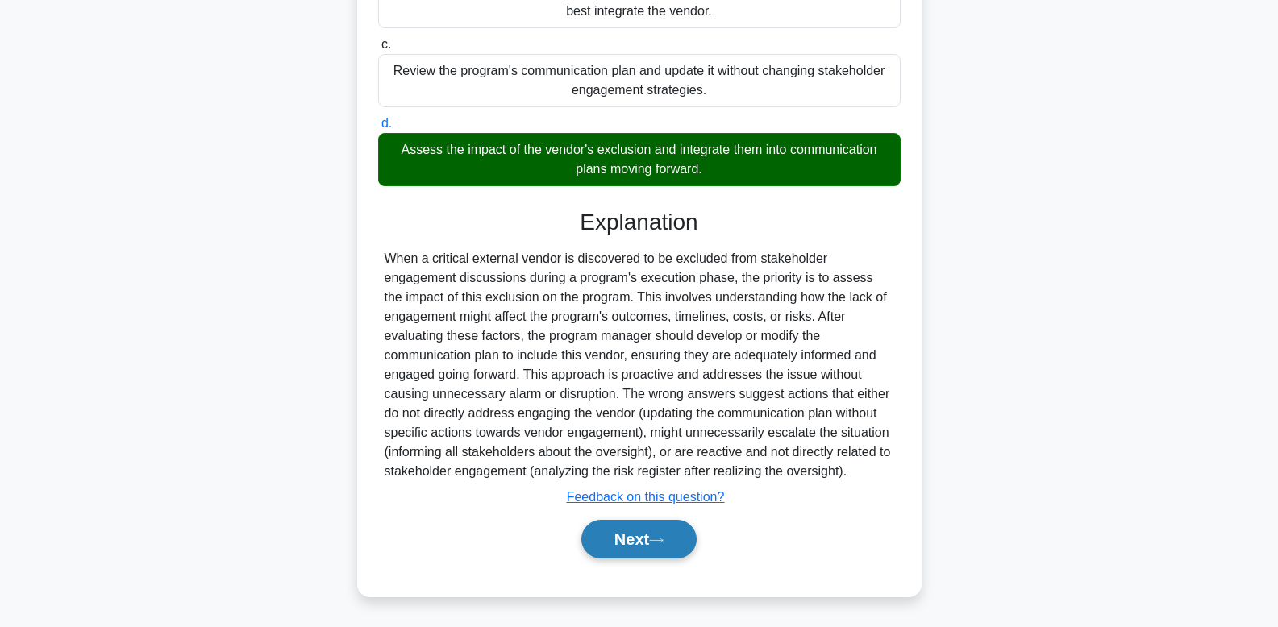
click at [618, 524] on button "Next" at bounding box center [638, 539] width 115 height 39
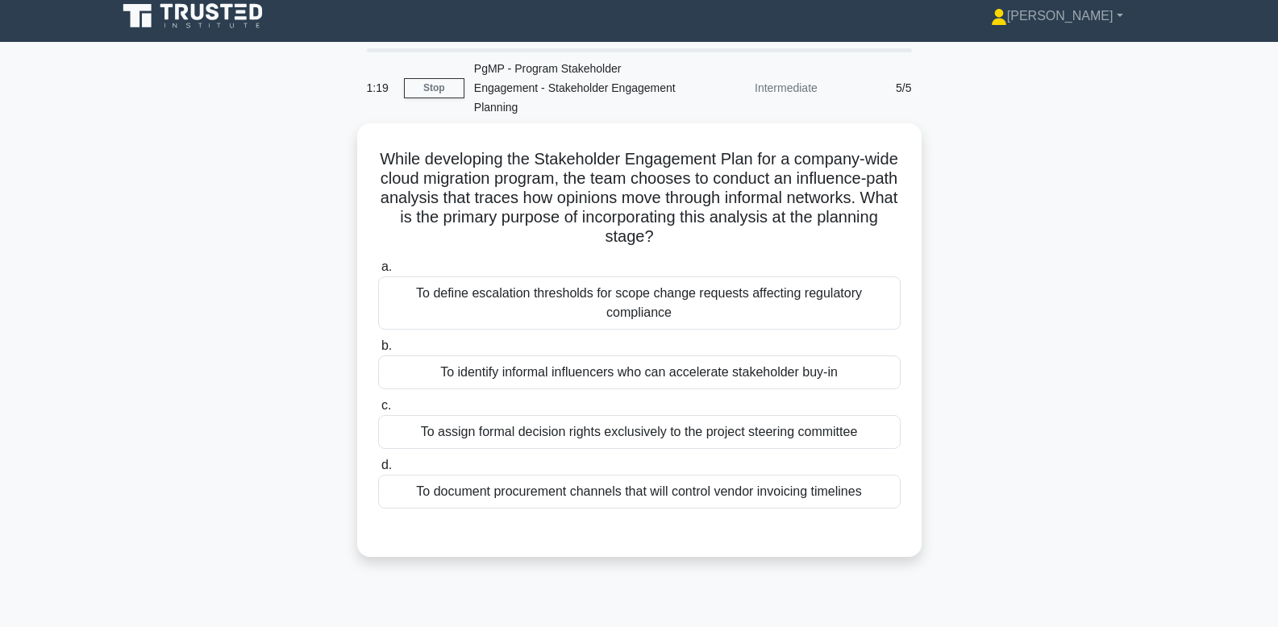
scroll to position [10, 0]
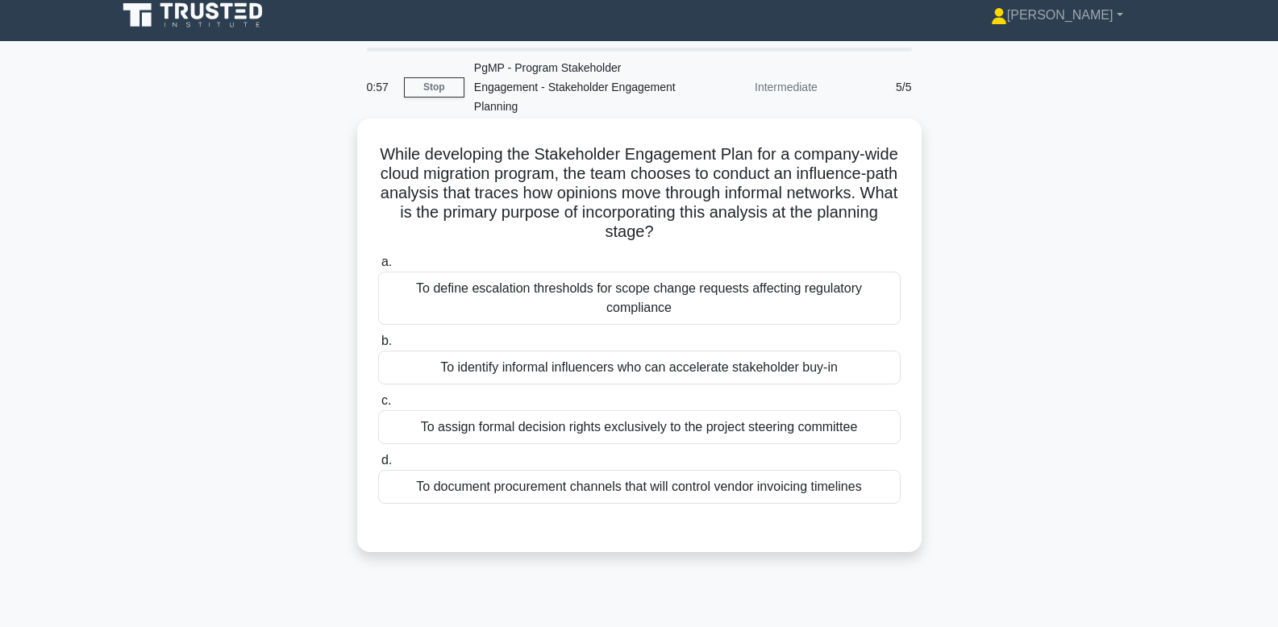
click at [815, 368] on div "To identify informal influencers who can accelerate stakeholder buy-in" at bounding box center [639, 368] width 523 height 34
click at [378, 347] on input "b. To identify informal influencers who can accelerate stakeholder buy-in" at bounding box center [378, 341] width 0 height 10
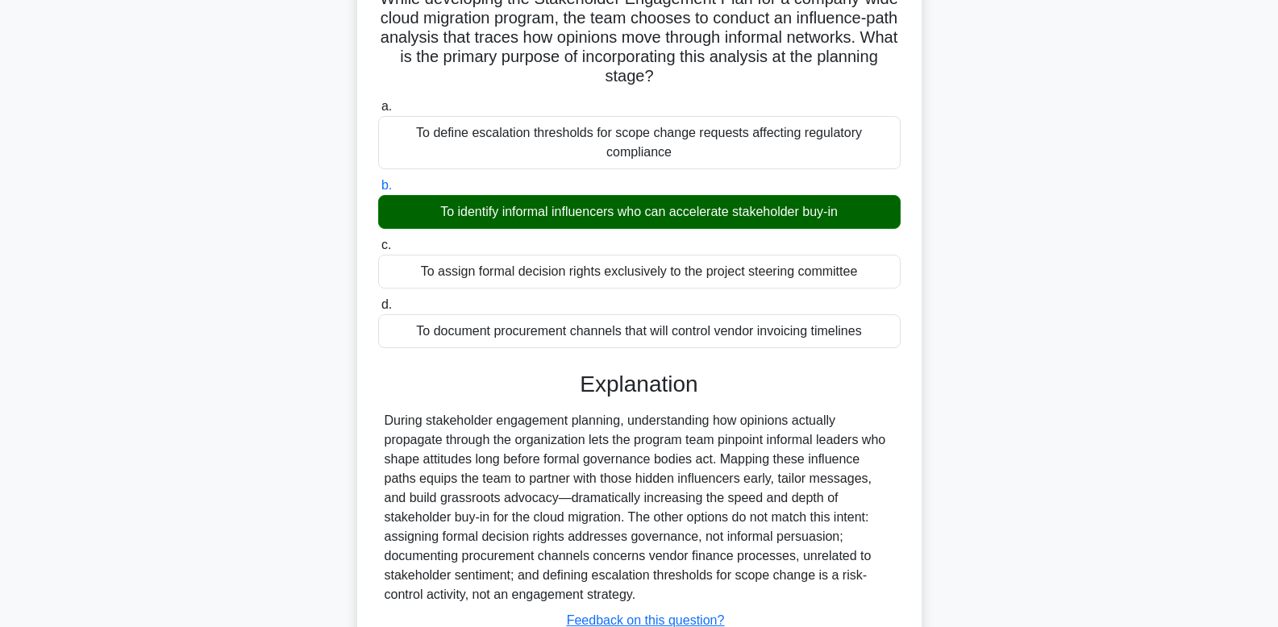
scroll to position [290, 0]
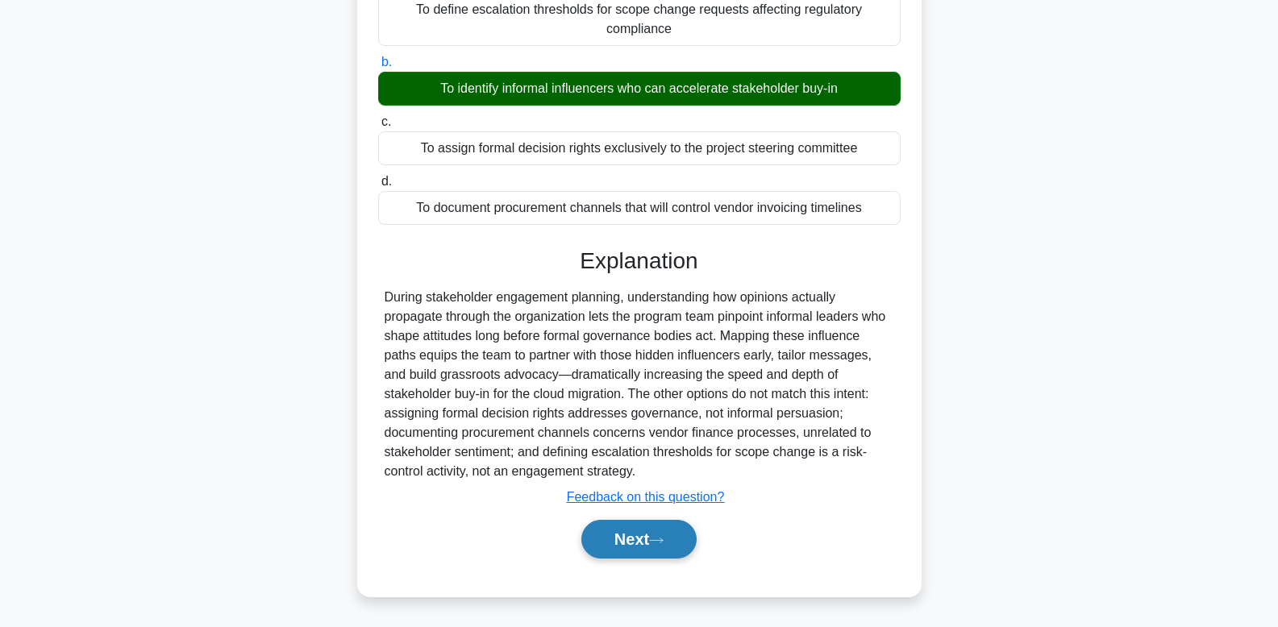
click at [640, 538] on button "Next" at bounding box center [638, 539] width 115 height 39
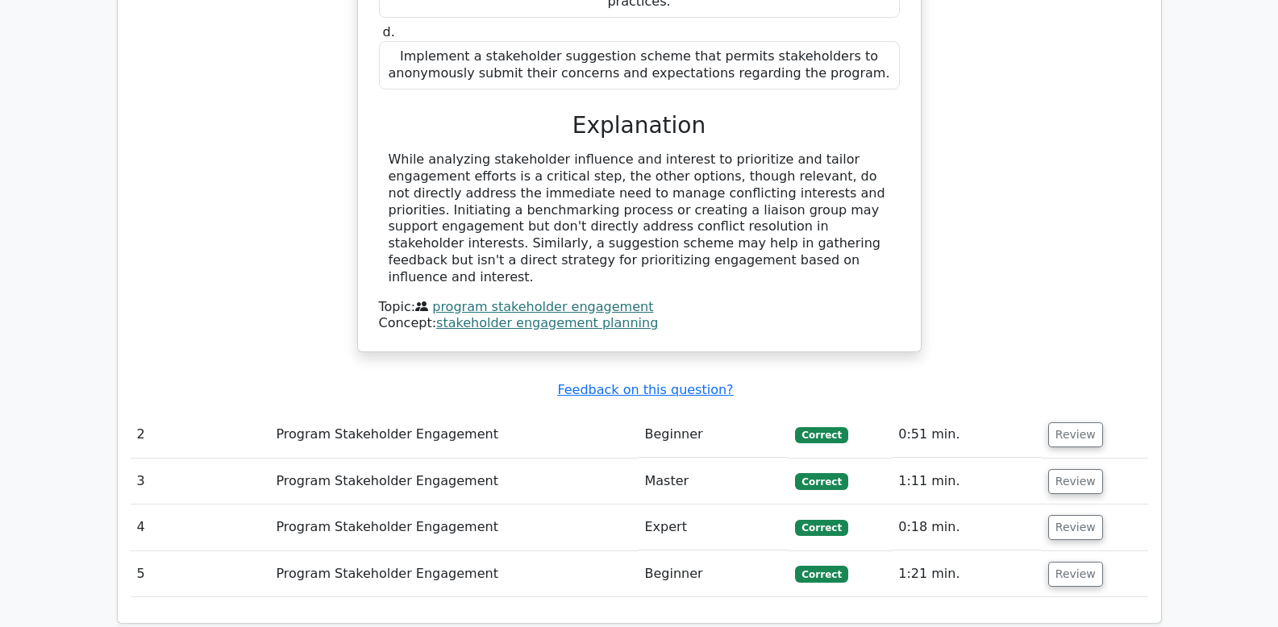
scroll to position [1403, 0]
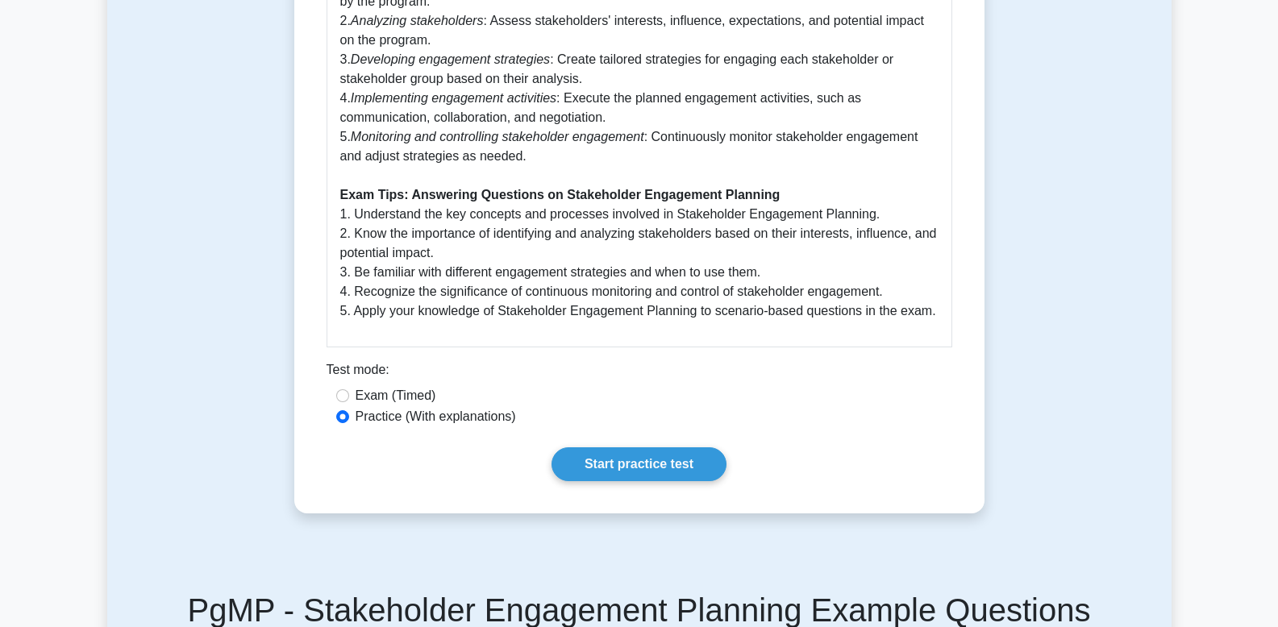
scroll to position [1127, 0]
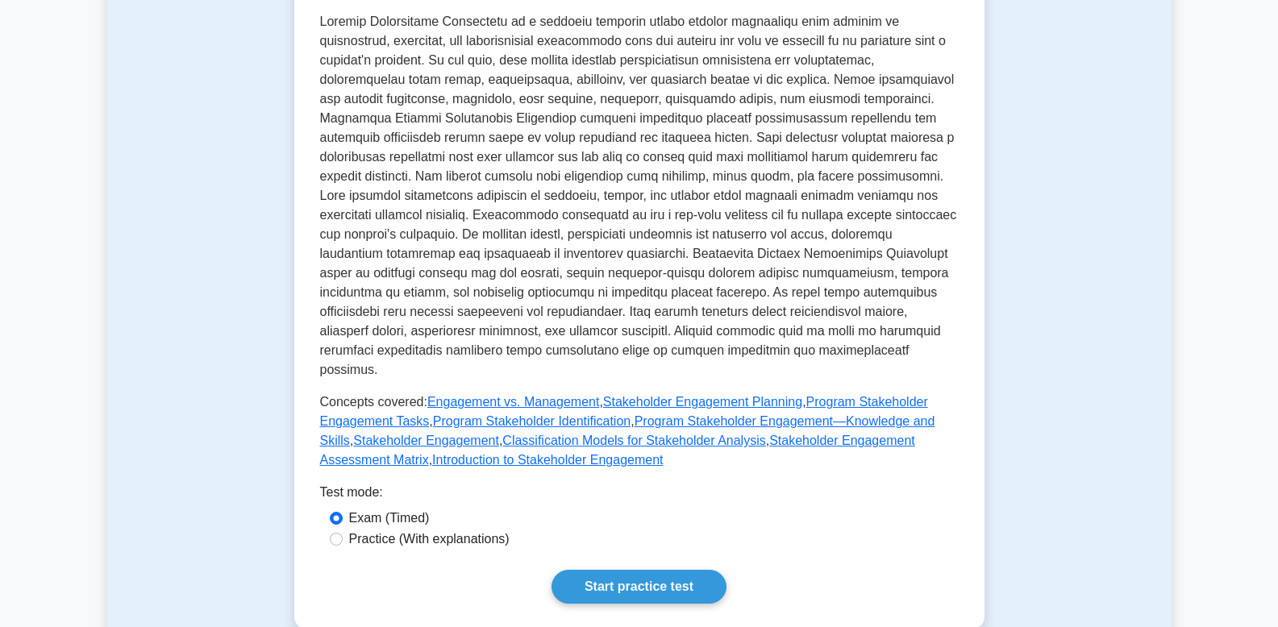
scroll to position [415, 0]
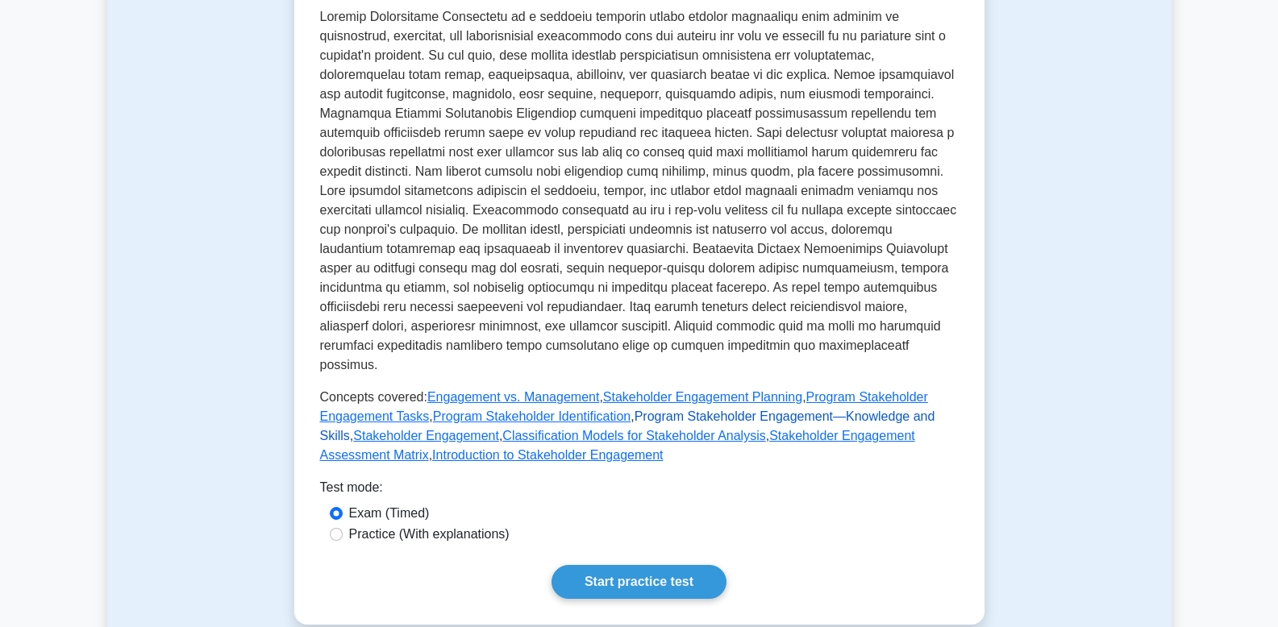
click at [693, 410] on link "Program Stakeholder Engagement—Knowledge and Skills" at bounding box center [627, 426] width 615 height 33
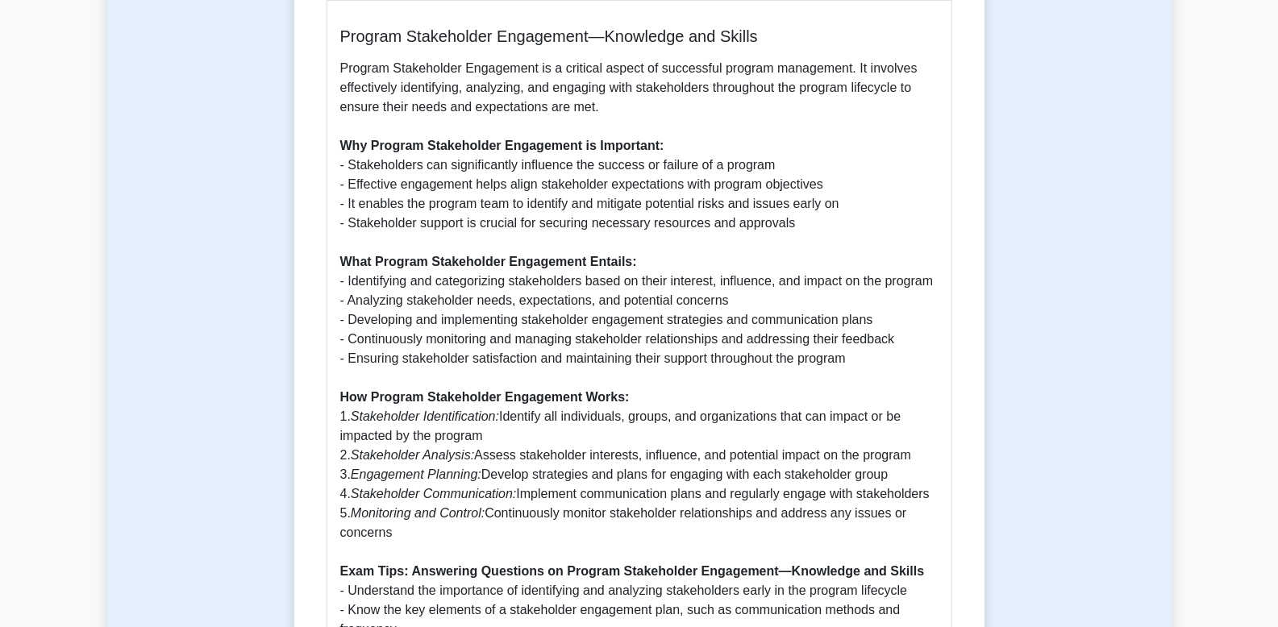
scroll to position [752, 0]
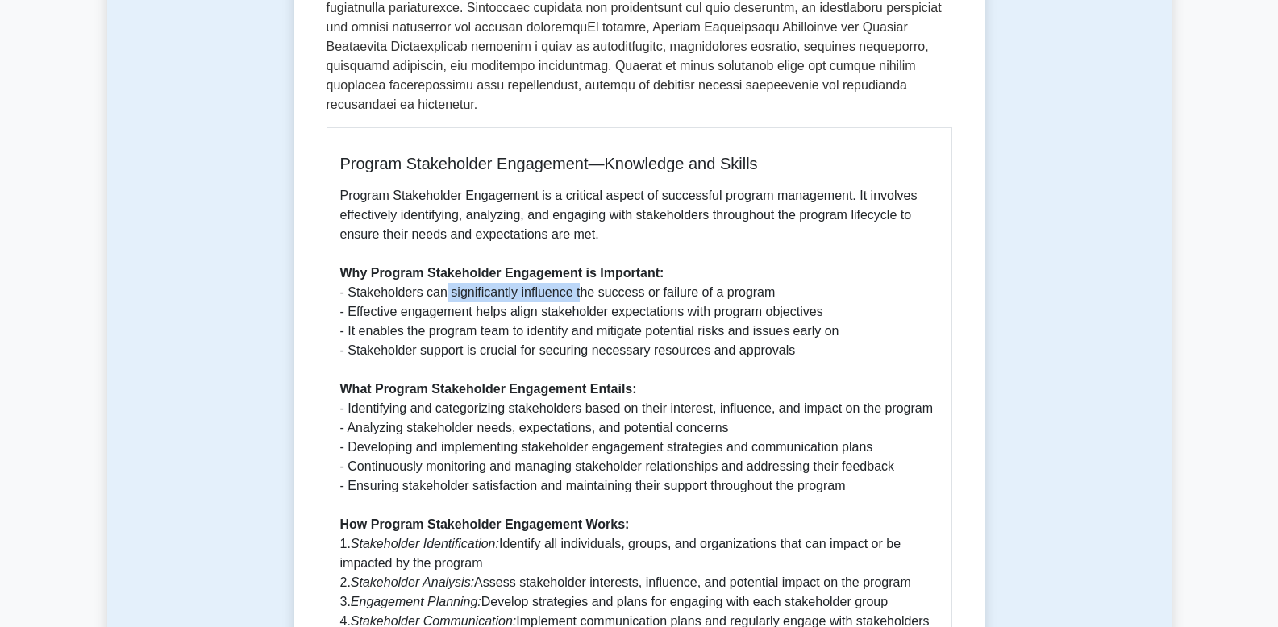
drag, startPoint x: 446, startPoint y: 273, endPoint x: 581, endPoint y: 265, distance: 135.7
click at [581, 265] on p "Program Stakeholder Engagement is a critical aspect of successful program manag…" at bounding box center [639, 505] width 598 height 639
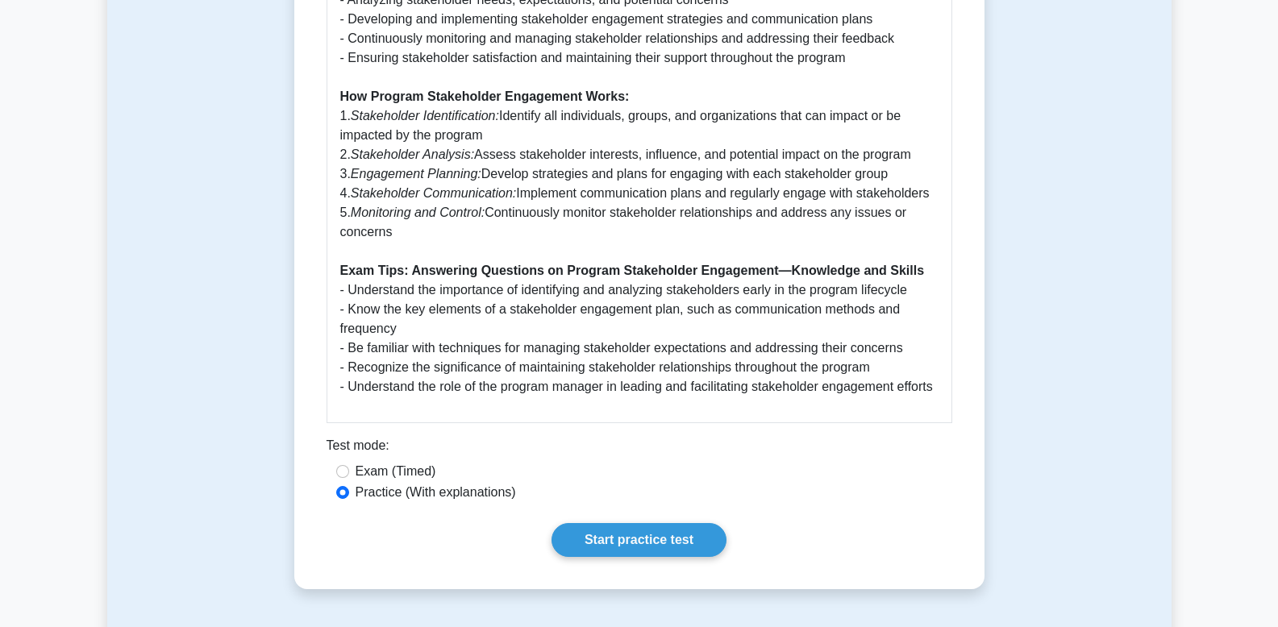
scroll to position [1185, 0]
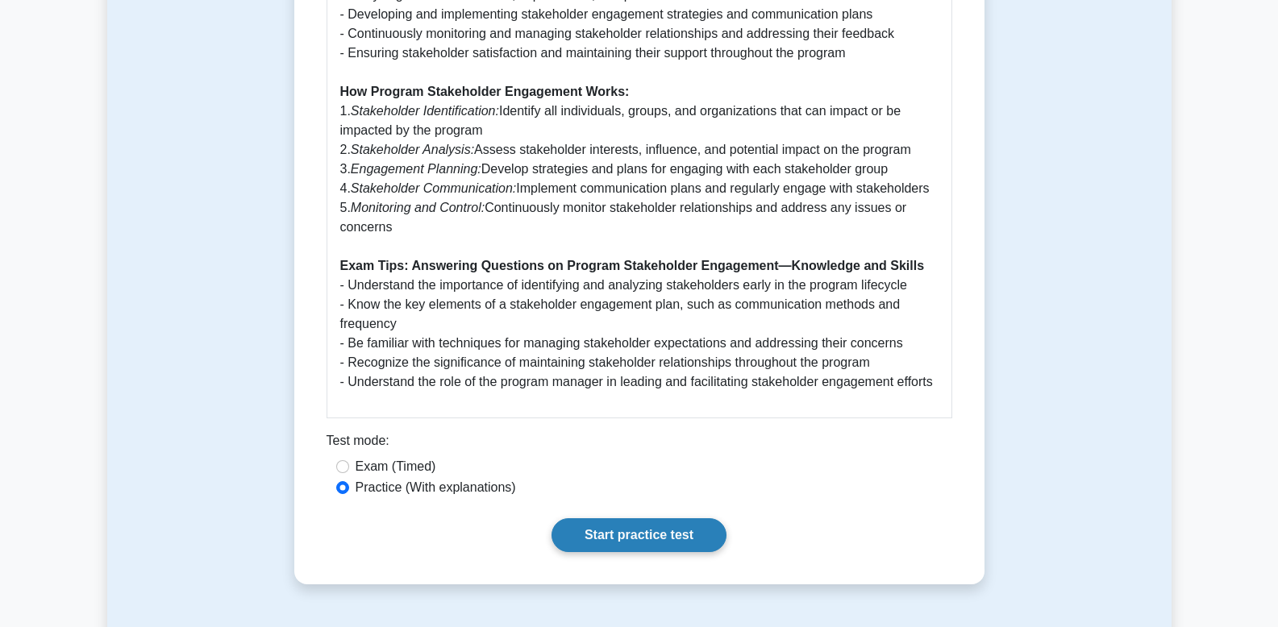
click at [608, 537] on link "Start practice test" at bounding box center [639, 536] width 175 height 34
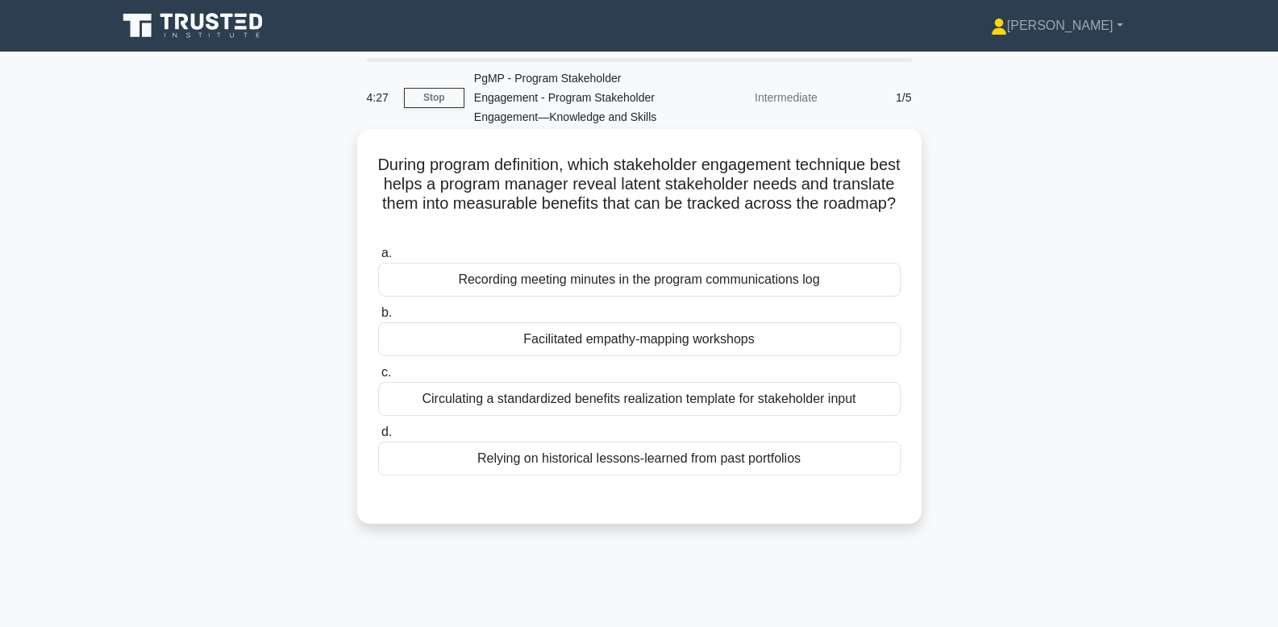
click at [840, 339] on div "Facilitated empathy-mapping workshops" at bounding box center [639, 340] width 523 height 34
click at [378, 319] on input "b. Facilitated empathy-mapping workshops" at bounding box center [378, 313] width 0 height 10
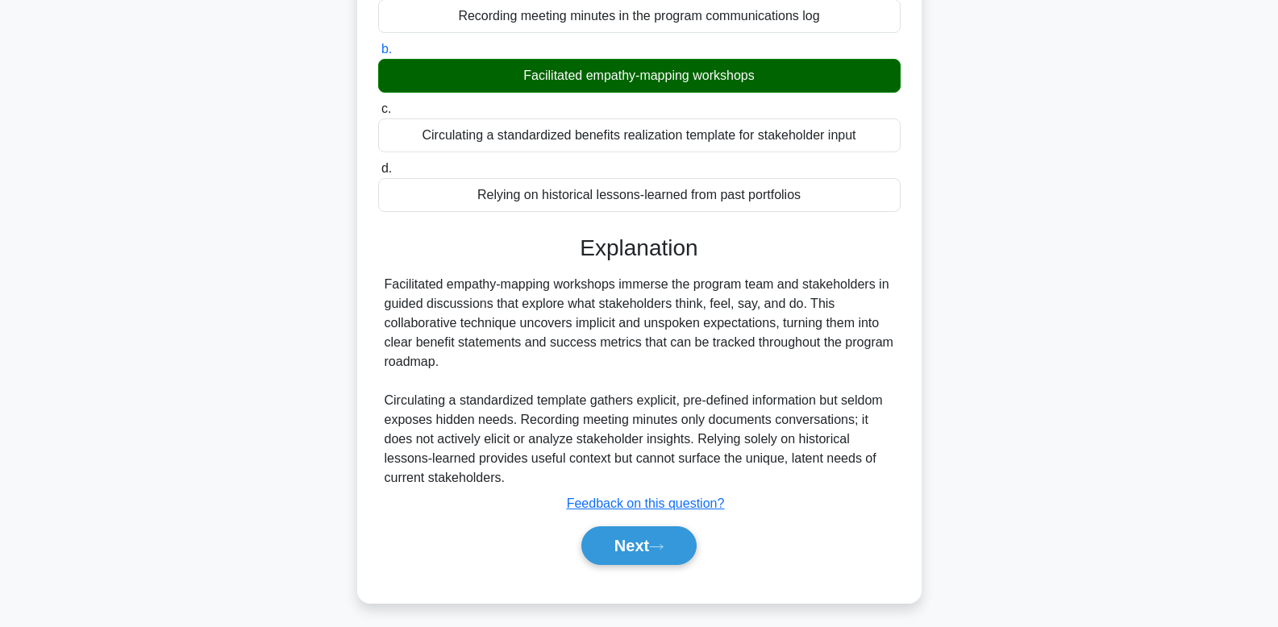
scroll to position [271, 0]
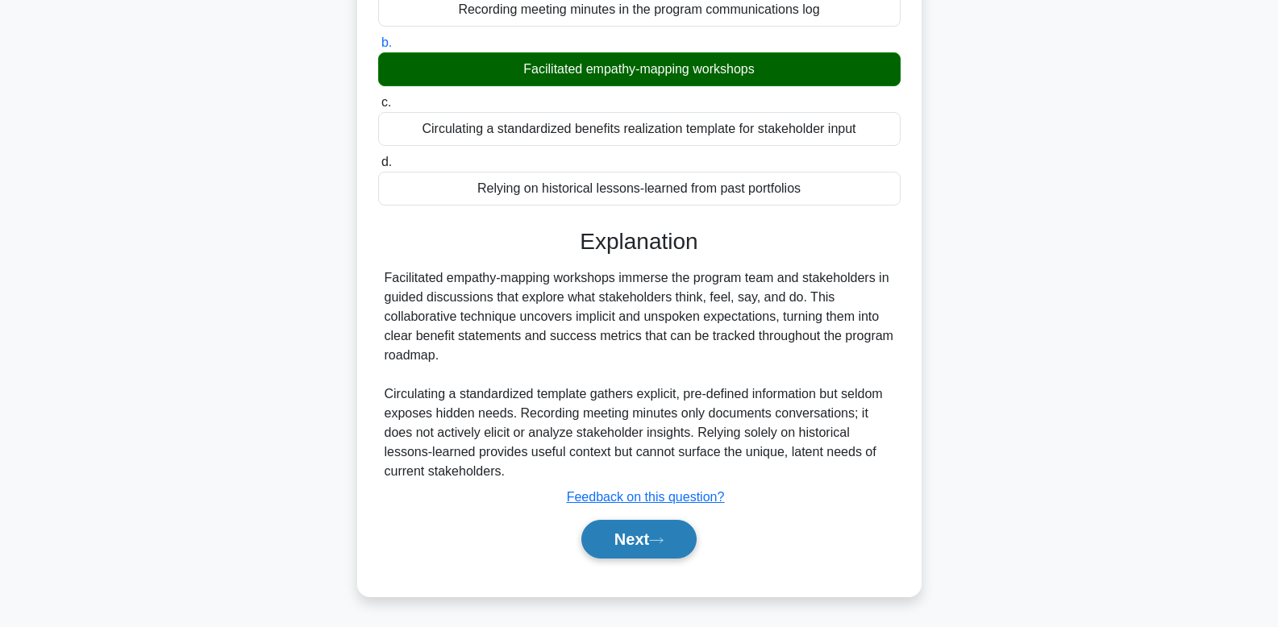
click at [635, 543] on button "Next" at bounding box center [638, 539] width 115 height 39
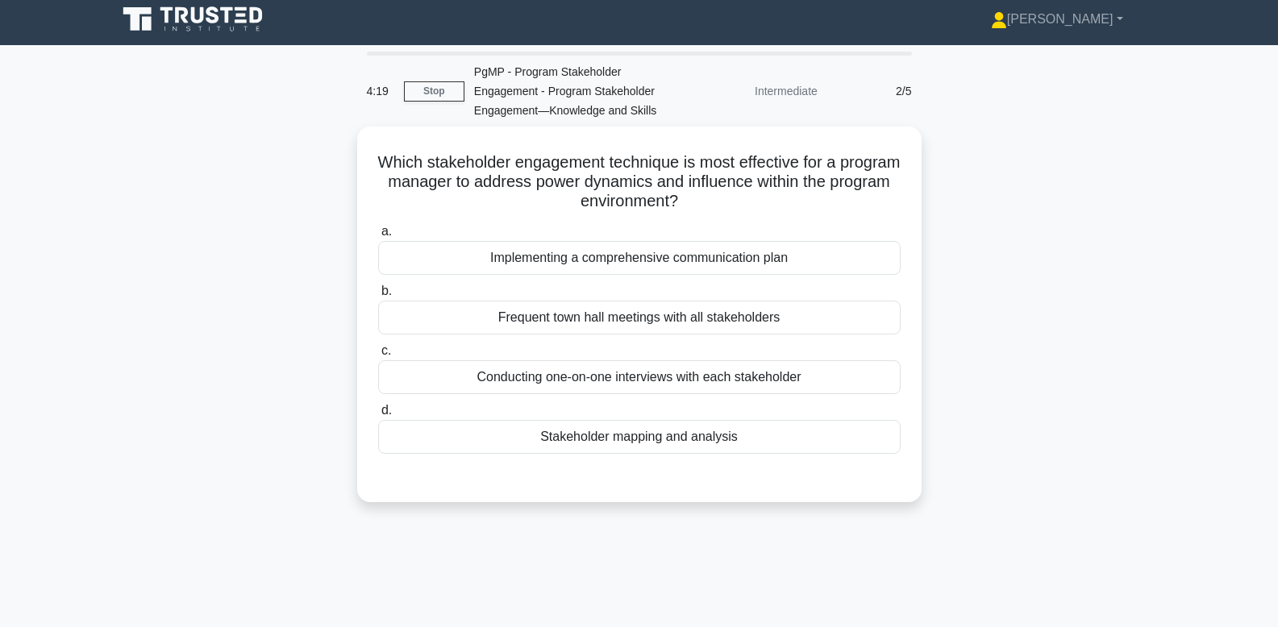
scroll to position [0, 0]
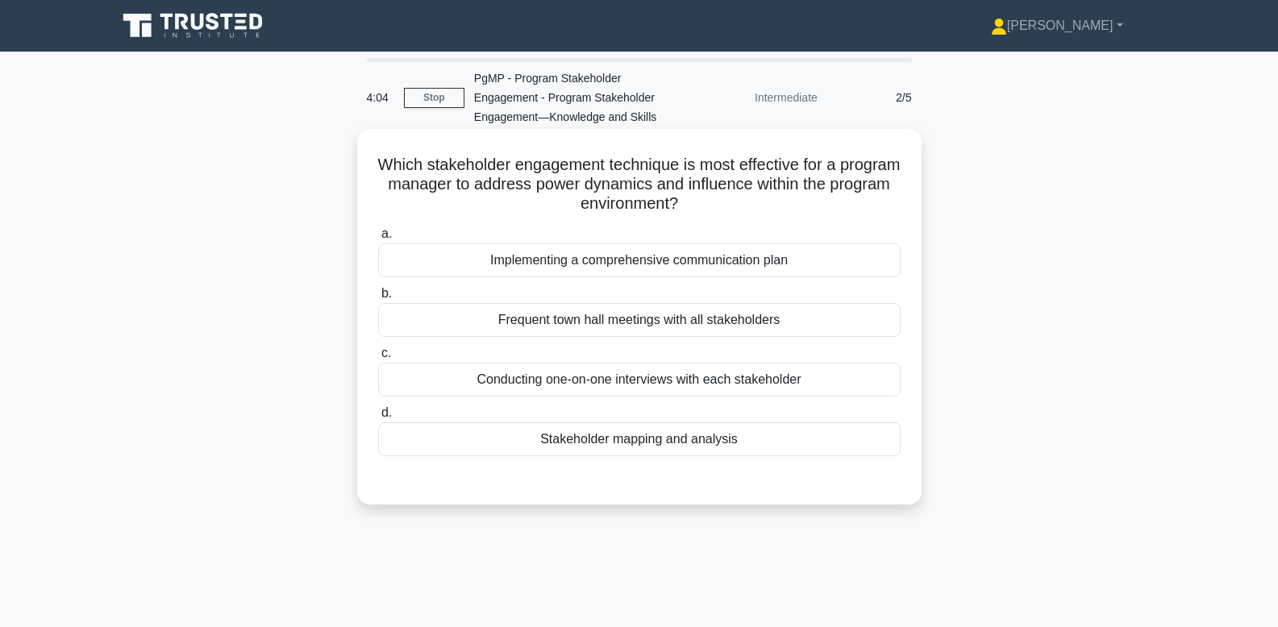
click at [710, 432] on div "Stakeholder mapping and analysis" at bounding box center [639, 440] width 523 height 34
click at [378, 419] on input "d. Stakeholder mapping and analysis" at bounding box center [378, 413] width 0 height 10
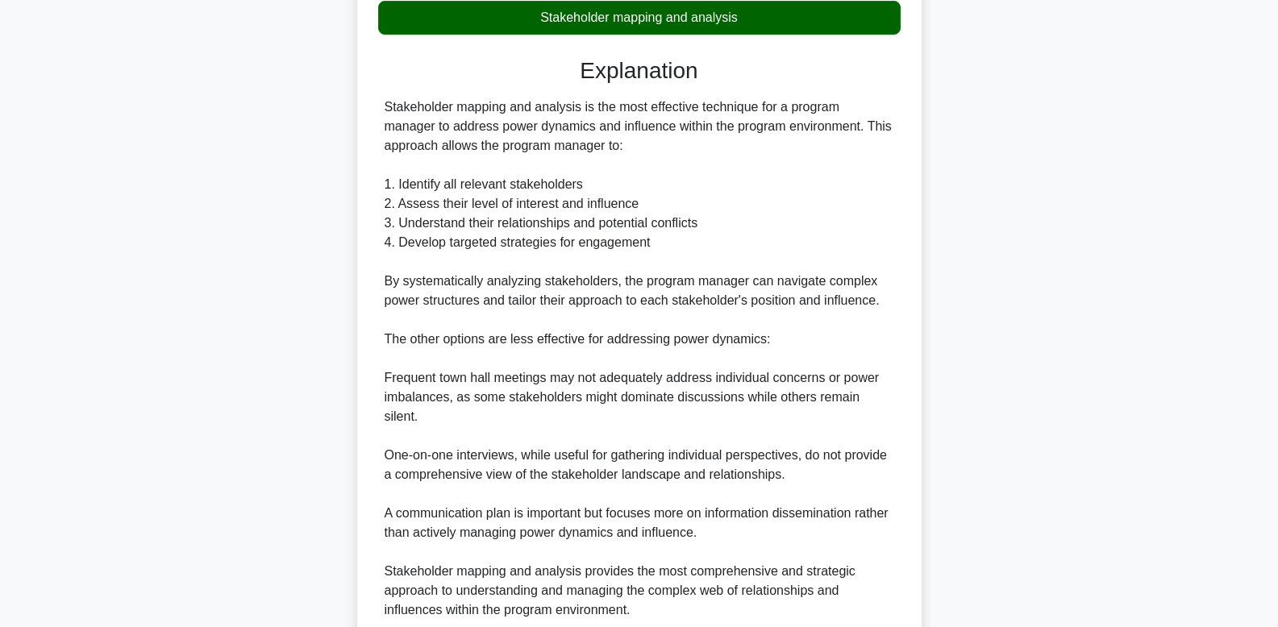
scroll to position [542, 0]
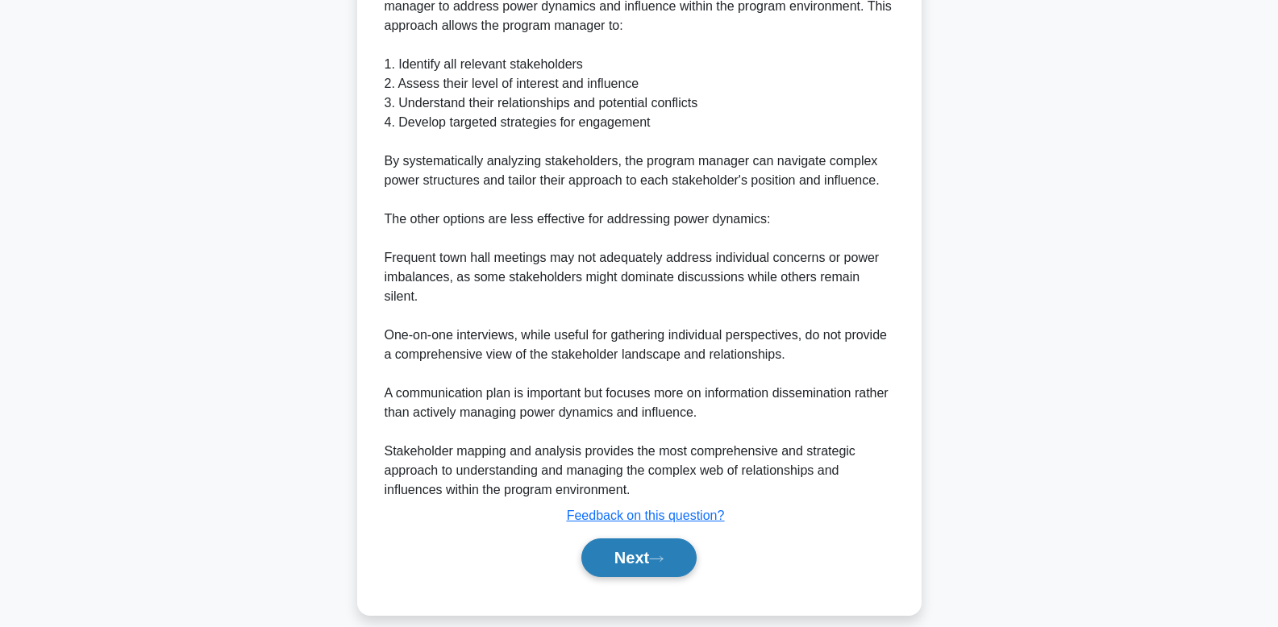
click at [627, 556] on button "Next" at bounding box center [638, 558] width 115 height 39
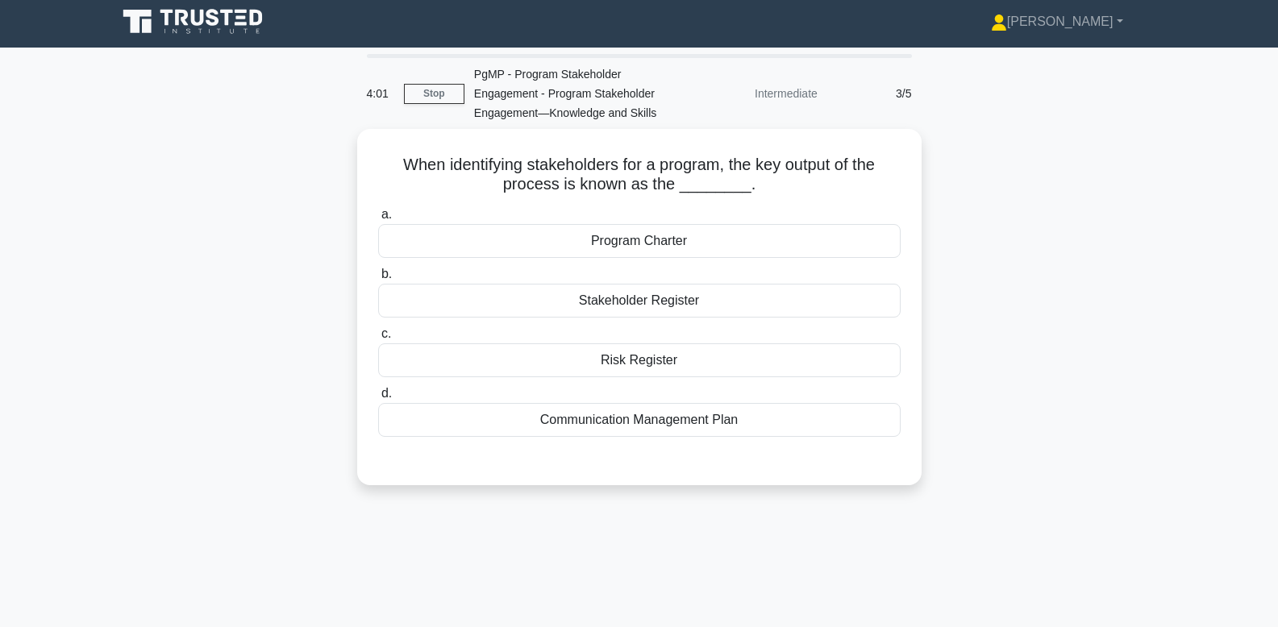
scroll to position [0, 0]
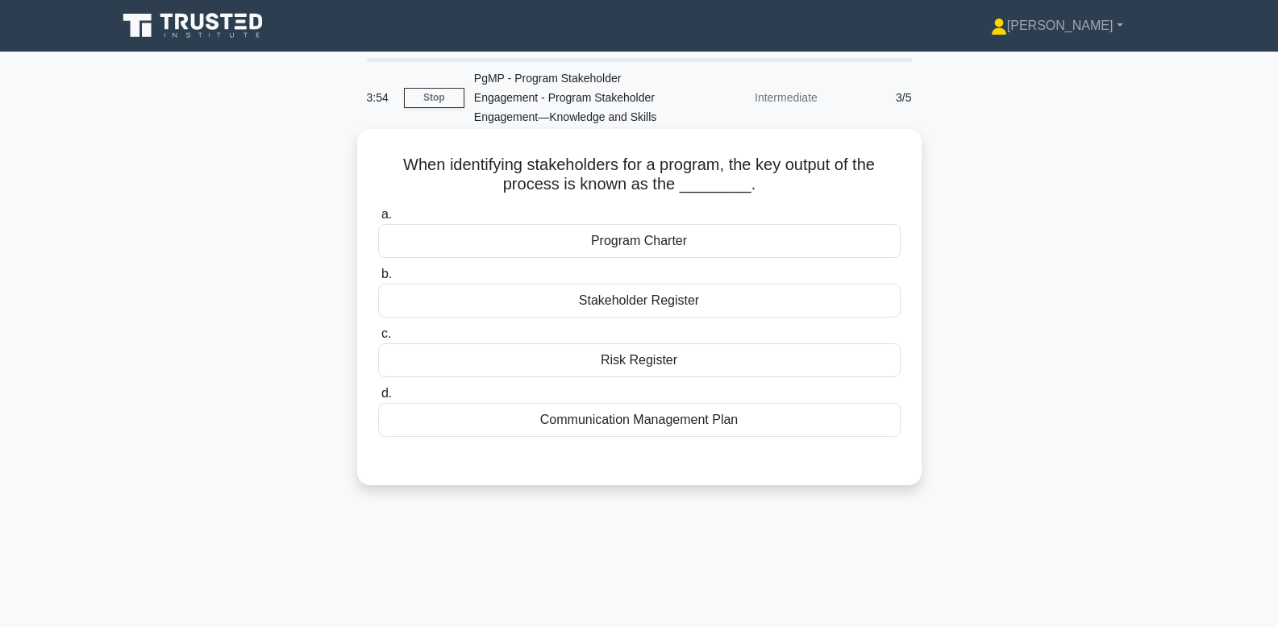
click at [868, 312] on div "Stakeholder Register" at bounding box center [639, 301] width 523 height 34
click at [378, 280] on input "b. Stakeholder Register" at bounding box center [378, 274] width 0 height 10
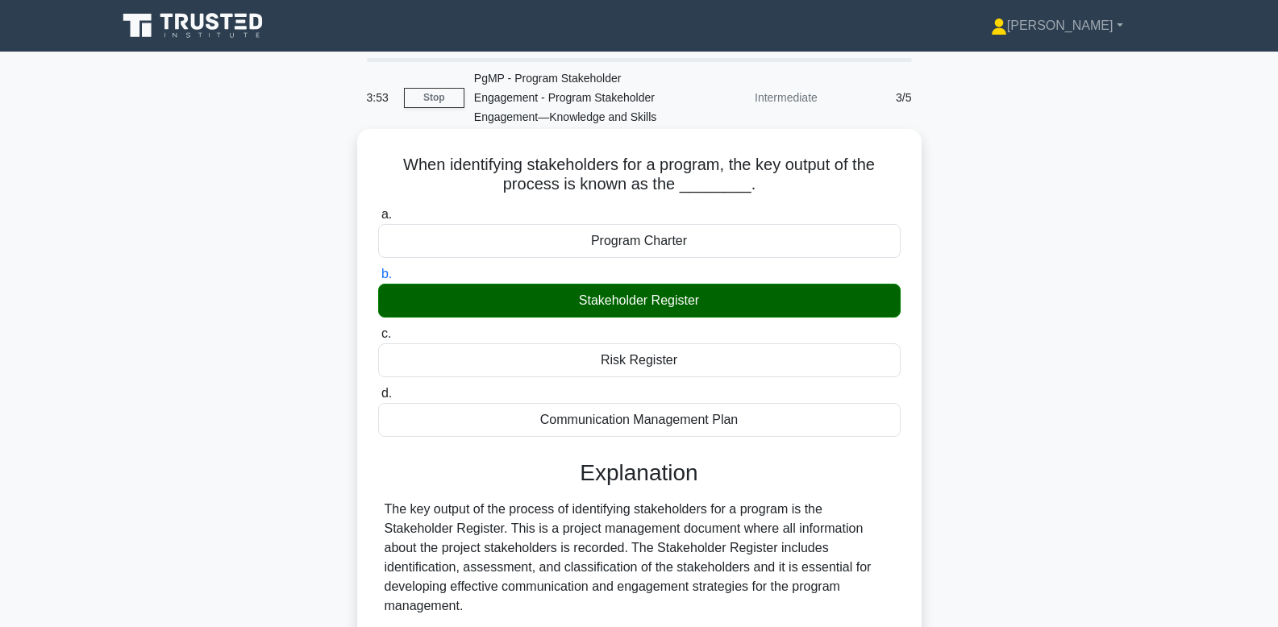
scroll to position [426, 0]
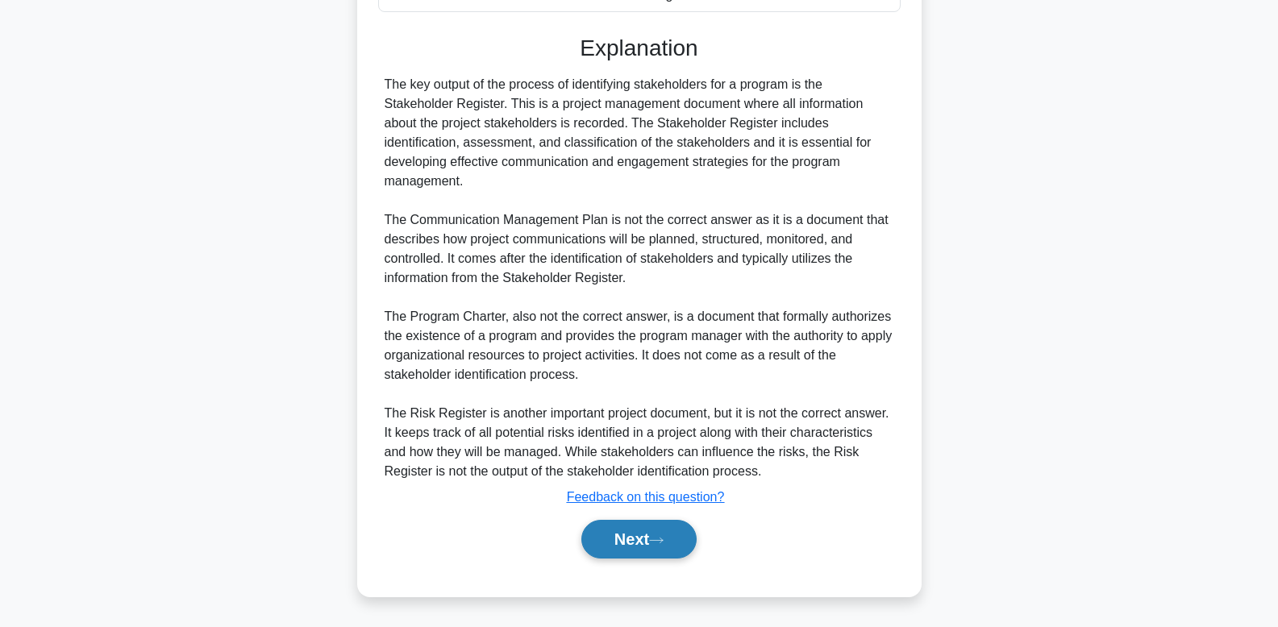
click at [644, 547] on button "Next" at bounding box center [638, 539] width 115 height 39
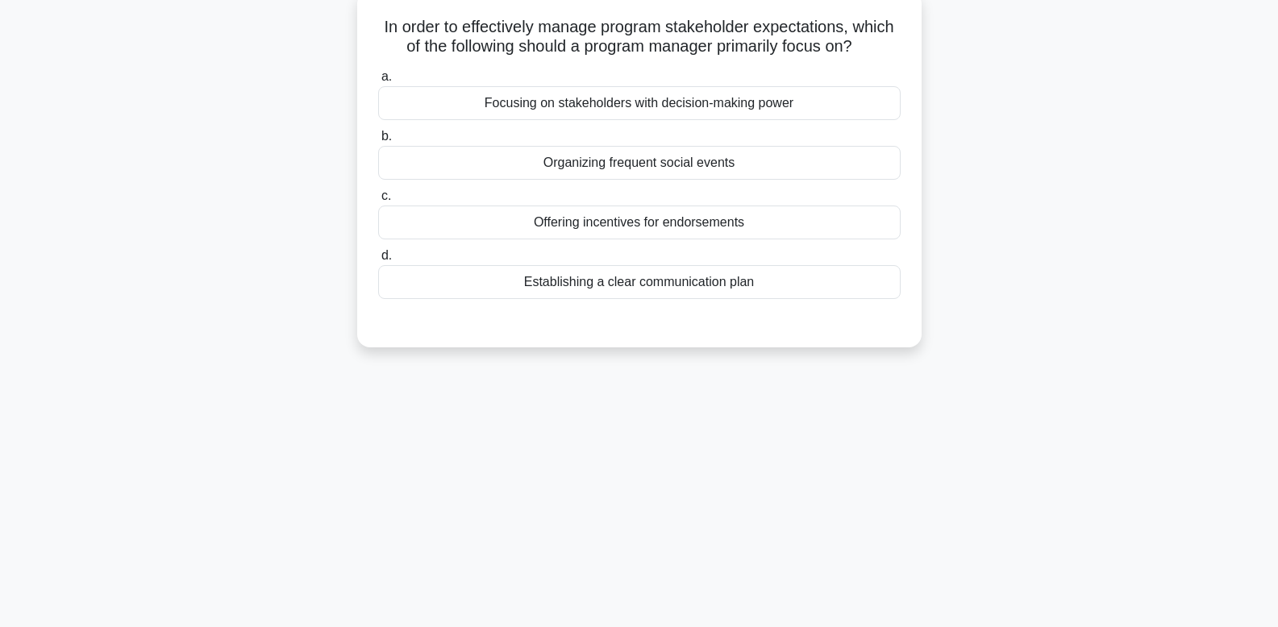
scroll to position [0, 0]
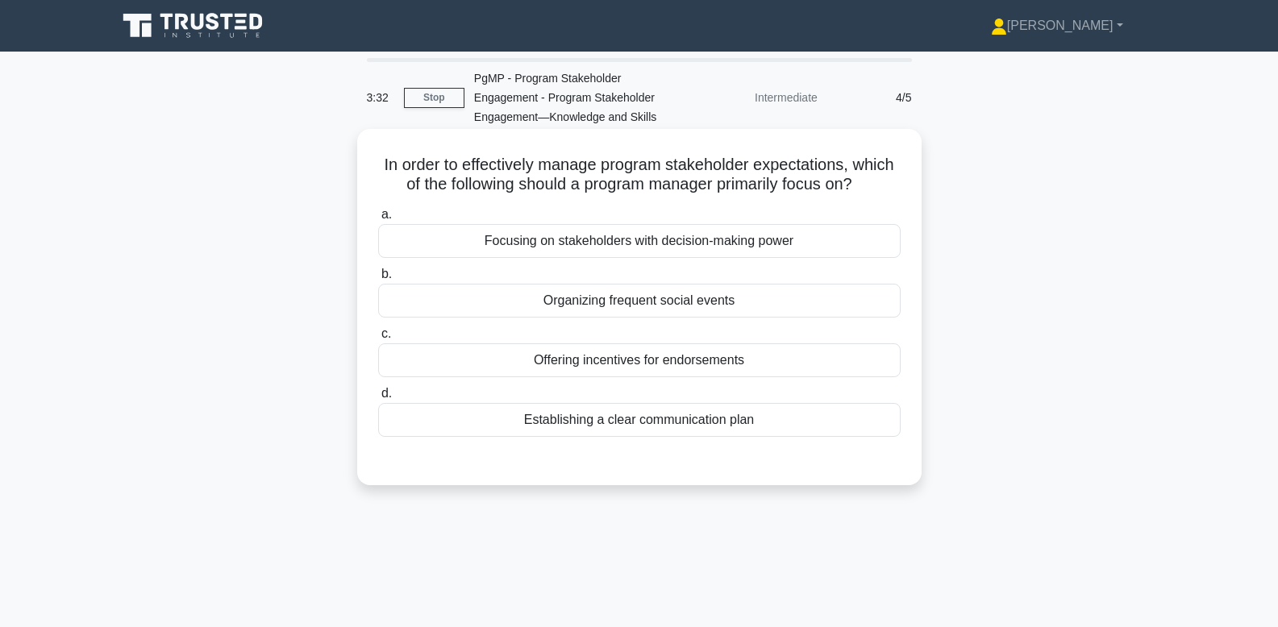
click at [727, 415] on div "Establishing a clear communication plan" at bounding box center [639, 420] width 523 height 34
click at [378, 399] on input "d. Establishing a clear communication plan" at bounding box center [378, 394] width 0 height 10
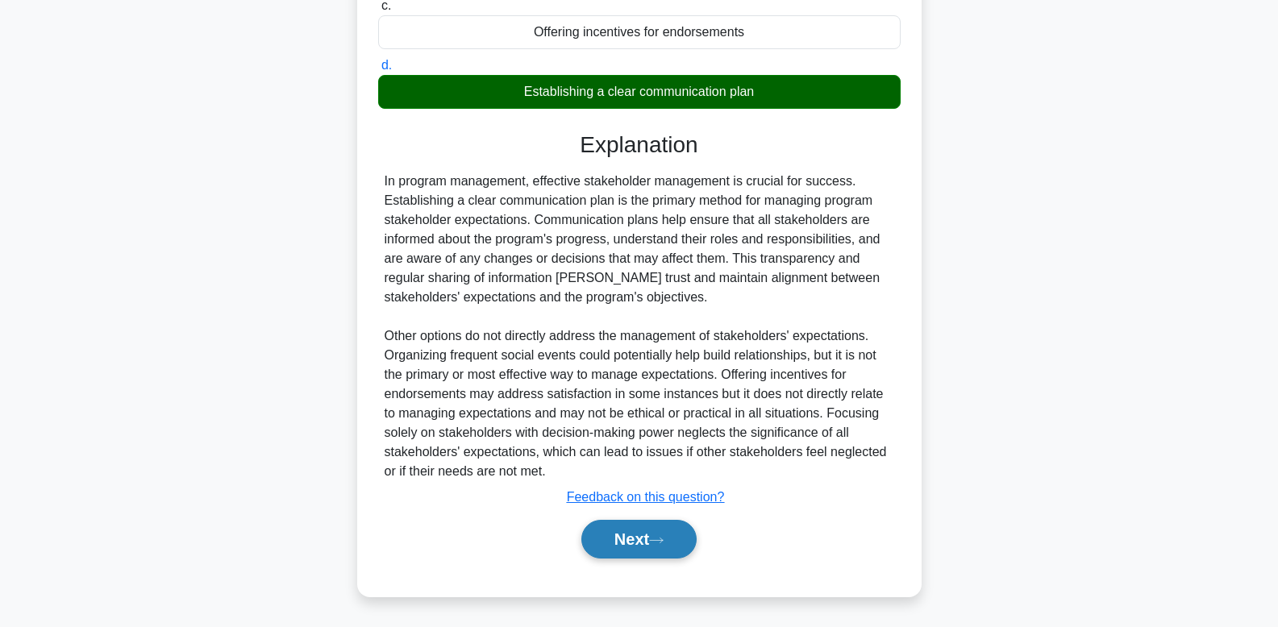
click at [660, 534] on button "Next" at bounding box center [638, 539] width 115 height 39
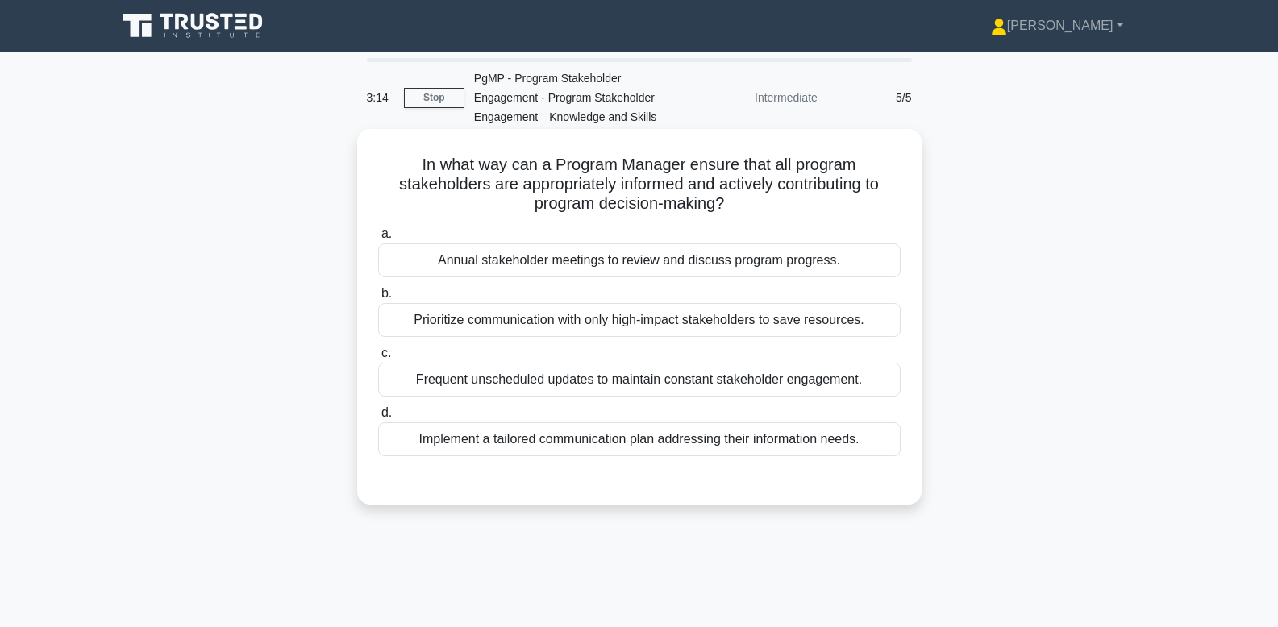
click at [815, 442] on div "Implement a tailored communication plan addressing their information needs." at bounding box center [639, 440] width 523 height 34
click at [378, 419] on input "d. Implement a tailored communication plan addressing their information needs." at bounding box center [378, 413] width 0 height 10
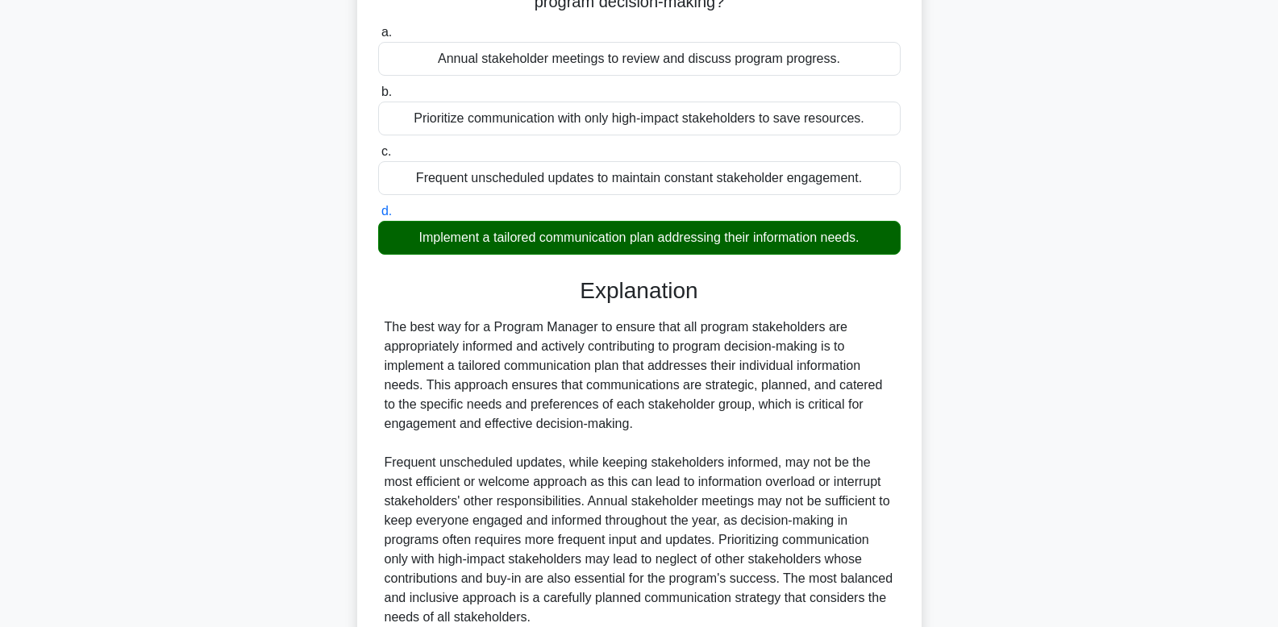
scroll to position [348, 0]
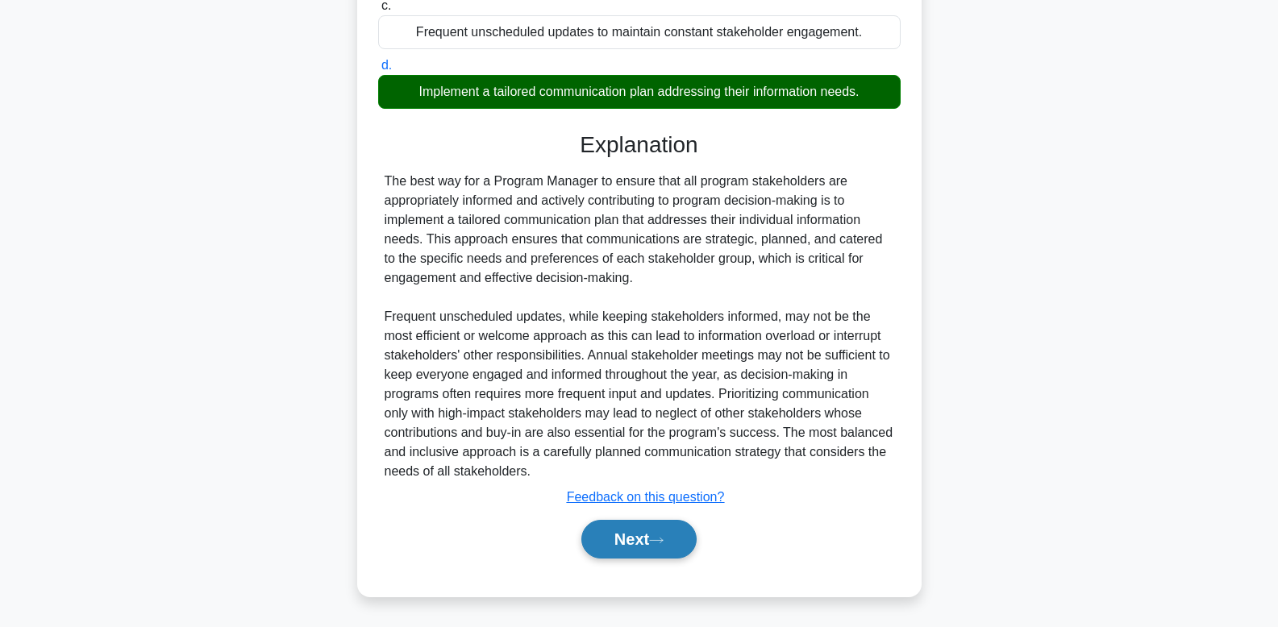
click at [639, 534] on button "Next" at bounding box center [638, 539] width 115 height 39
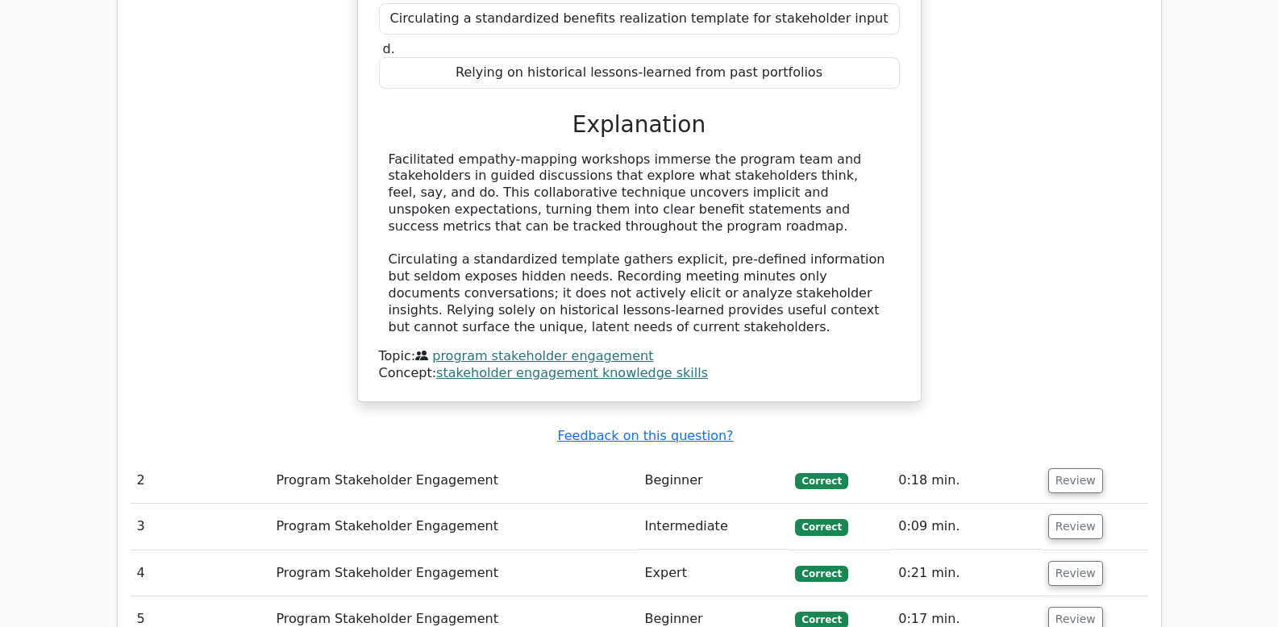
scroll to position [1114, 0]
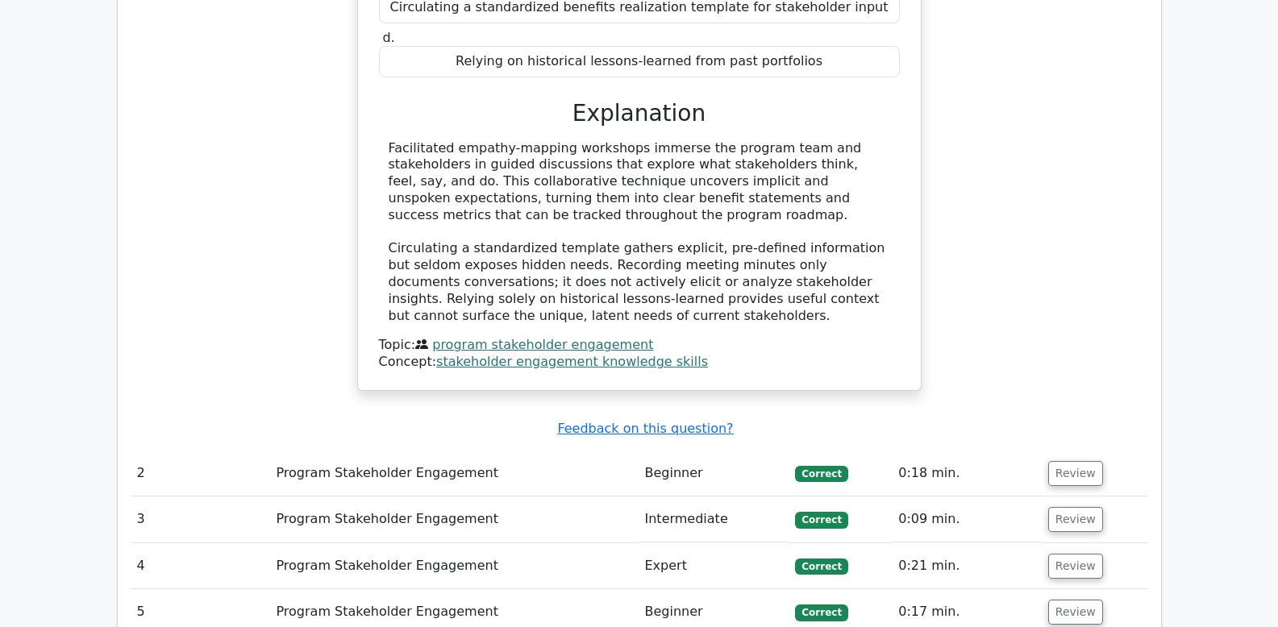
click at [590, 361] on link "stakeholder engagement knowledge skills" at bounding box center [572, 361] width 272 height 15
click at [543, 341] on link "program stakeholder engagement" at bounding box center [542, 344] width 221 height 15
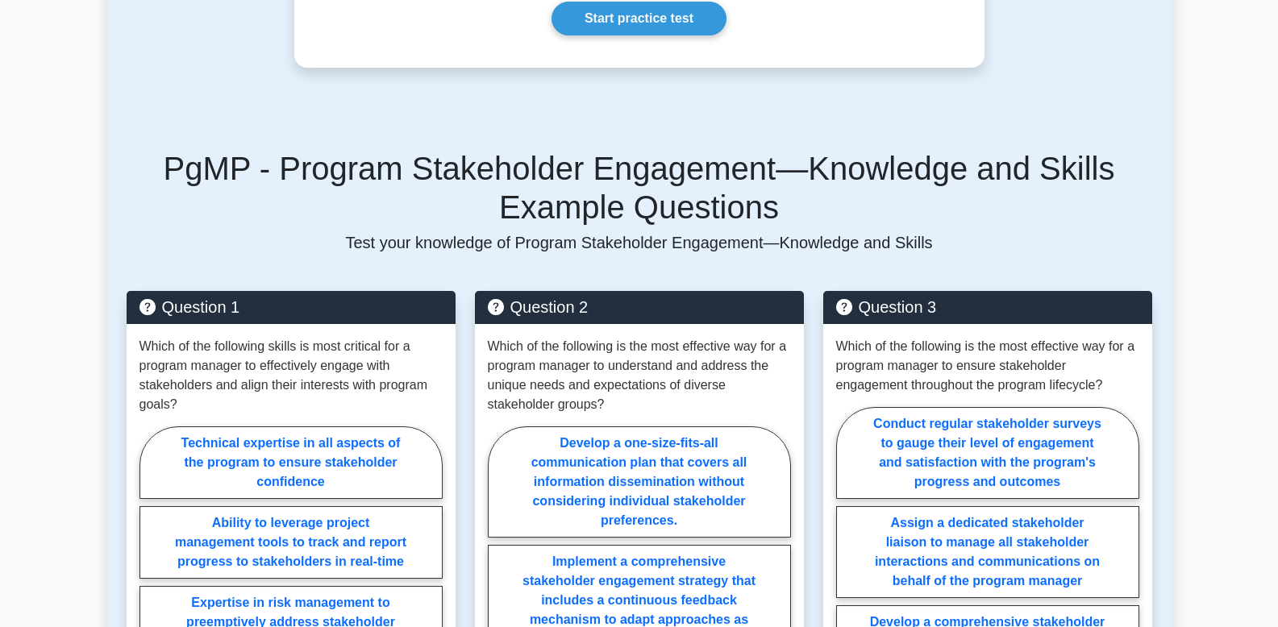
scroll to position [1369, 0]
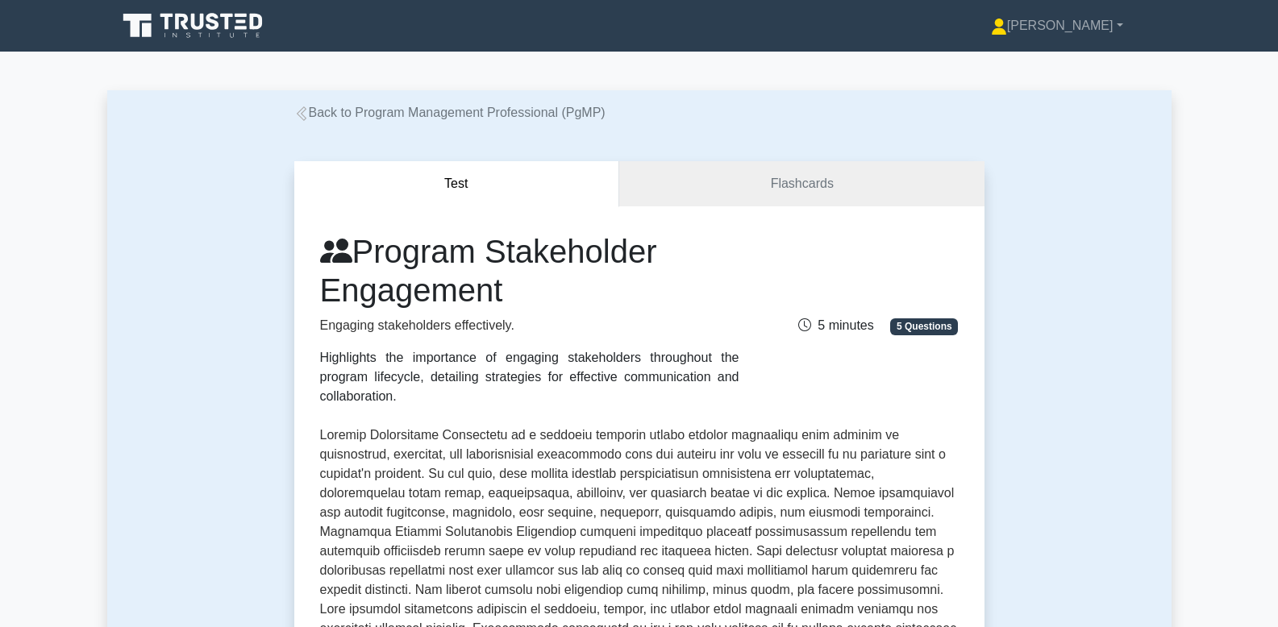
drag, startPoint x: 328, startPoint y: 108, endPoint x: 315, endPoint y: 115, distance: 15.5
click at [328, 108] on link "Back to Program Management Professional (PgMP)" at bounding box center [449, 113] width 311 height 14
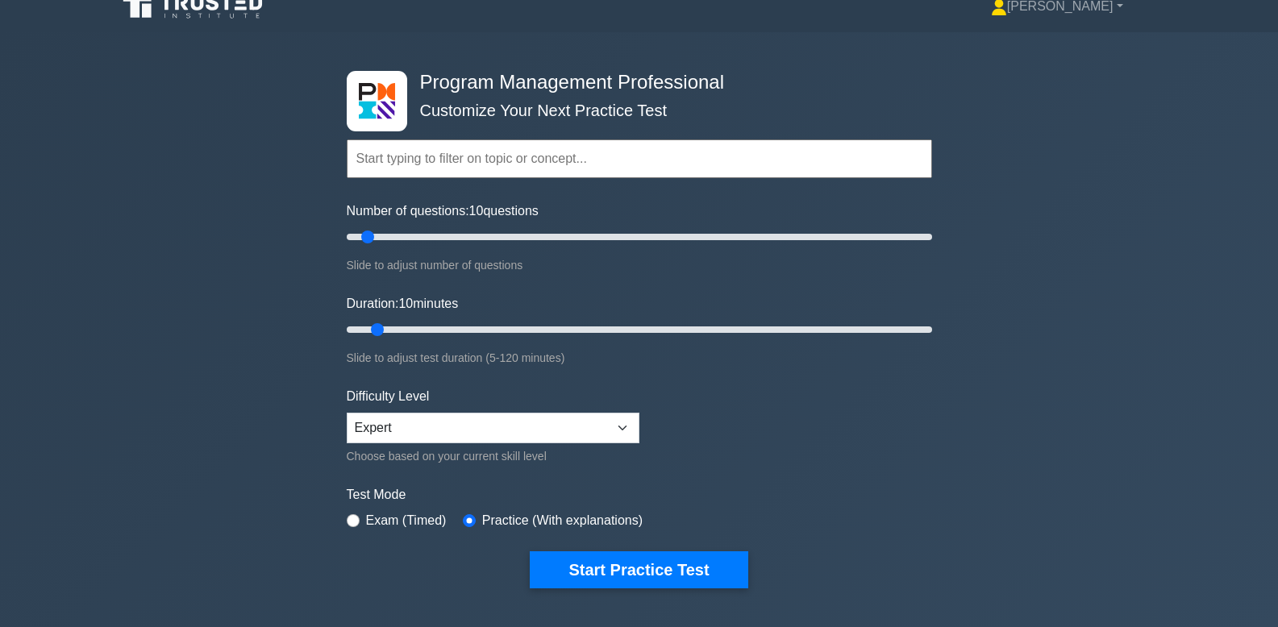
scroll to position [19, 0]
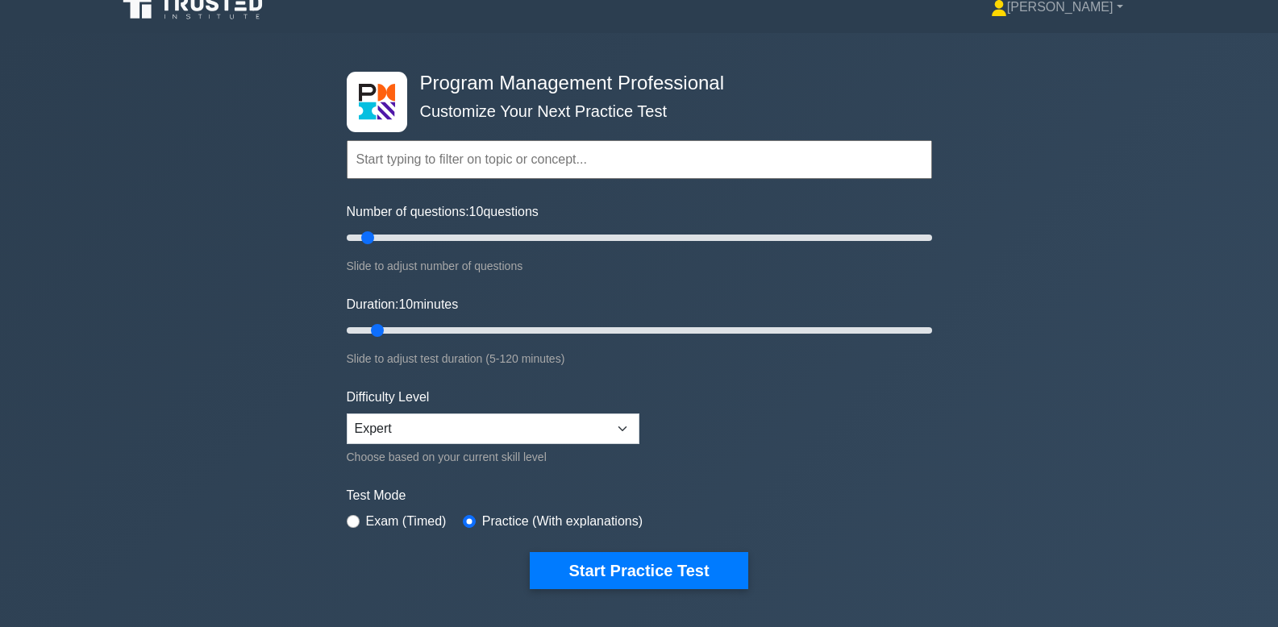
click at [465, 152] on input "text" at bounding box center [639, 159] width 585 height 39
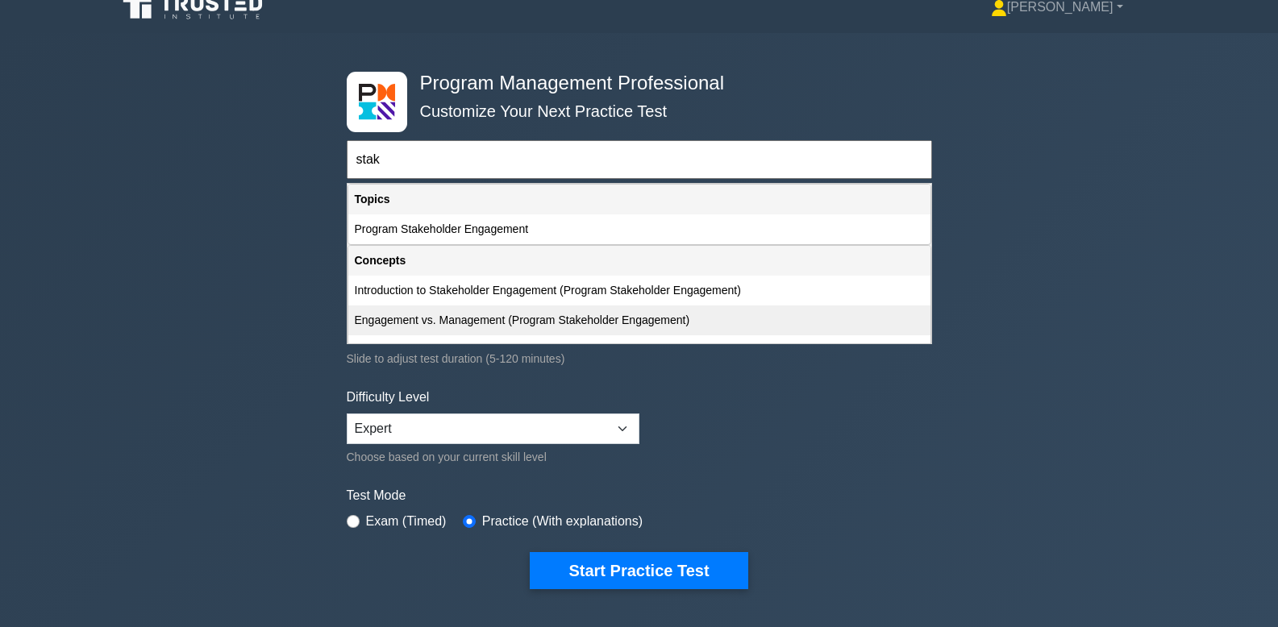
click at [549, 319] on div "Engagement vs. Management (Program Stakeholder Engagement)" at bounding box center [639, 321] width 582 height 30
type input "Engagement vs. Management (Program Stakeholder Engagement)"
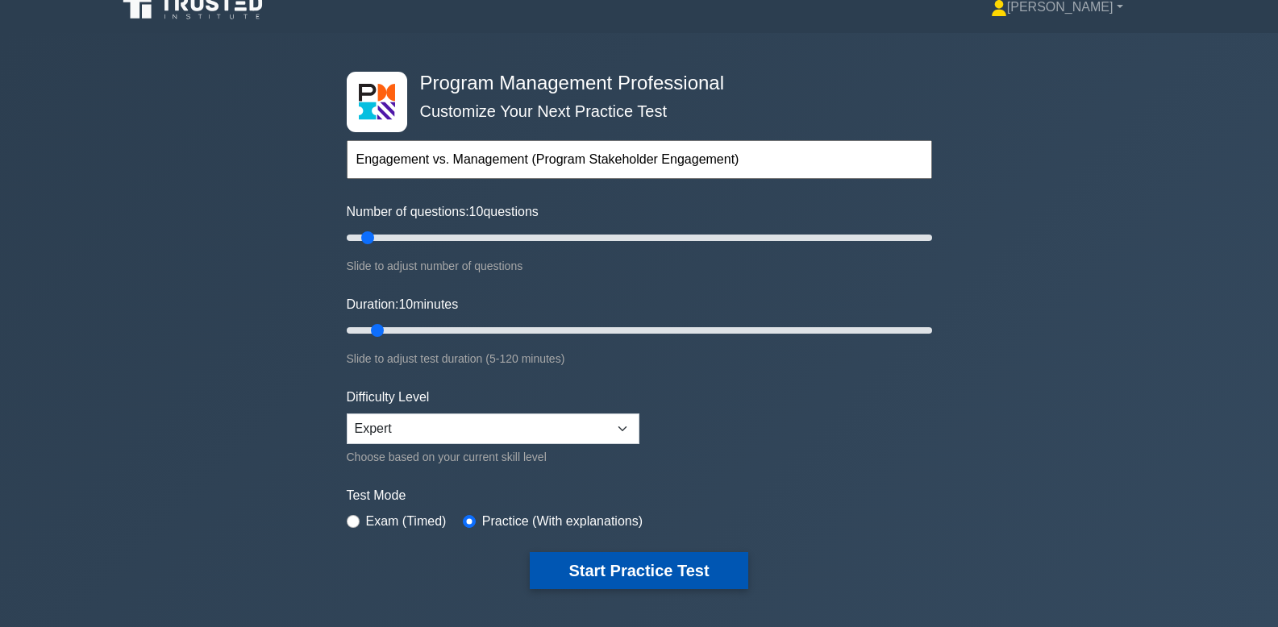
click at [646, 573] on button "Start Practice Test" at bounding box center [639, 570] width 218 height 37
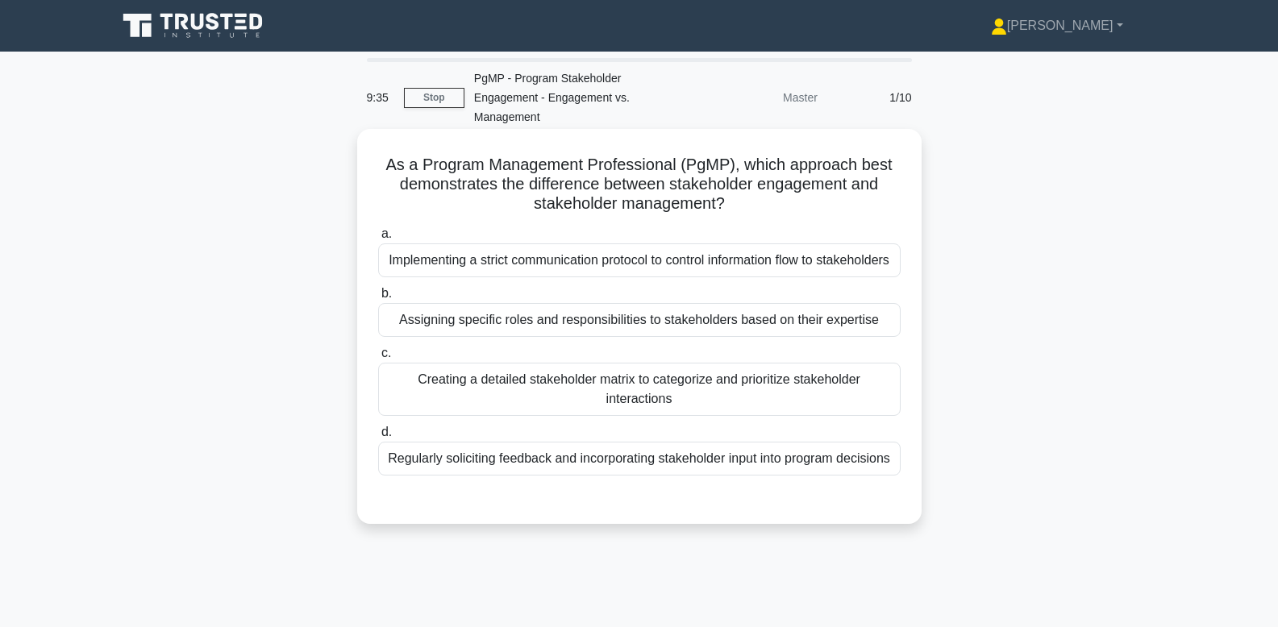
click at [601, 318] on div "Assigning specific roles and responsibilities to stakeholders based on their ex…" at bounding box center [639, 320] width 523 height 34
click at [378, 299] on input "b. Assigning specific roles and responsibilities to stakeholders based on their…" at bounding box center [378, 294] width 0 height 10
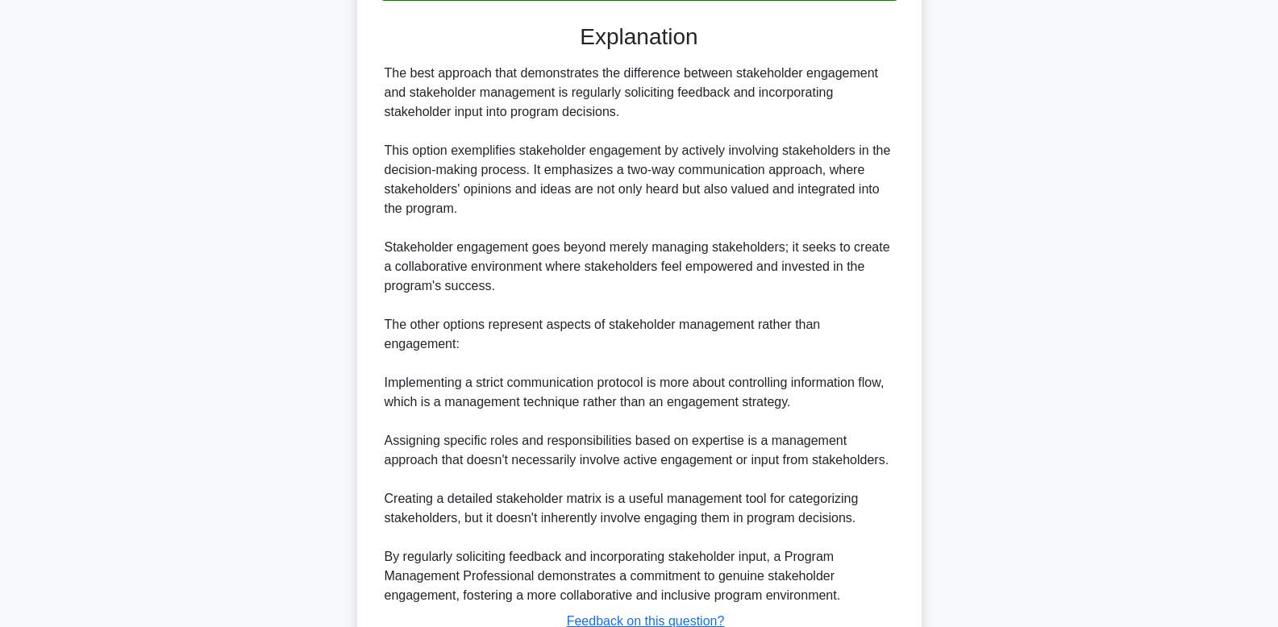
scroll to position [602, 0]
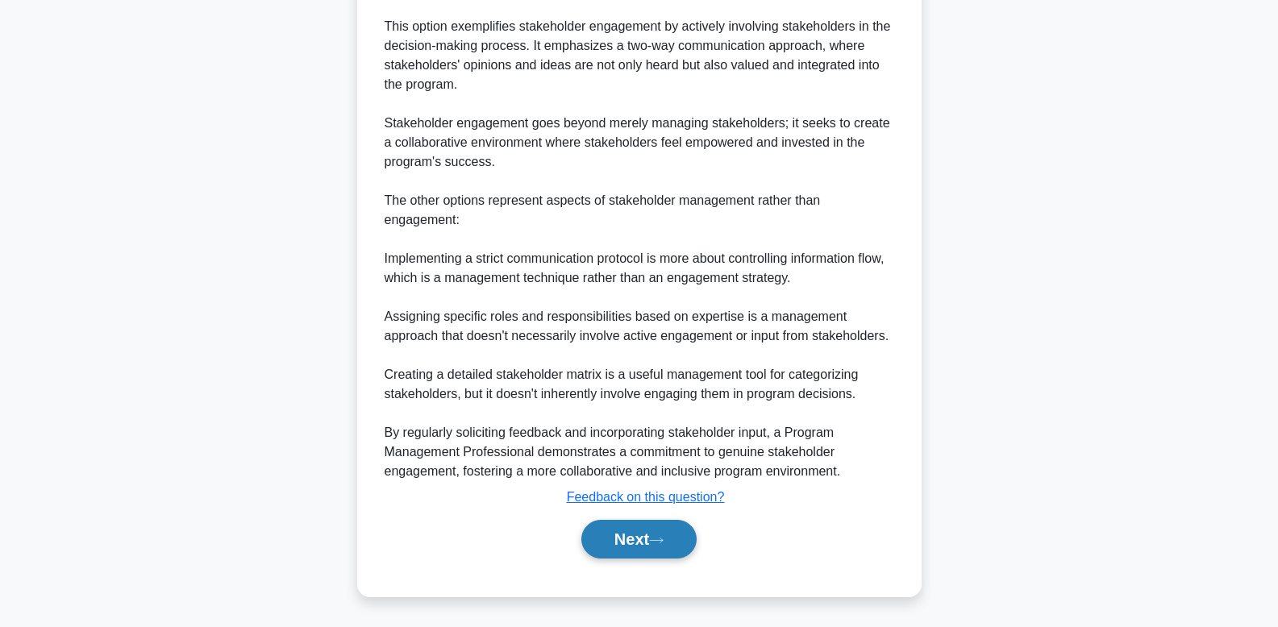
click at [656, 543] on icon at bounding box center [656, 540] width 15 height 9
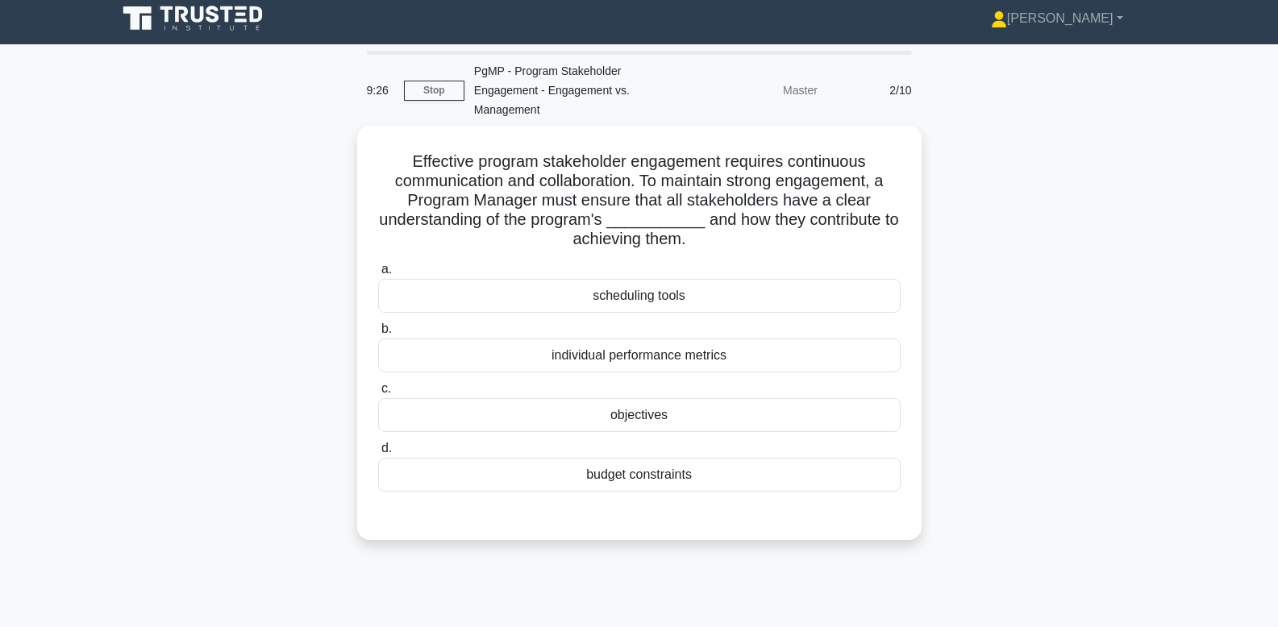
scroll to position [0, 0]
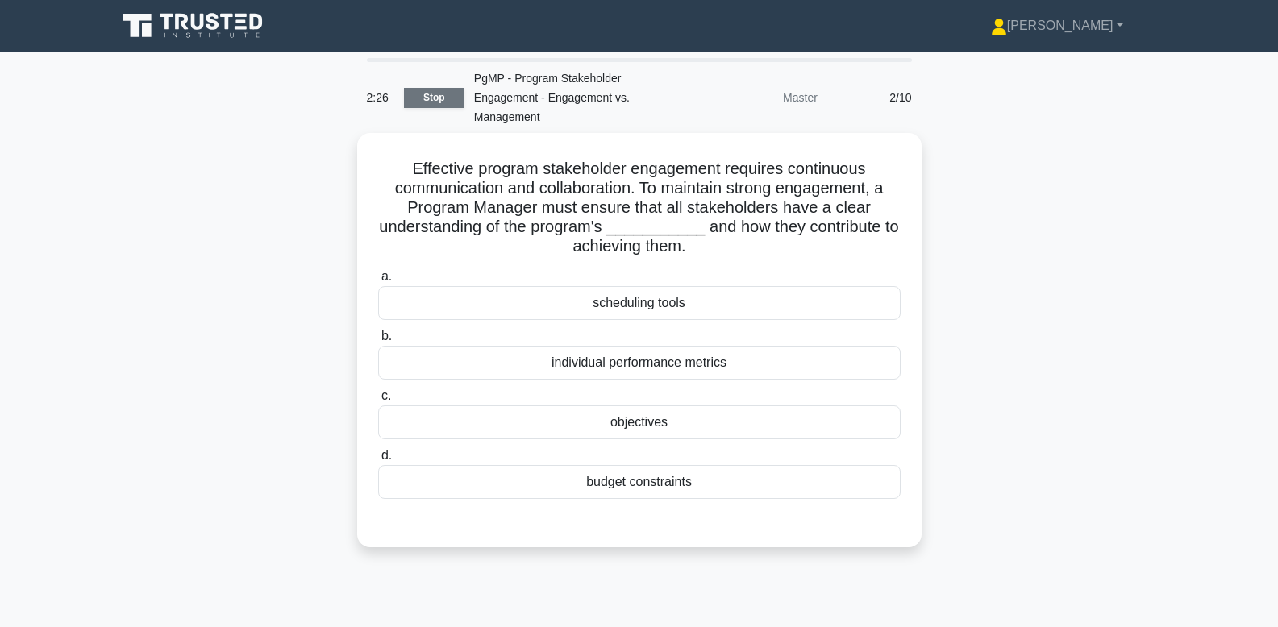
click at [426, 88] on link "Stop" at bounding box center [434, 98] width 60 height 20
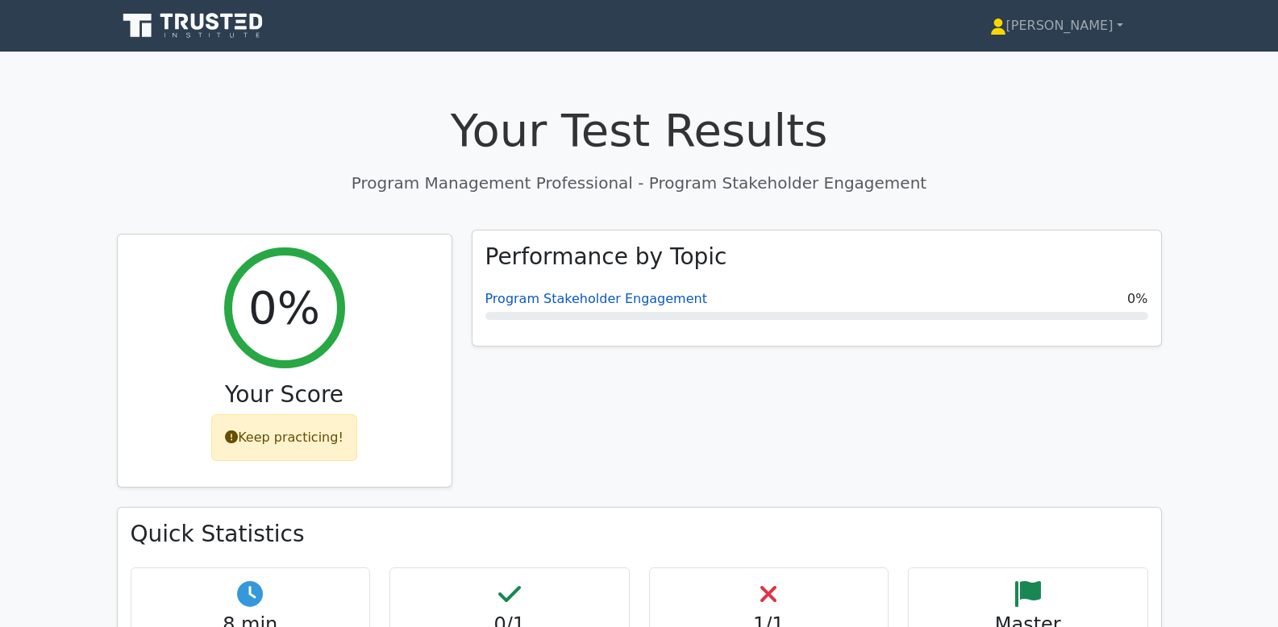
click at [573, 300] on link "Program Stakeholder Engagement" at bounding box center [596, 298] width 222 height 15
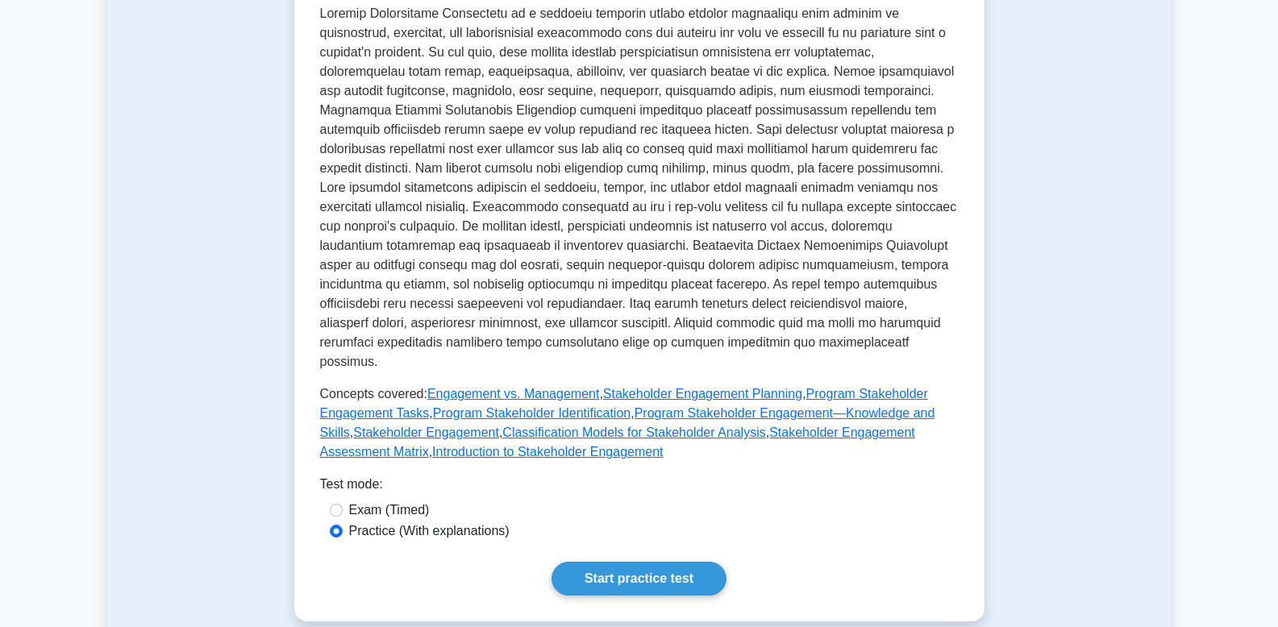
scroll to position [544, 0]
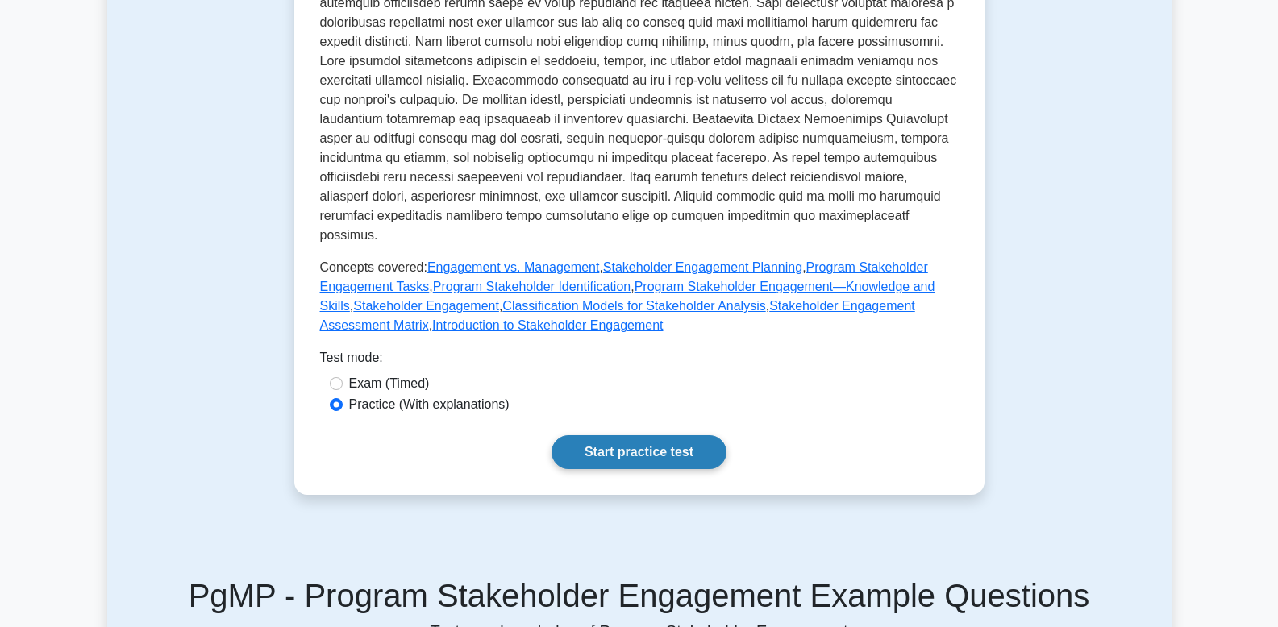
click at [645, 435] on link "Start practice test" at bounding box center [639, 452] width 175 height 34
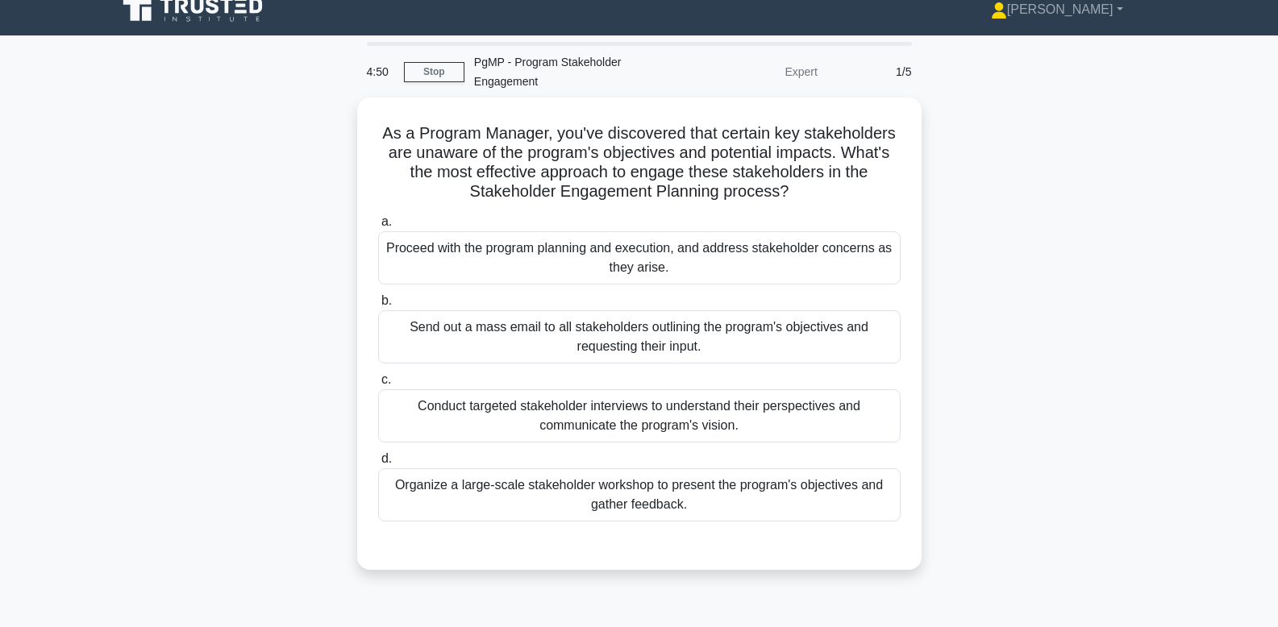
scroll to position [17, 0]
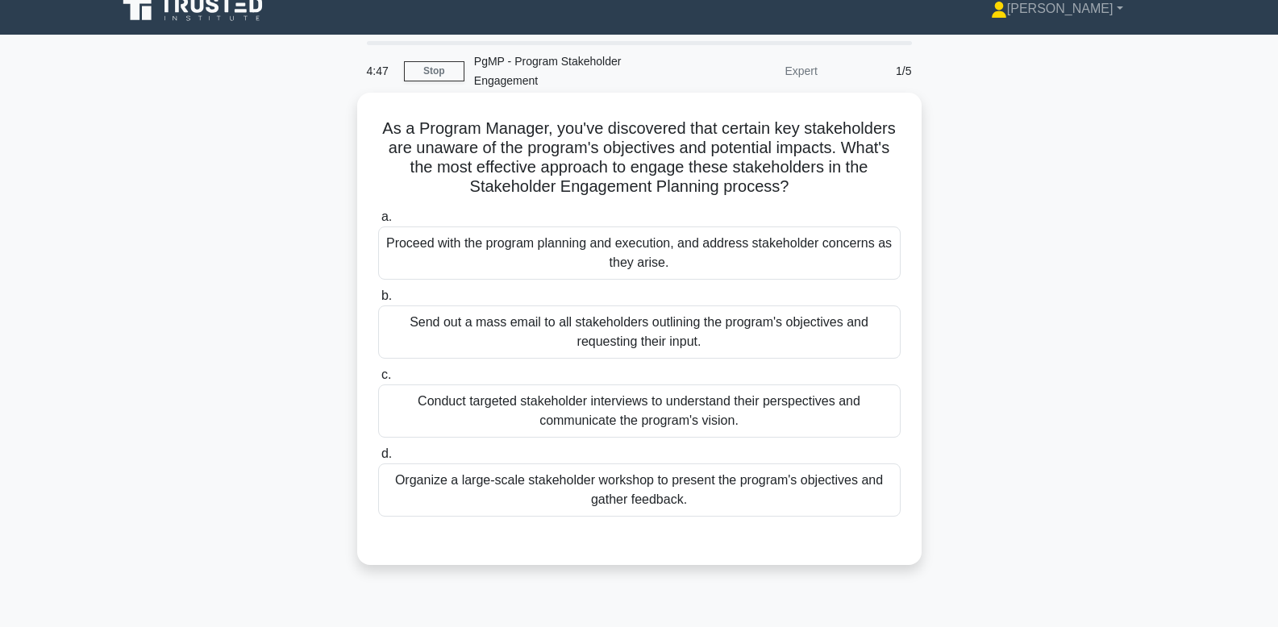
click at [798, 434] on div "Conduct targeted stakeholder interviews to understand their perspectives and co…" at bounding box center [639, 411] width 523 height 53
click at [378, 381] on input "c. Conduct targeted stakeholder interviews to understand their perspectives and…" at bounding box center [378, 375] width 0 height 10
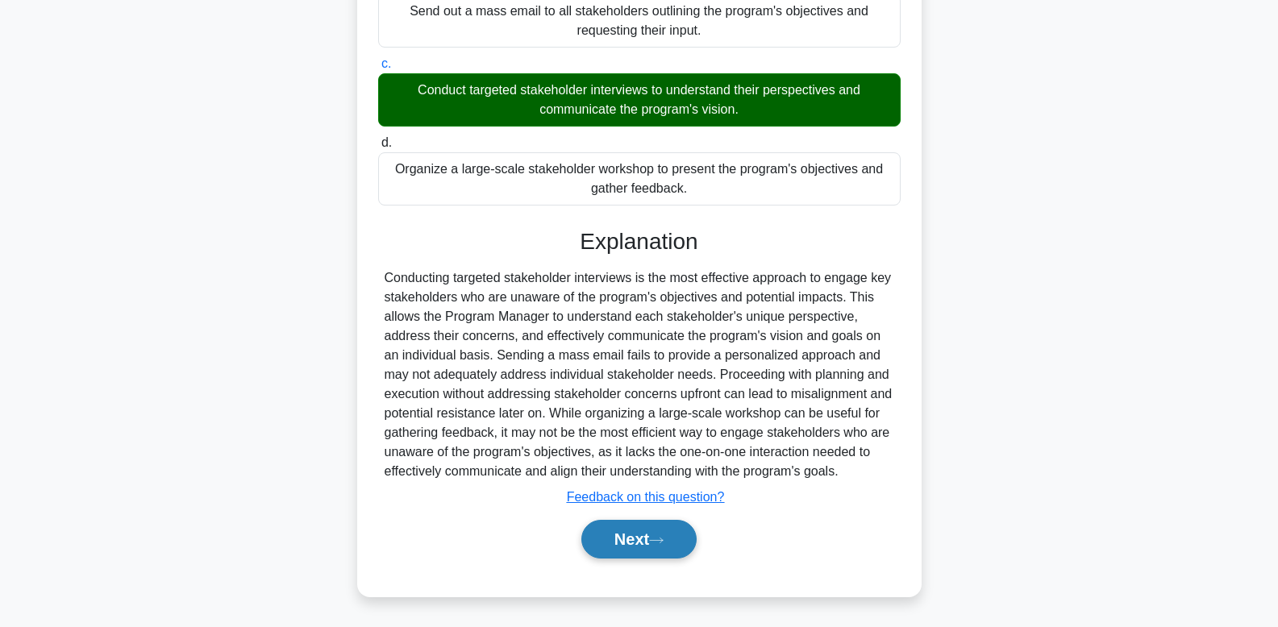
click at [654, 538] on button "Next" at bounding box center [638, 539] width 115 height 39
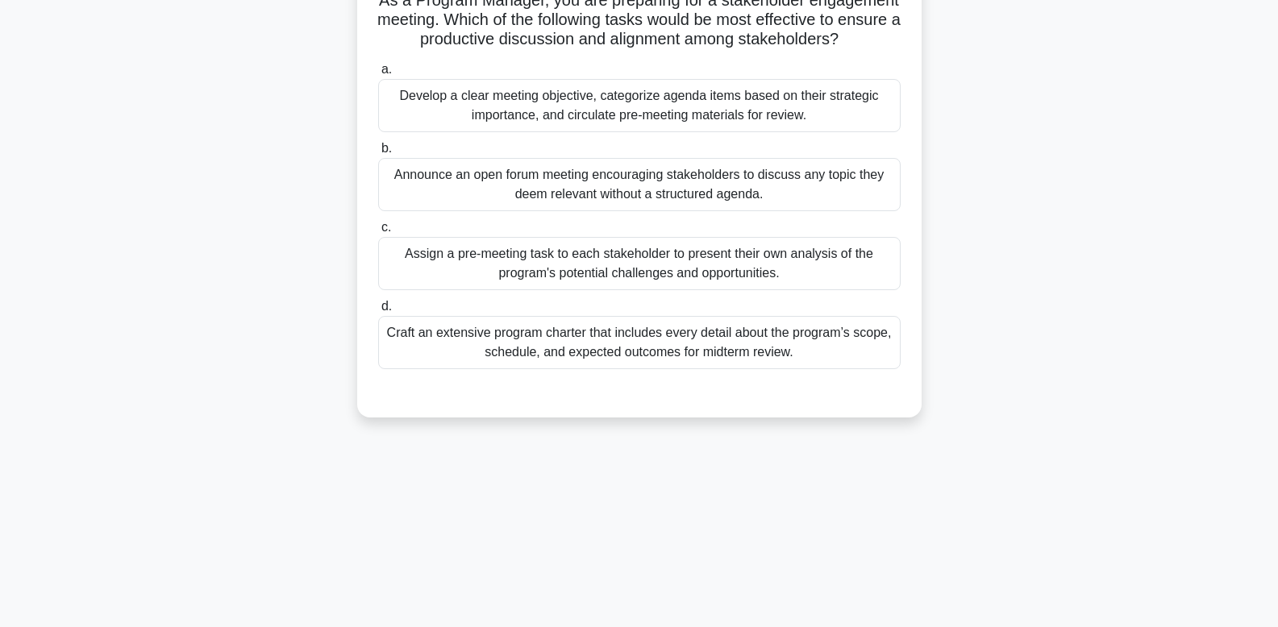
scroll to position [0, 0]
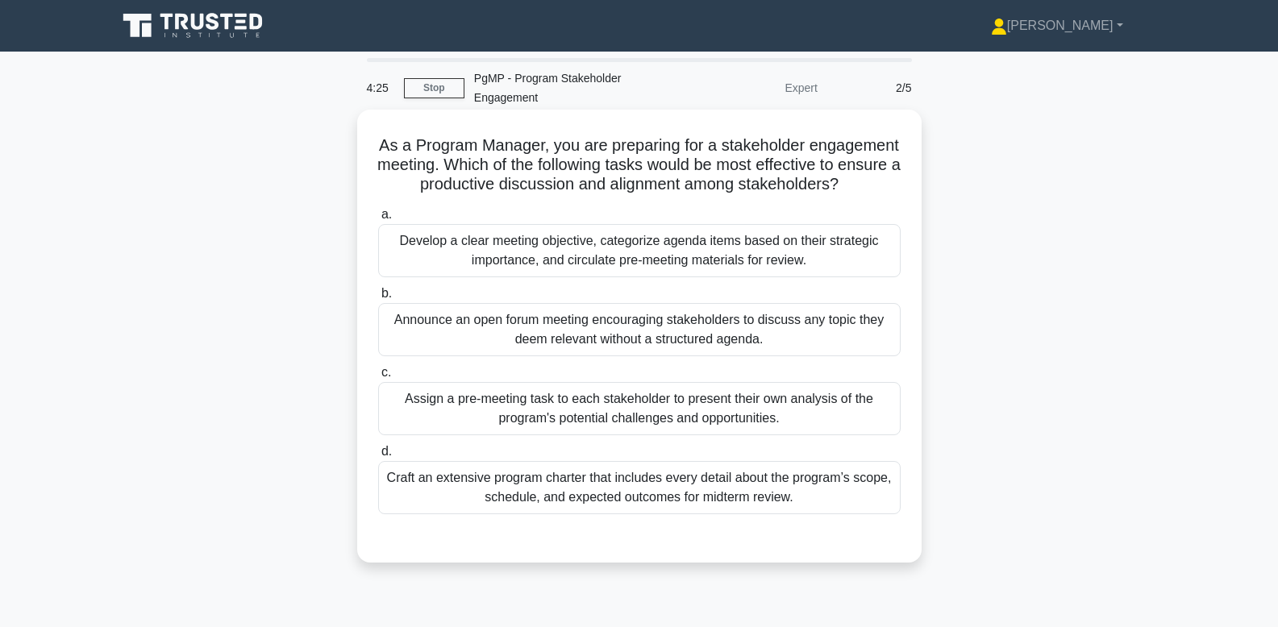
click at [643, 255] on div "Develop a clear meeting objective, categorize agenda items based on their strat…" at bounding box center [639, 250] width 523 height 53
click at [378, 220] on input "a. Develop a clear meeting objective, categorize agenda items based on their st…" at bounding box center [378, 215] width 0 height 10
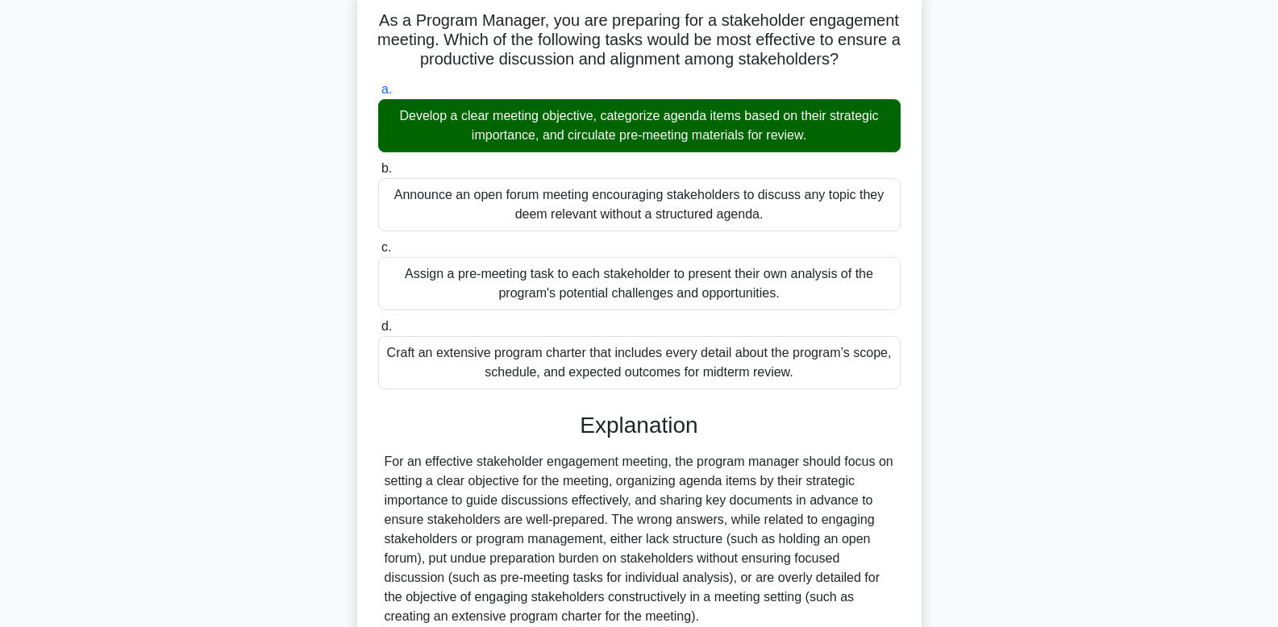
scroll to position [271, 0]
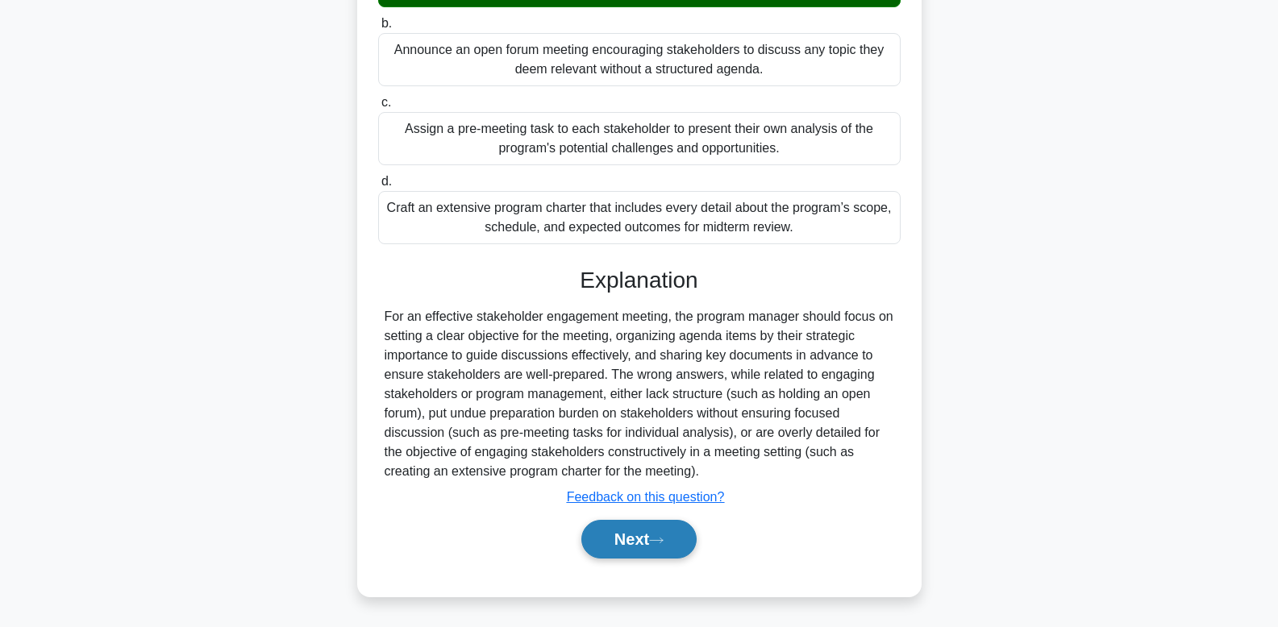
click at [622, 558] on button "Next" at bounding box center [638, 539] width 115 height 39
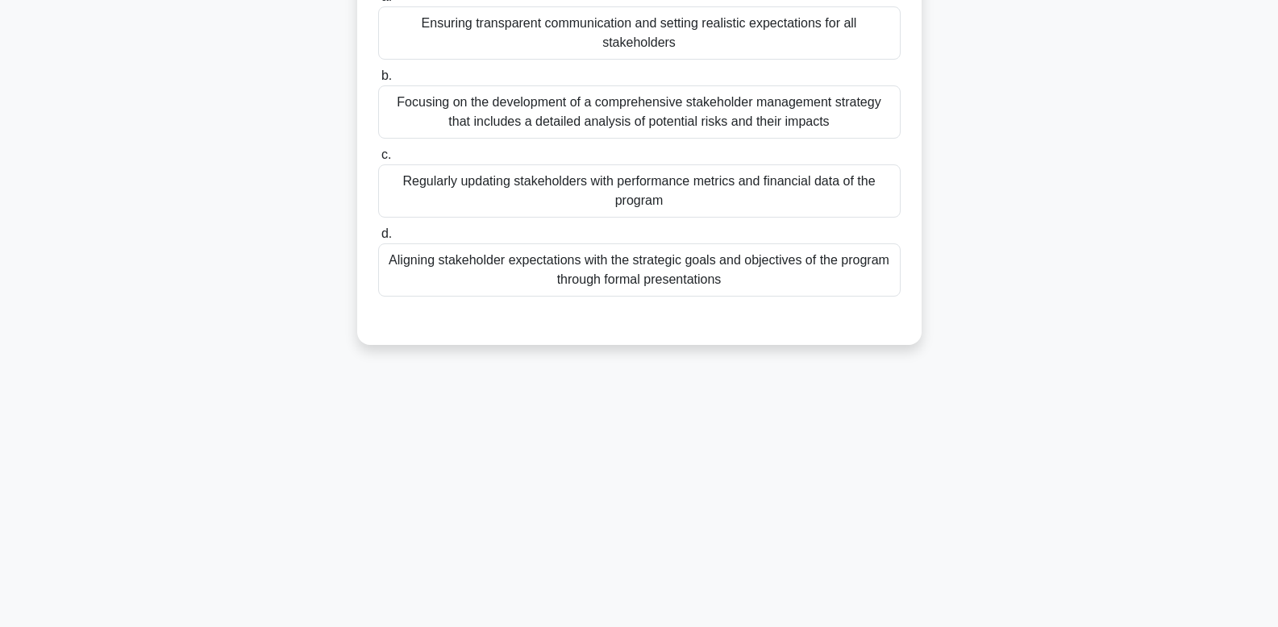
scroll to position [0, 0]
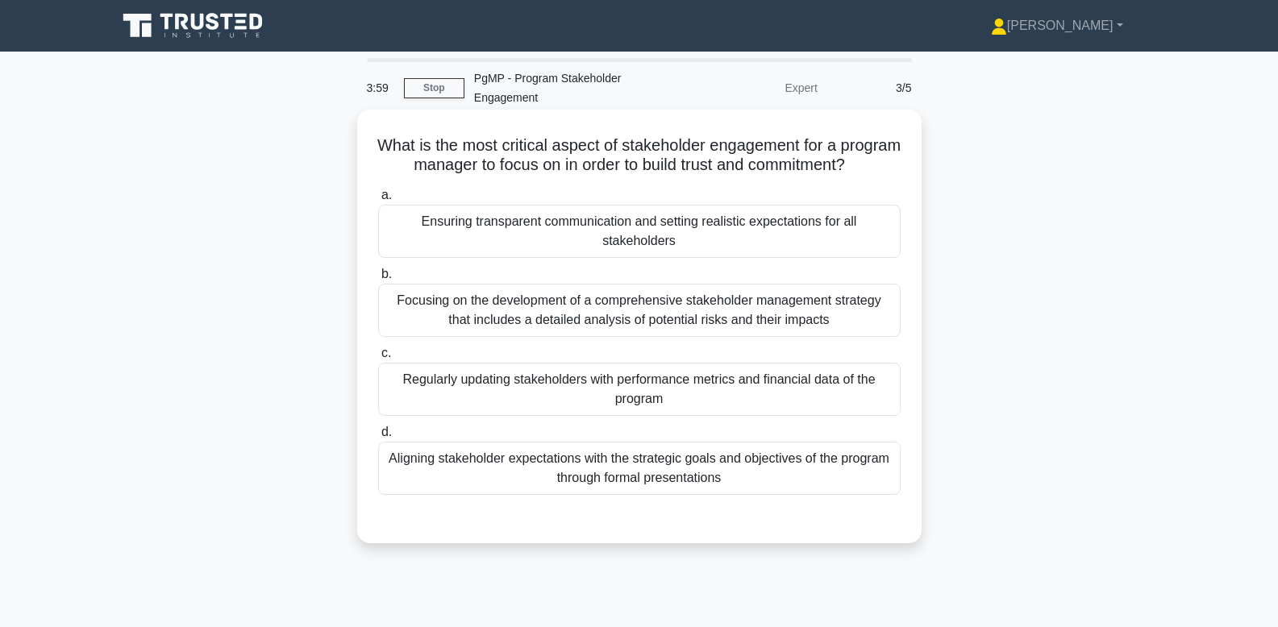
click at [666, 231] on div "Ensuring transparent communication and setting realistic expectations for all s…" at bounding box center [639, 231] width 523 height 53
click at [378, 201] on input "a. Ensuring transparent communication and setting realistic expectations for al…" at bounding box center [378, 195] width 0 height 10
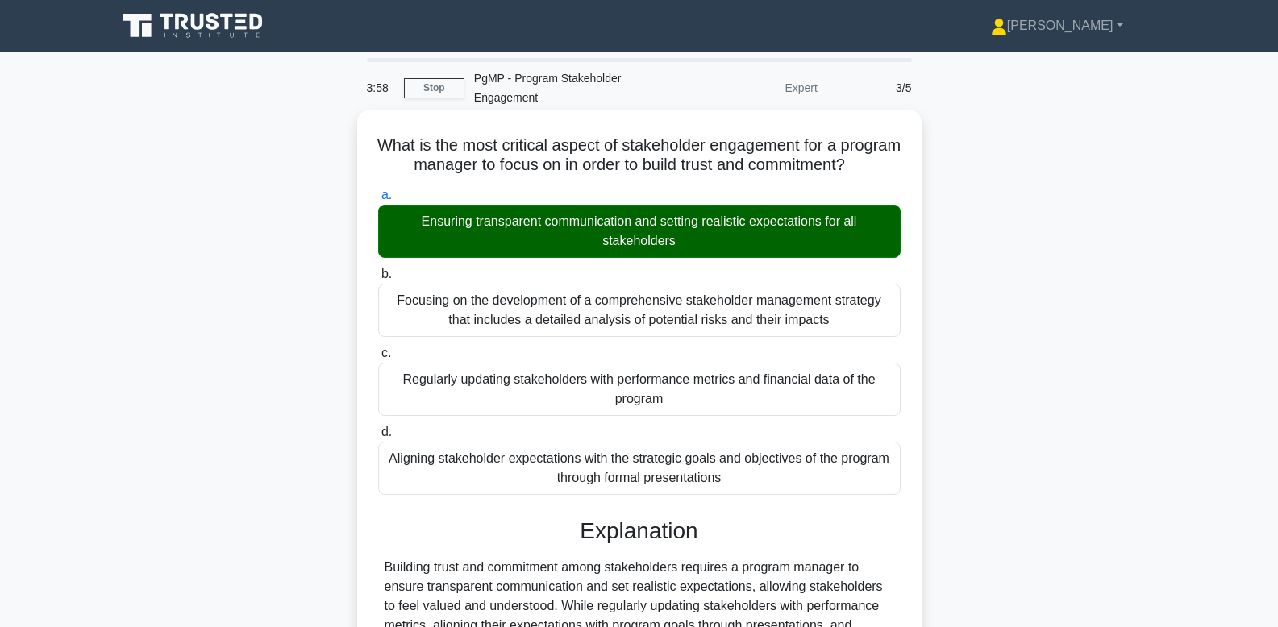
scroll to position [244, 0]
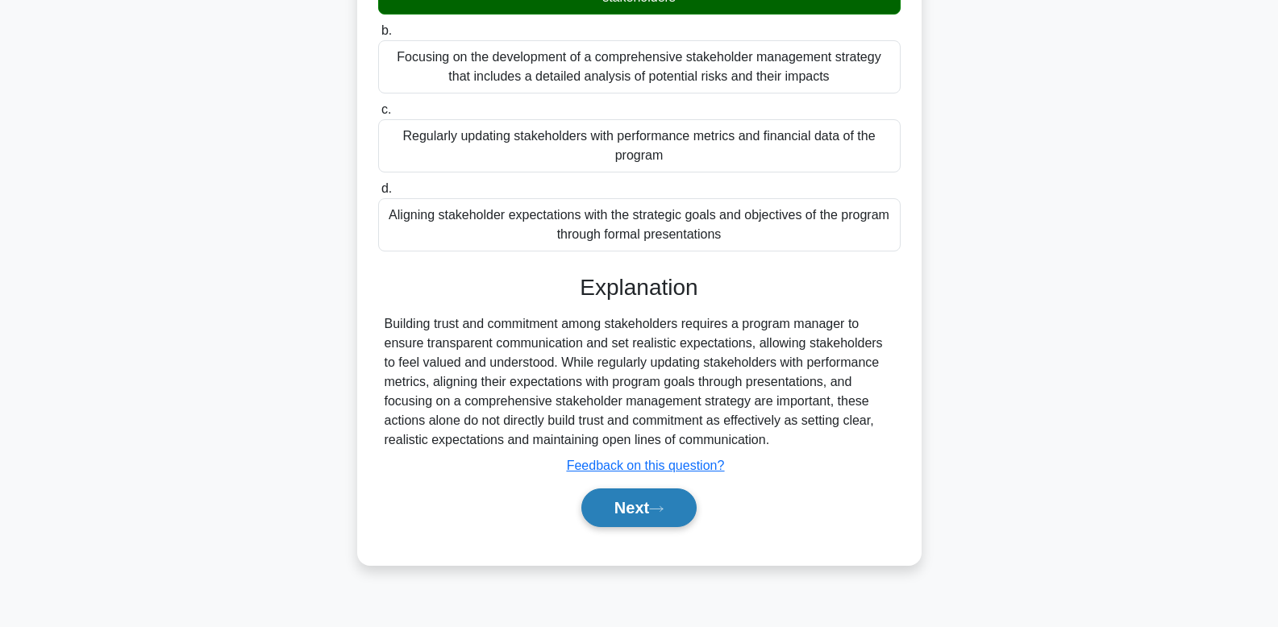
click at [653, 519] on button "Next" at bounding box center [638, 508] width 115 height 39
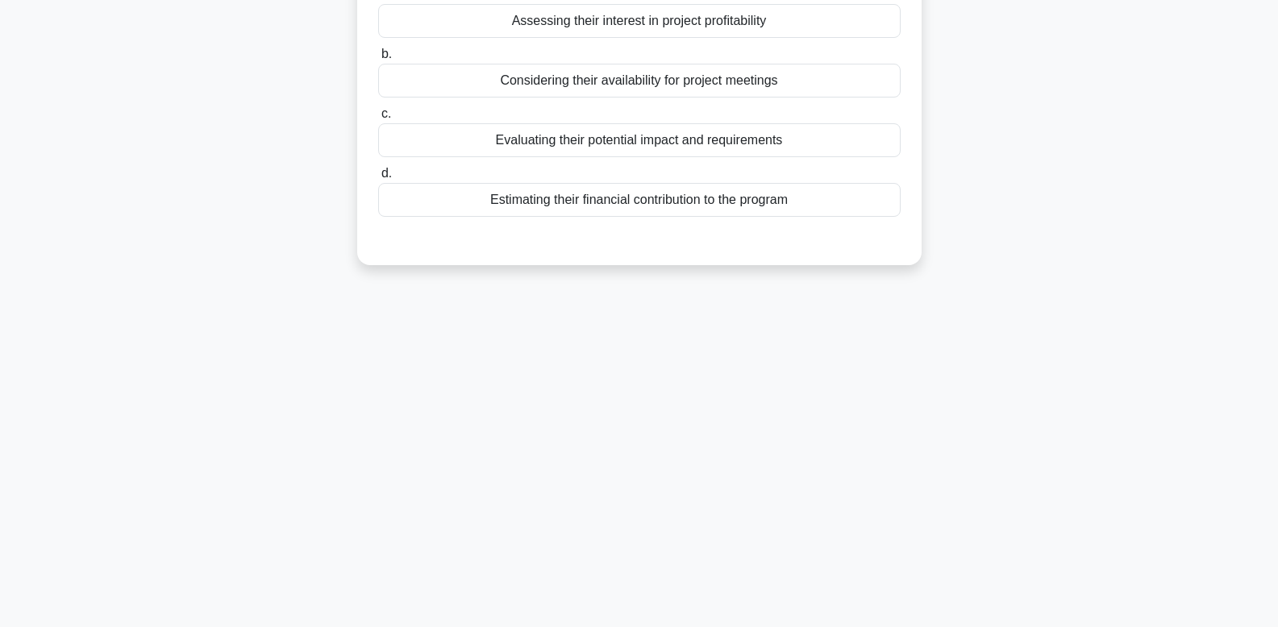
scroll to position [0, 0]
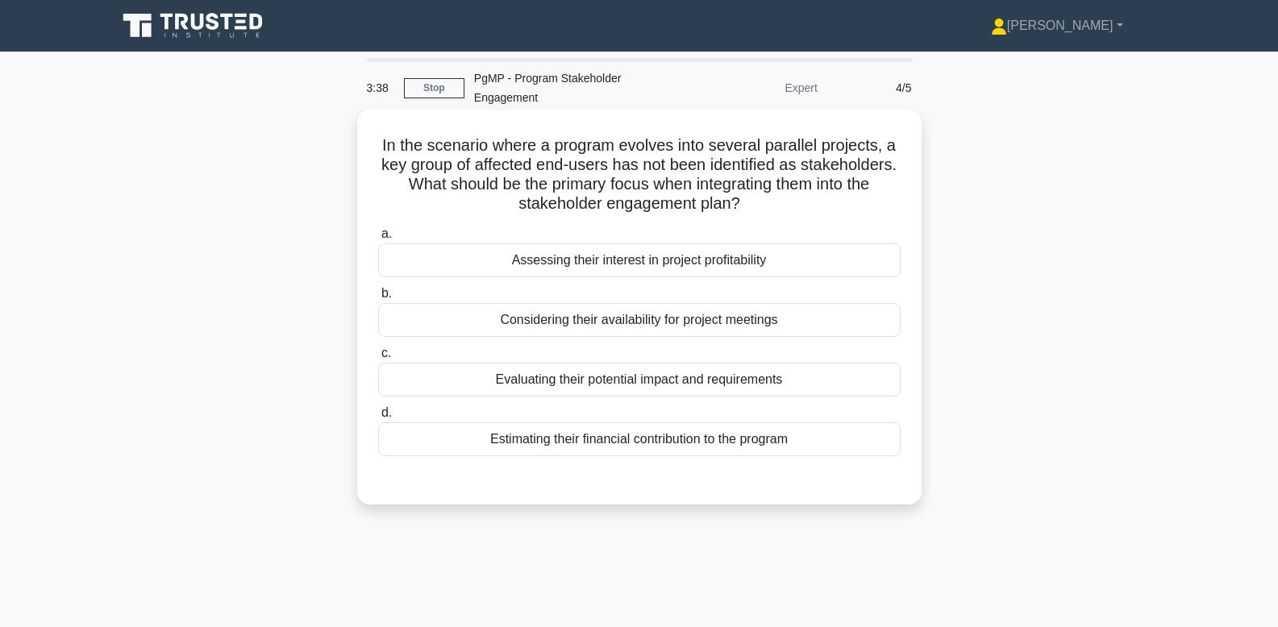
click at [829, 389] on div "Evaluating their potential impact and requirements" at bounding box center [639, 380] width 523 height 34
click at [378, 359] on input "c. Evaluating their potential impact and requirements" at bounding box center [378, 353] width 0 height 10
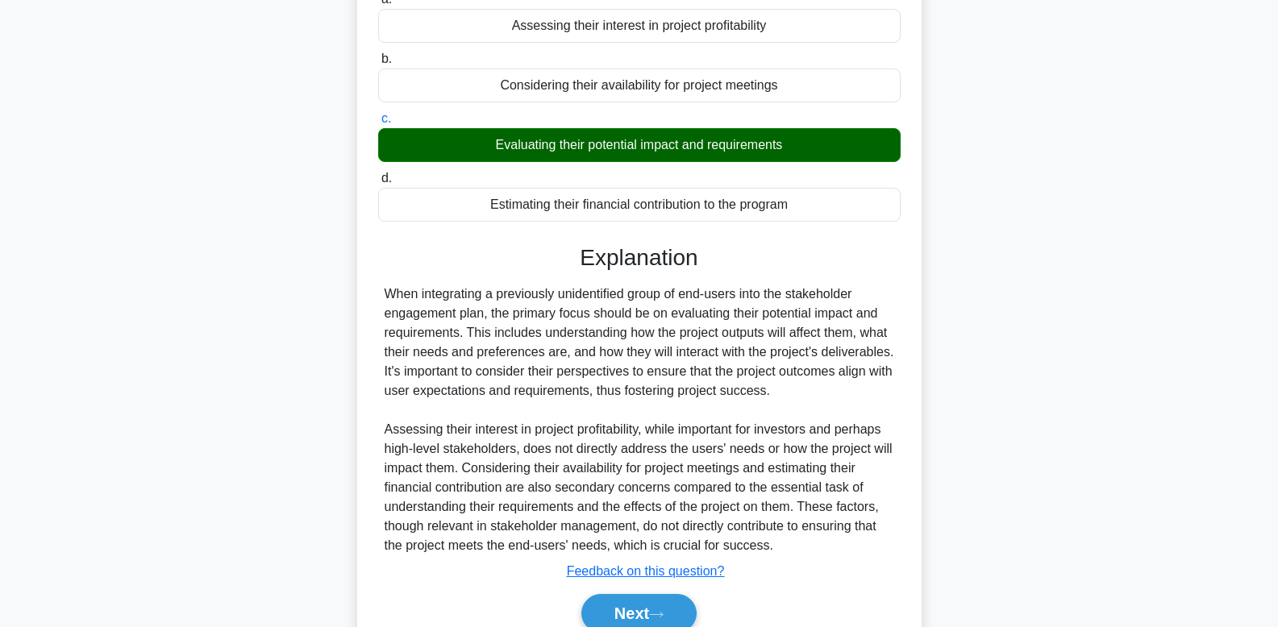
scroll to position [310, 0]
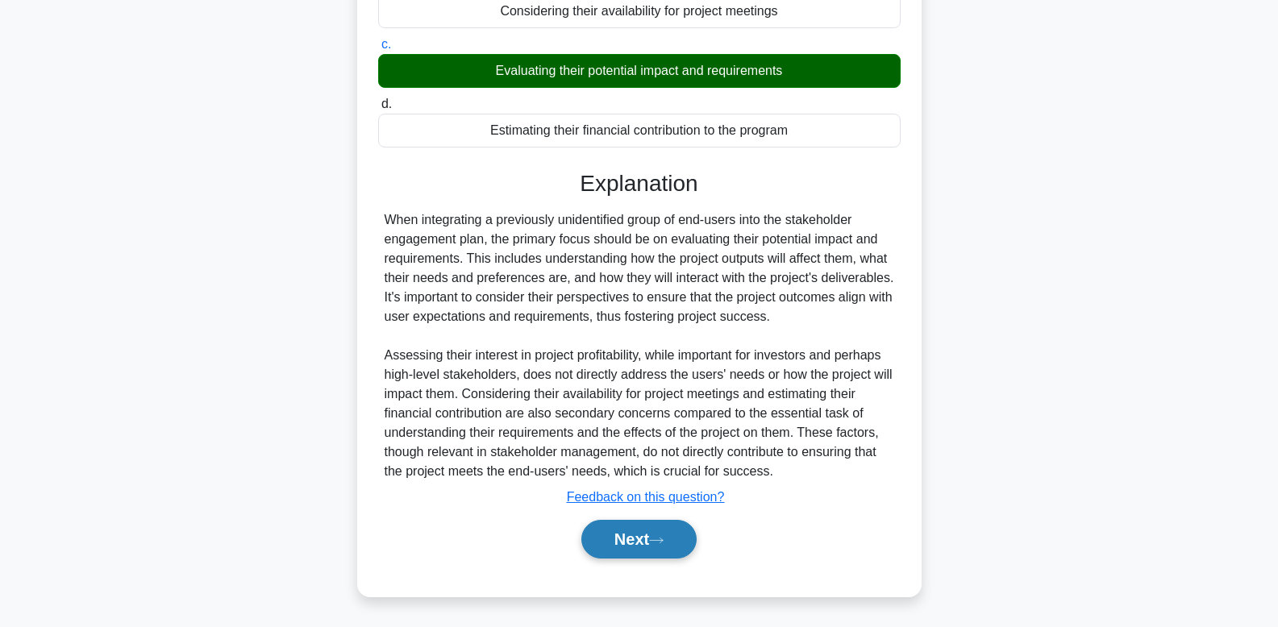
click at [640, 547] on button "Next" at bounding box center [638, 539] width 115 height 39
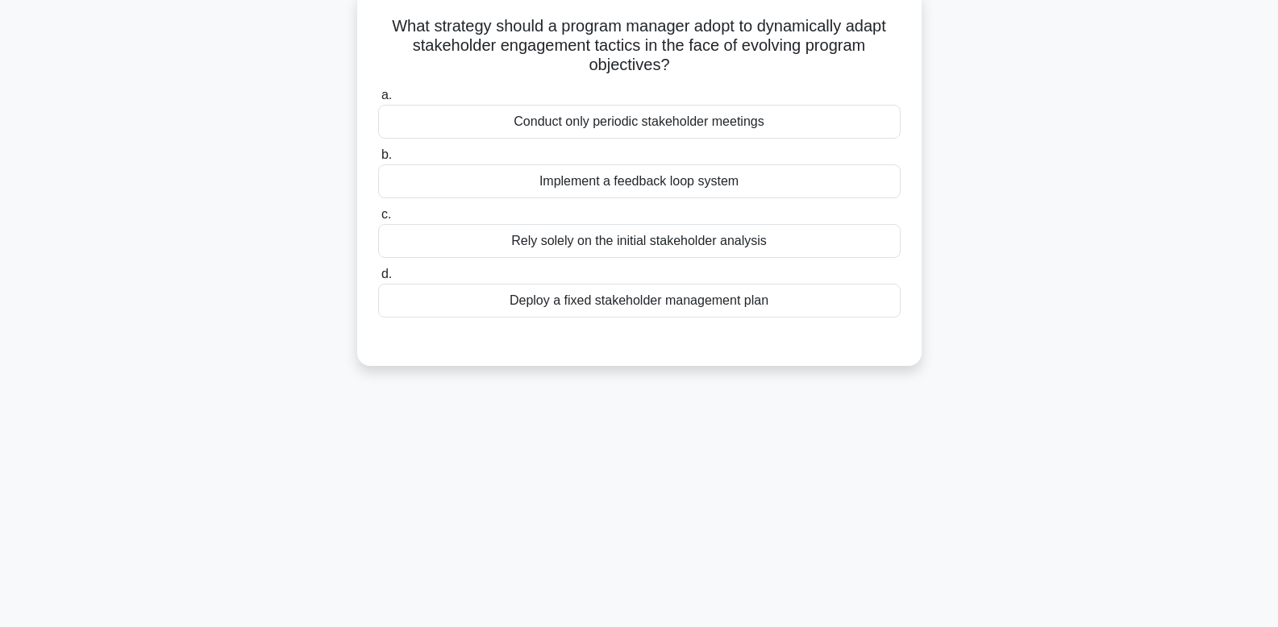
scroll to position [0, 0]
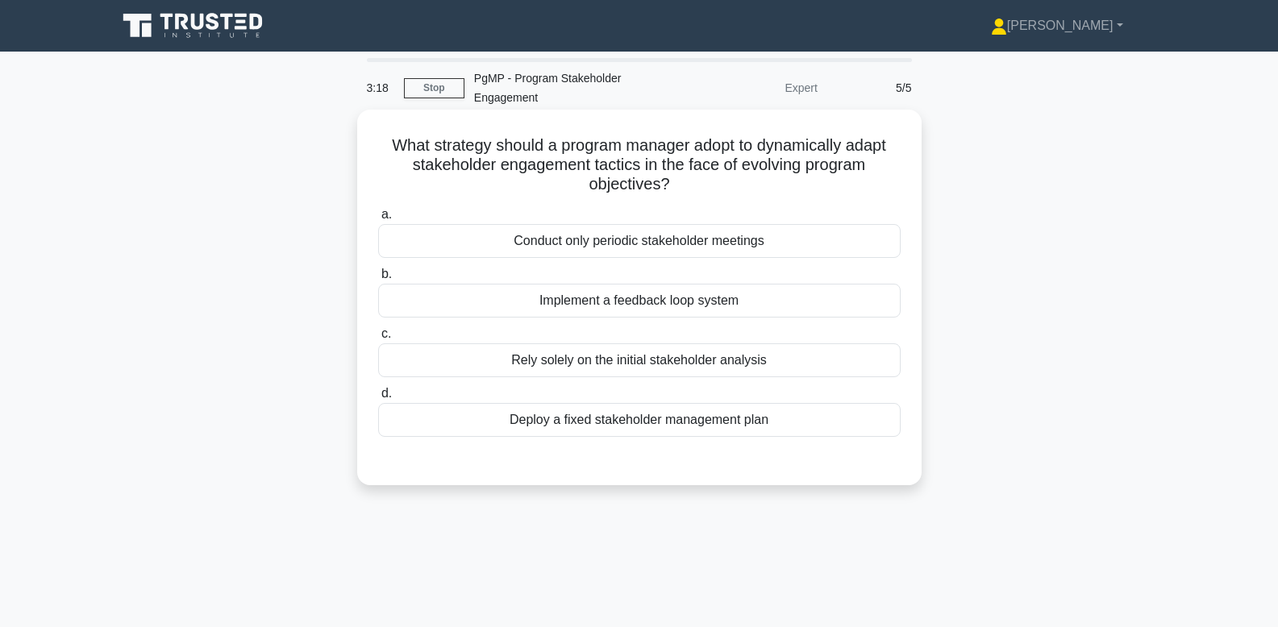
click at [825, 307] on div "Implement a feedback loop system" at bounding box center [639, 301] width 523 height 34
click at [378, 280] on input "b. Implement a feedback loop system" at bounding box center [378, 274] width 0 height 10
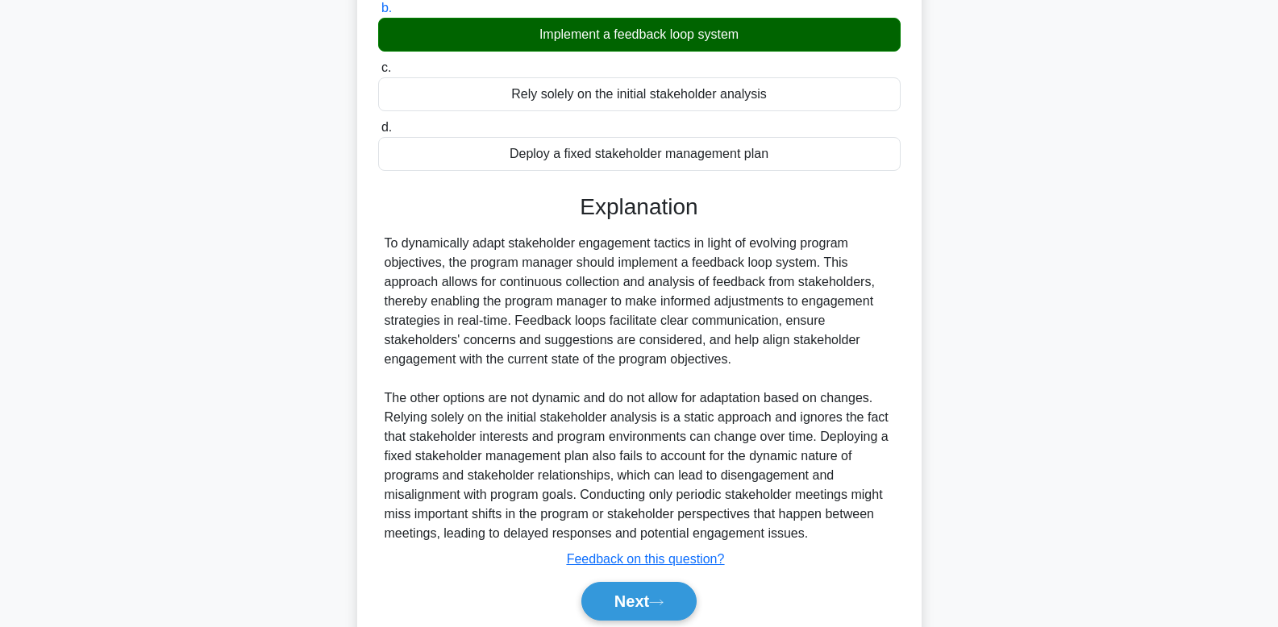
scroll to position [329, 0]
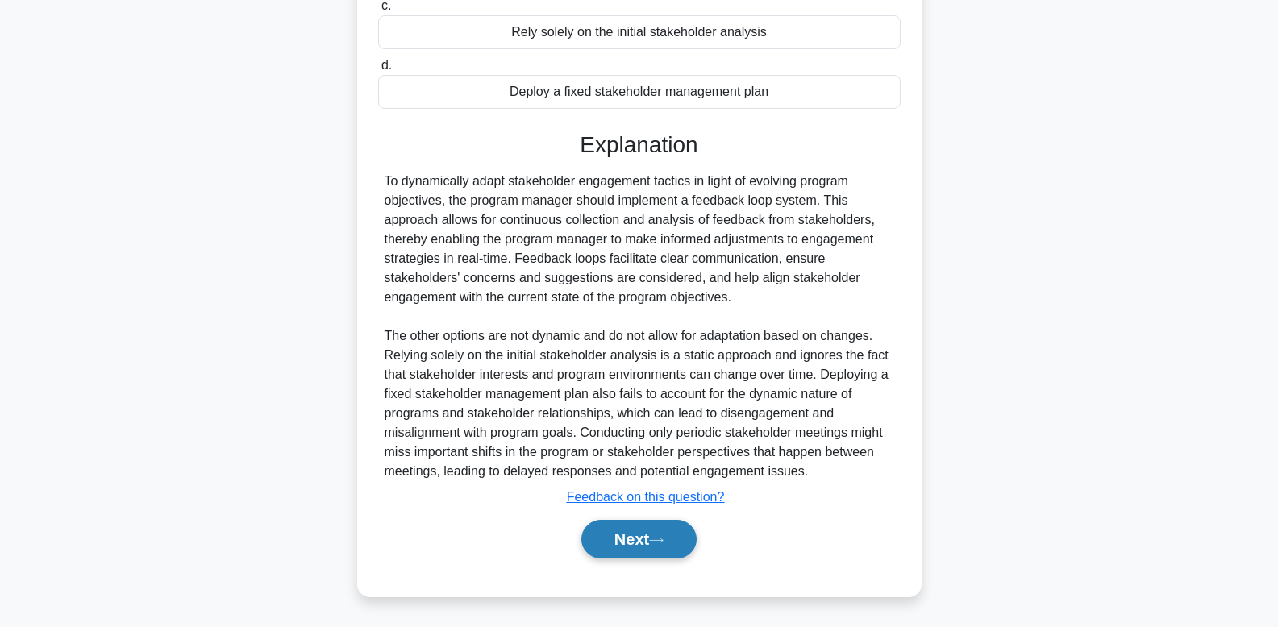
click at [656, 544] on icon at bounding box center [656, 540] width 15 height 9
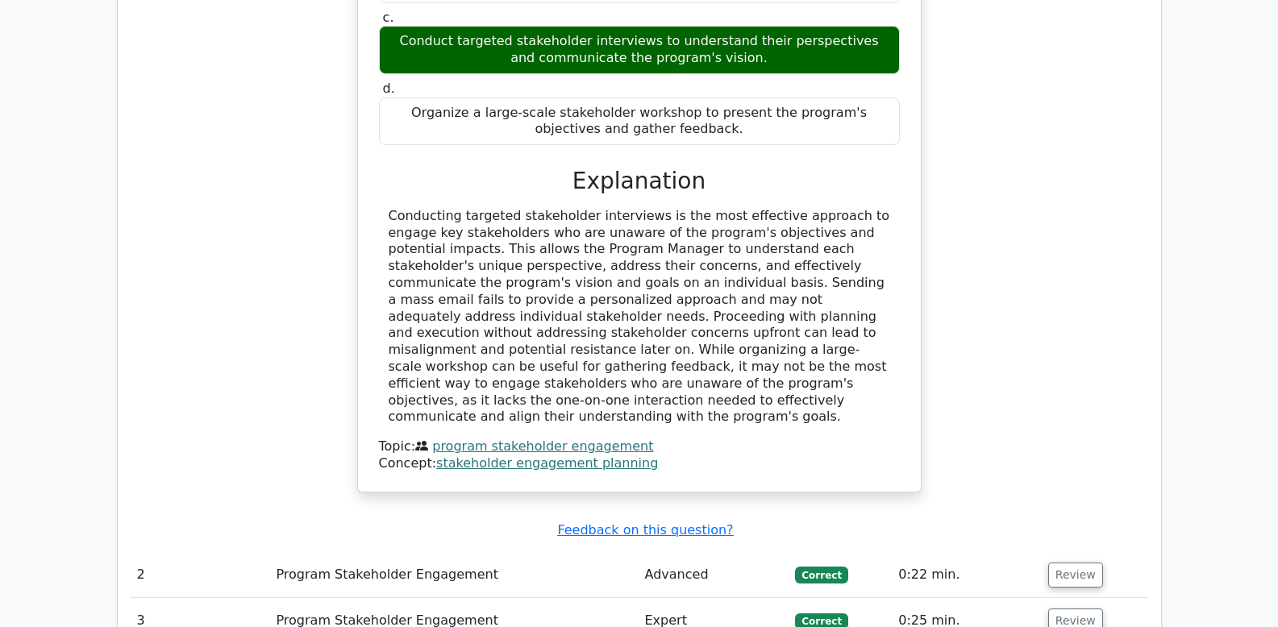
scroll to position [1544, 0]
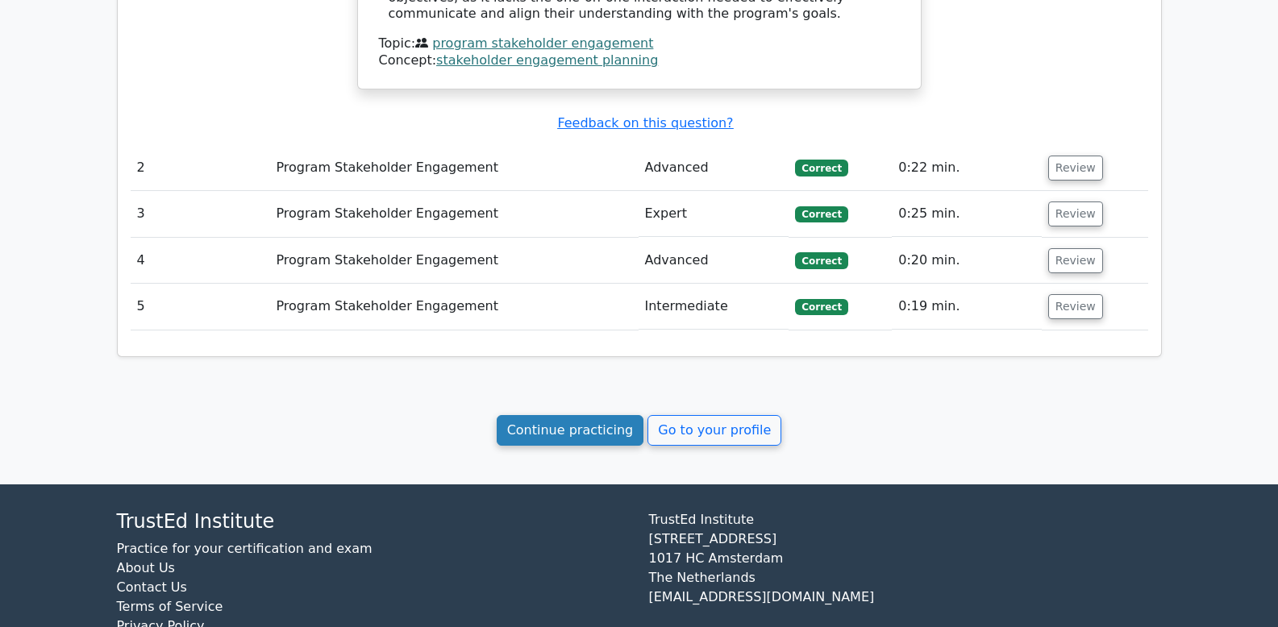
click at [590, 415] on link "Continue practicing" at bounding box center [571, 430] width 148 height 31
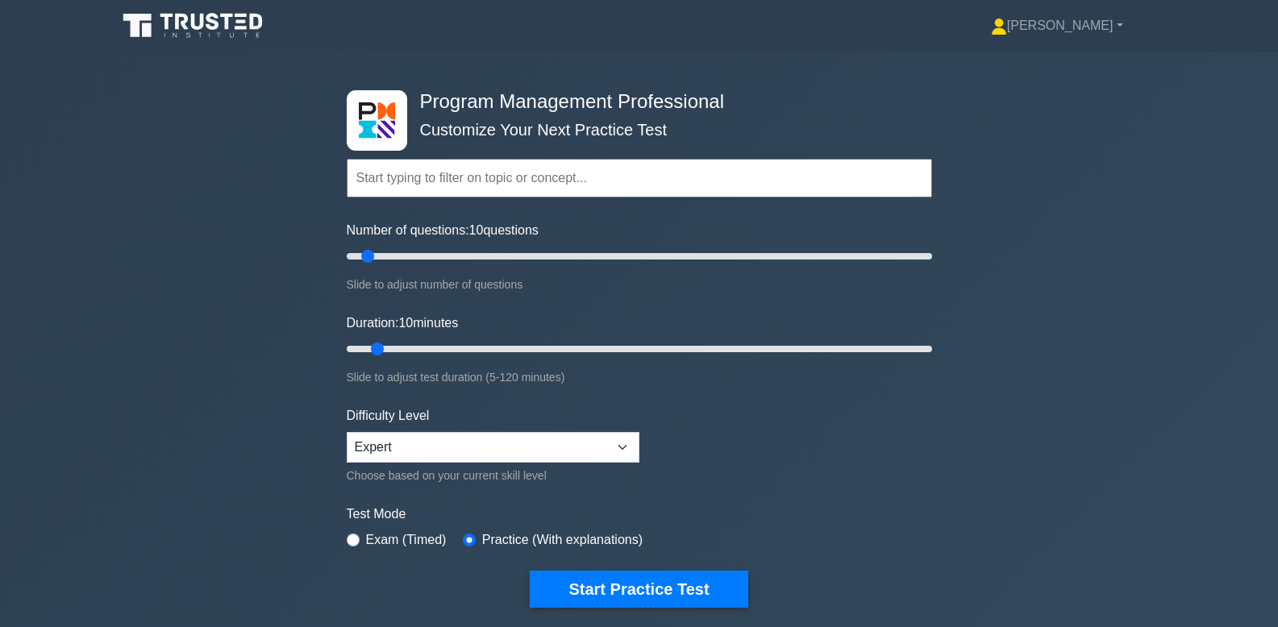
click at [486, 182] on input "text" at bounding box center [639, 178] width 585 height 39
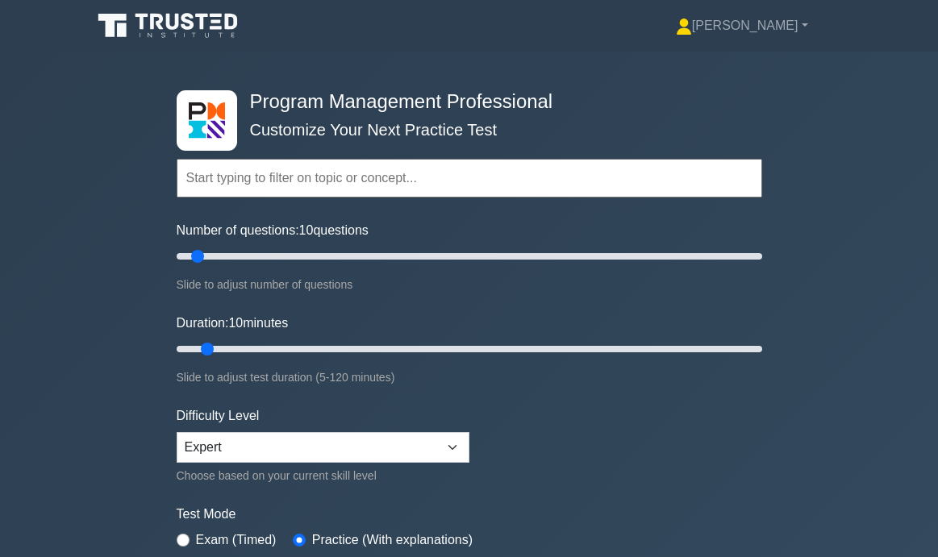
click at [436, 168] on input "text" at bounding box center [469, 178] width 585 height 39
paste input "Governance"
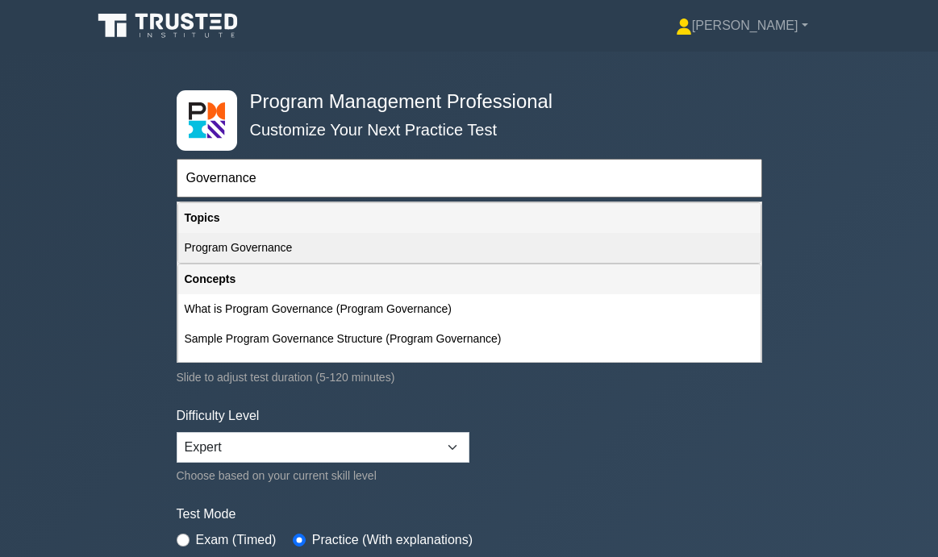
click at [430, 256] on div "Program Governance" at bounding box center [469, 248] width 582 height 30
type input "Program Governance"
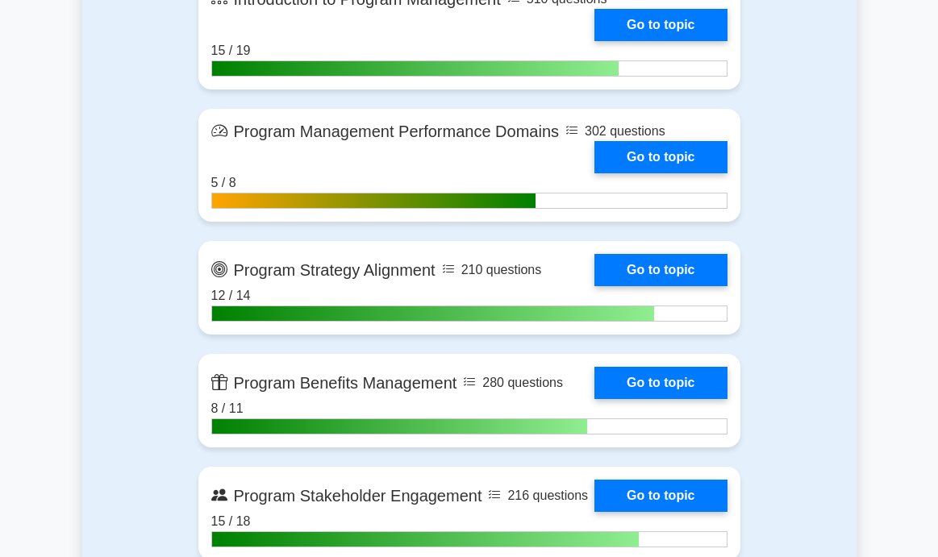
scroll to position [806, 0]
